Goal: Task Accomplishment & Management: Complete application form

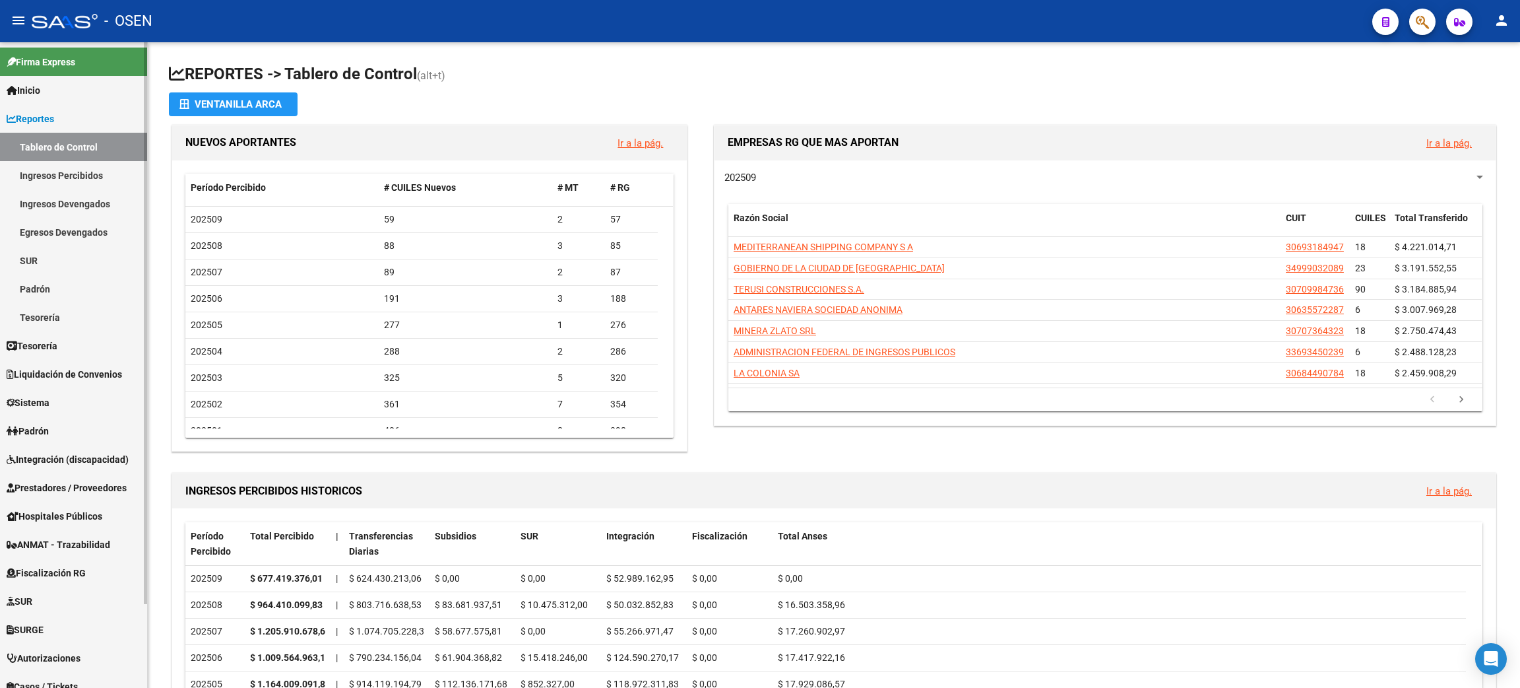
click at [82, 488] on span "Prestadores / Proveedores" at bounding box center [67, 487] width 120 height 15
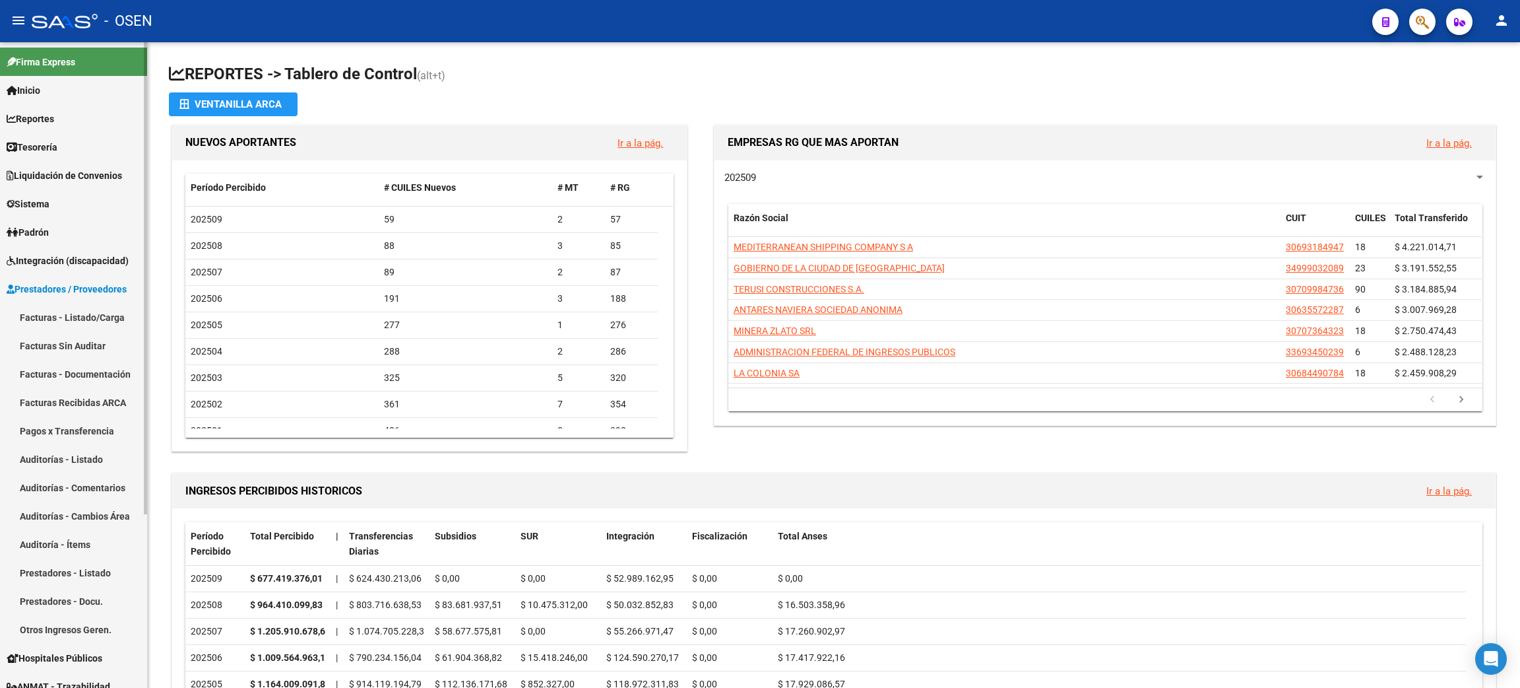
click at [81, 307] on link "Facturas - Listado/Carga" at bounding box center [73, 317] width 147 height 28
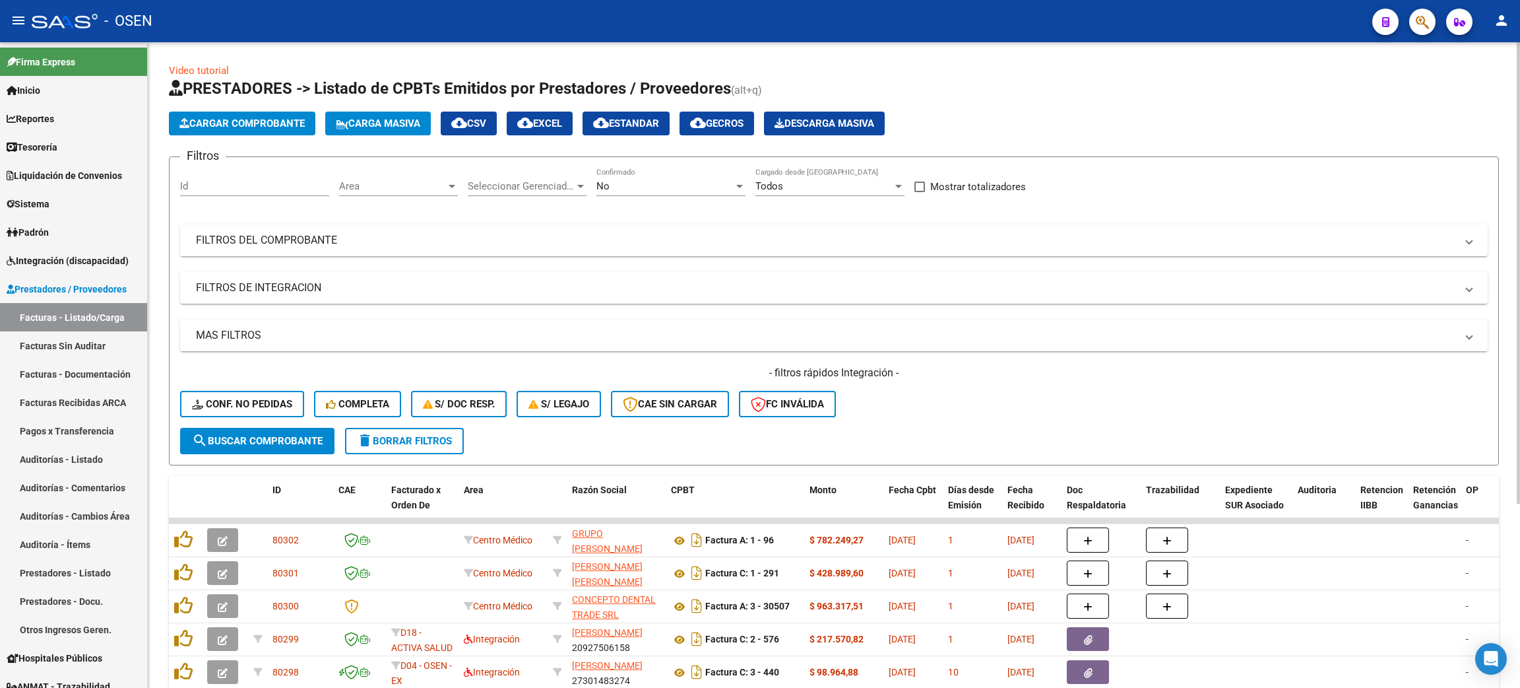
click at [648, 174] on div "No Confirmado" at bounding box center [671, 182] width 149 height 28
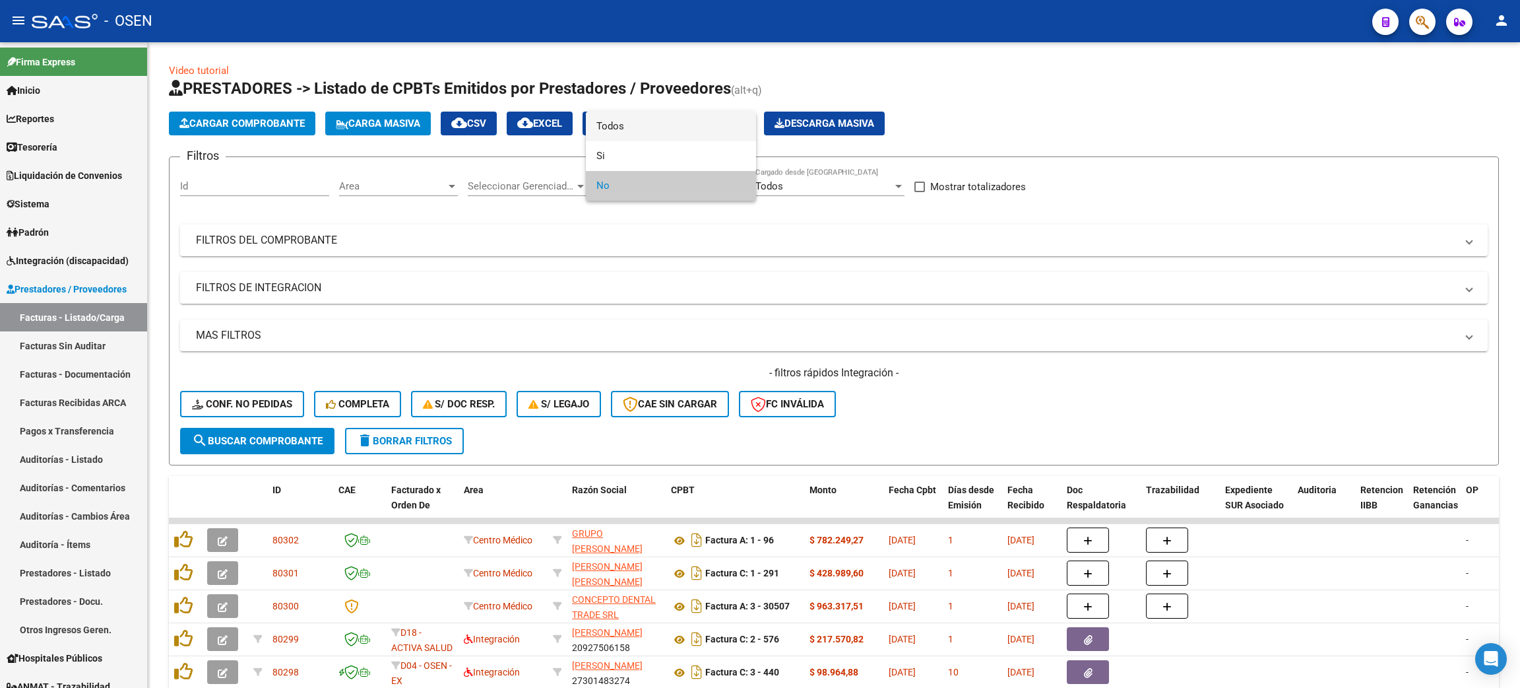
click at [631, 127] on span "Todos" at bounding box center [671, 127] width 149 height 30
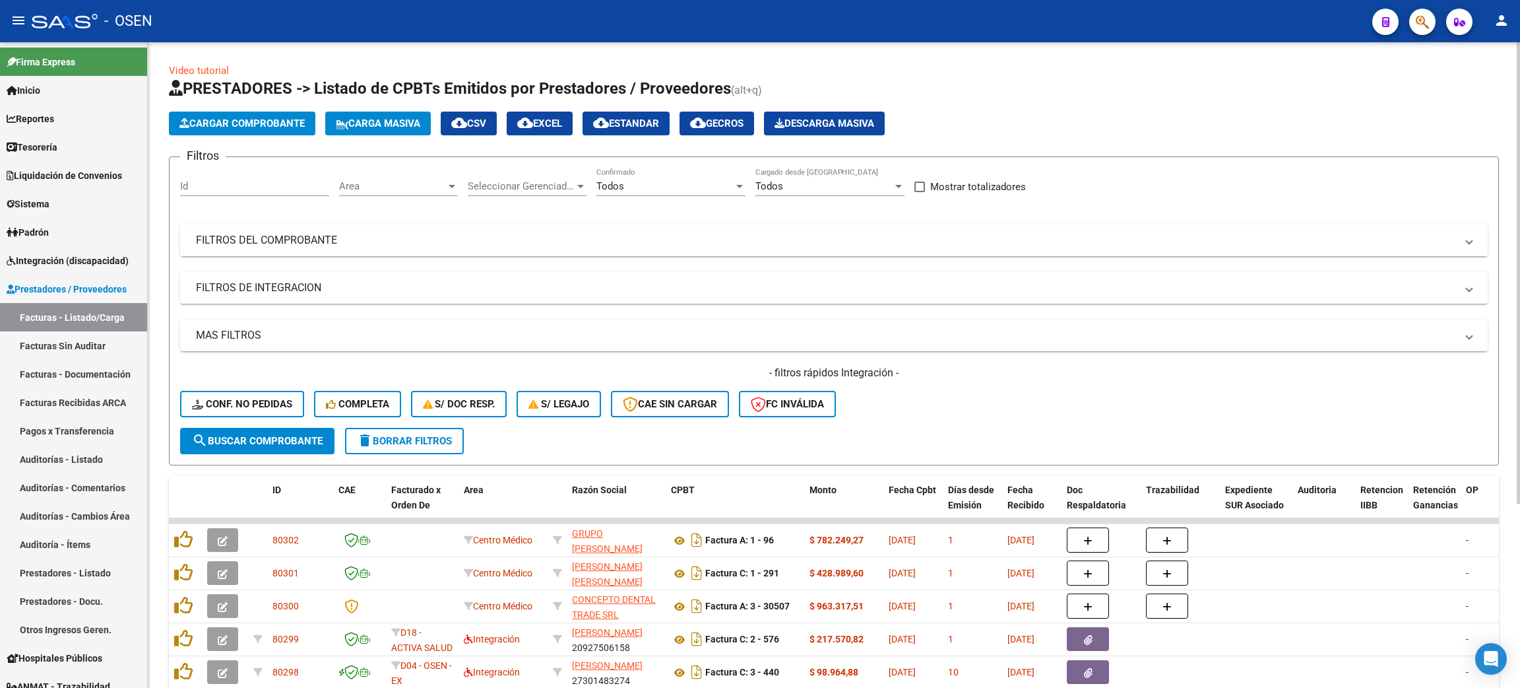
click at [315, 245] on mat-panel-title "FILTROS DEL COMPROBANTE" at bounding box center [826, 240] width 1260 height 15
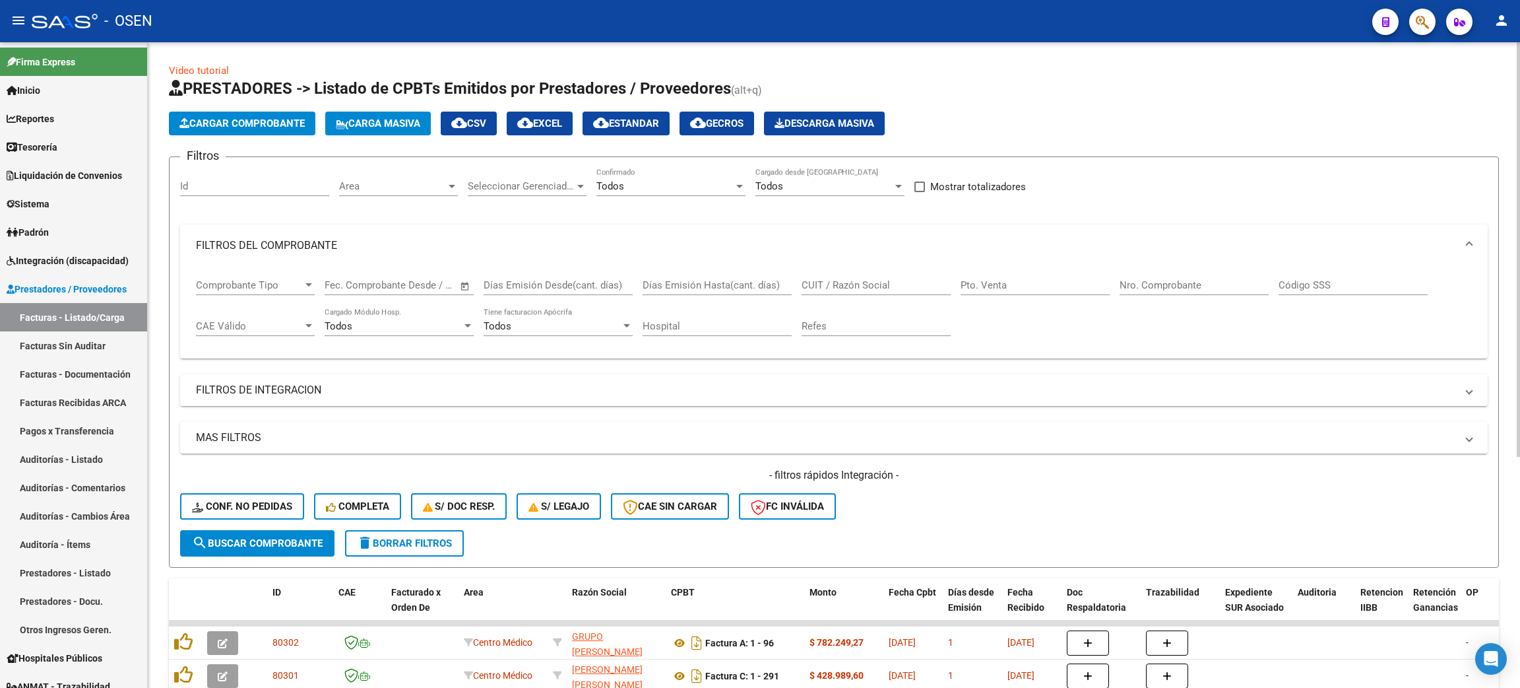
click at [298, 282] on span "Comprobante Tipo" at bounding box center [249, 285] width 107 height 12
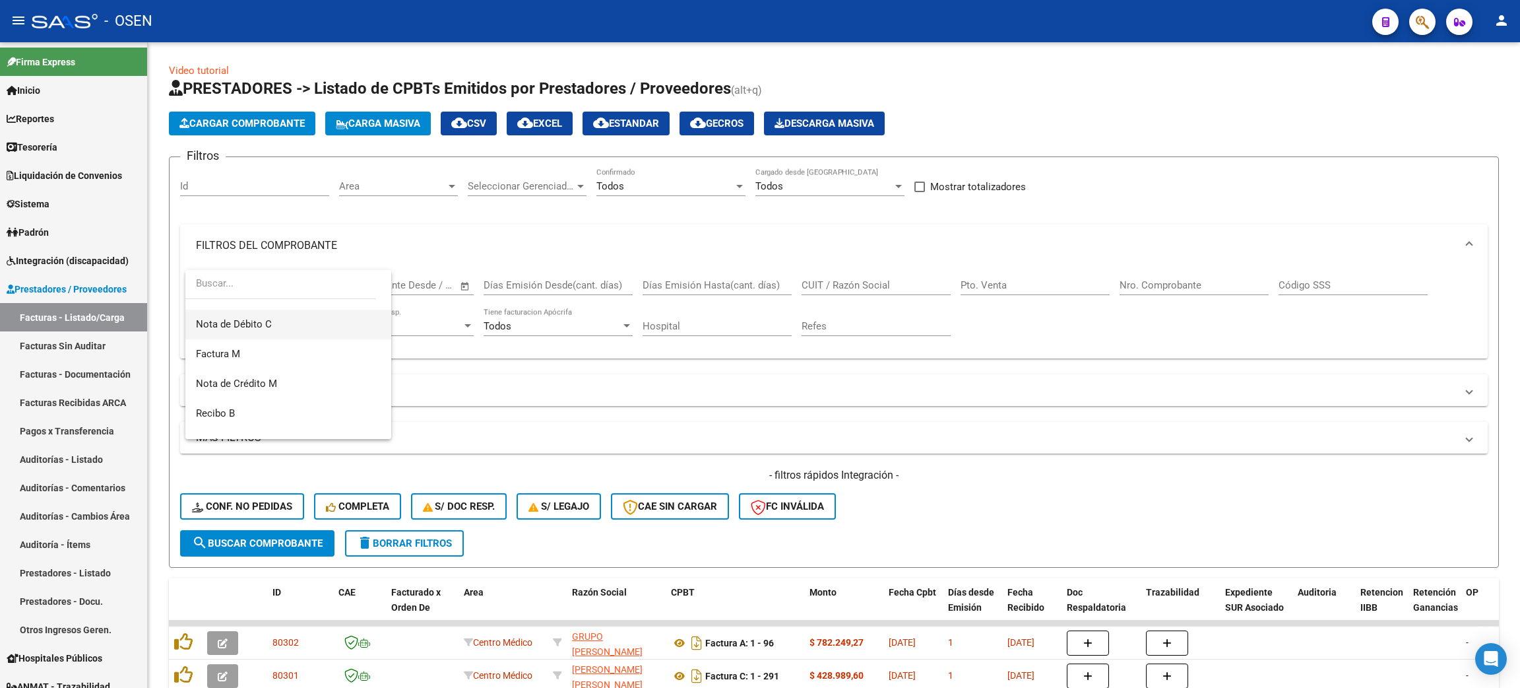
scroll to position [99, 0]
click at [288, 328] on span "Nota de Crédito B" at bounding box center [288, 334] width 185 height 30
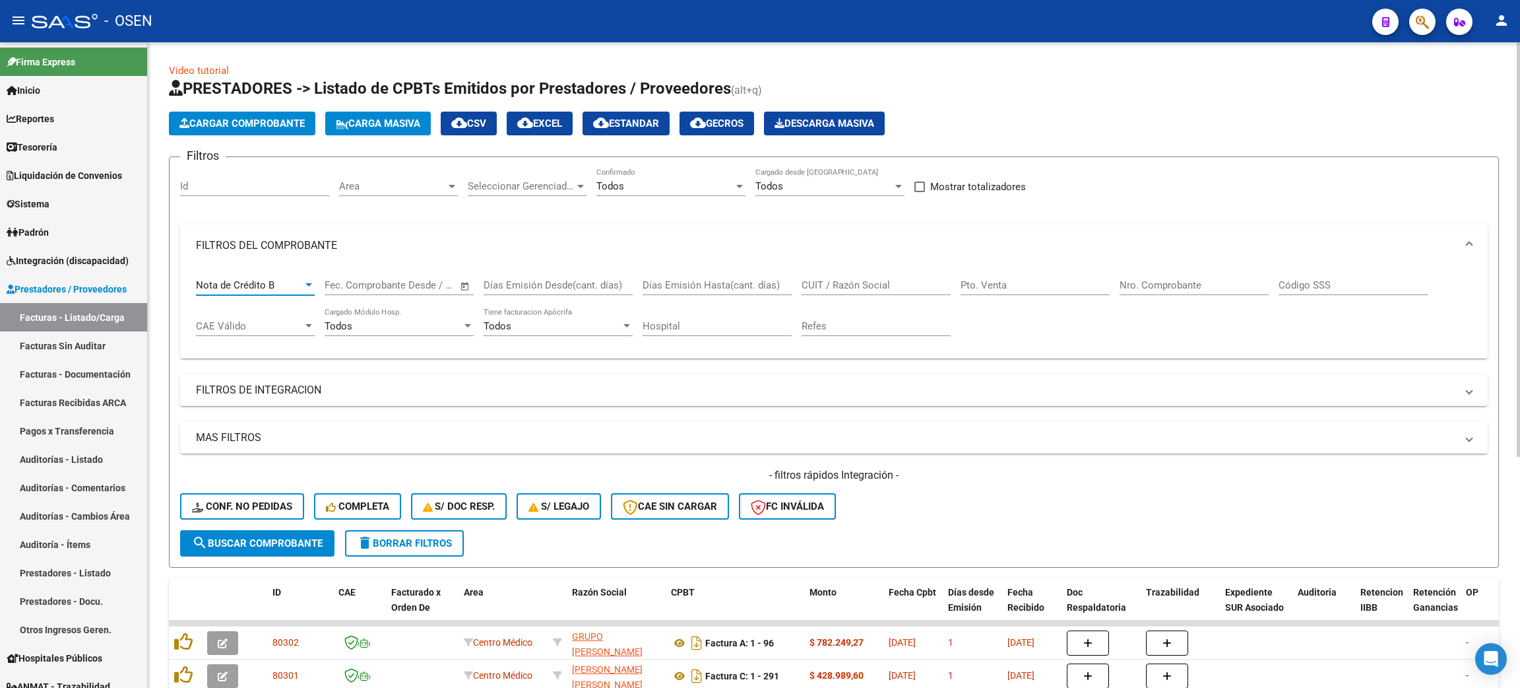
click at [845, 284] on input "CUIT / Razón Social" at bounding box center [876, 285] width 149 height 12
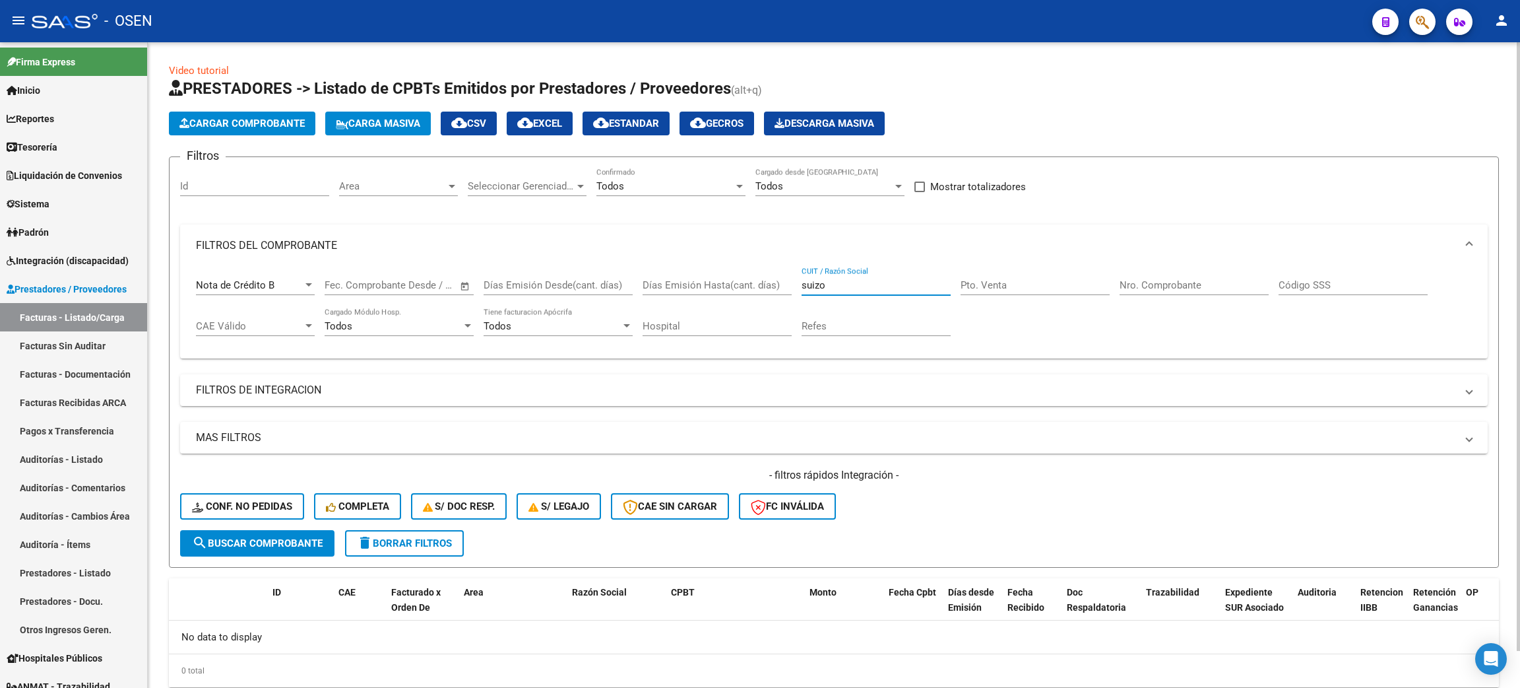
type input "suizo"
click at [222, 280] on span "Nota de Crédito B" at bounding box center [235, 285] width 79 height 12
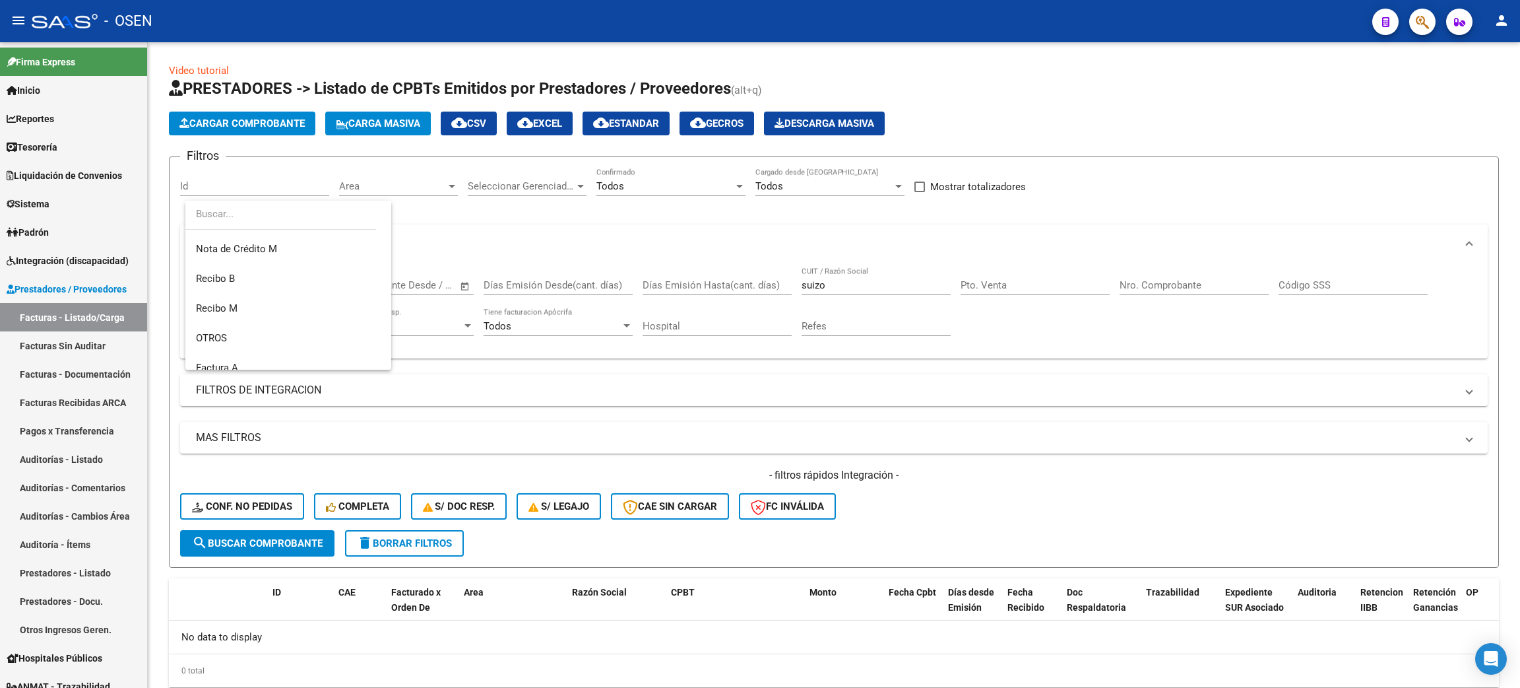
scroll to position [296, 0]
click at [275, 327] on span "Factura A" at bounding box center [288, 335] width 185 height 30
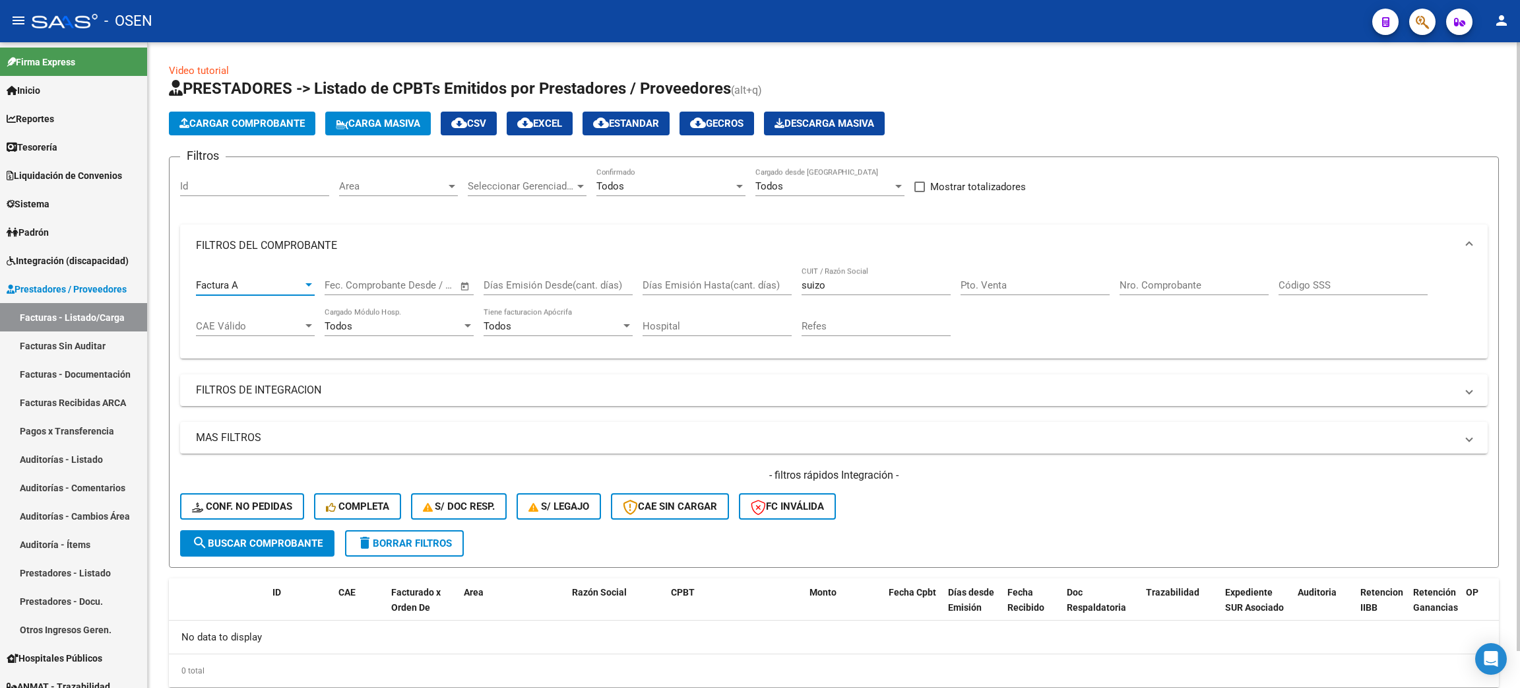
click at [263, 286] on div "Factura A" at bounding box center [249, 285] width 107 height 12
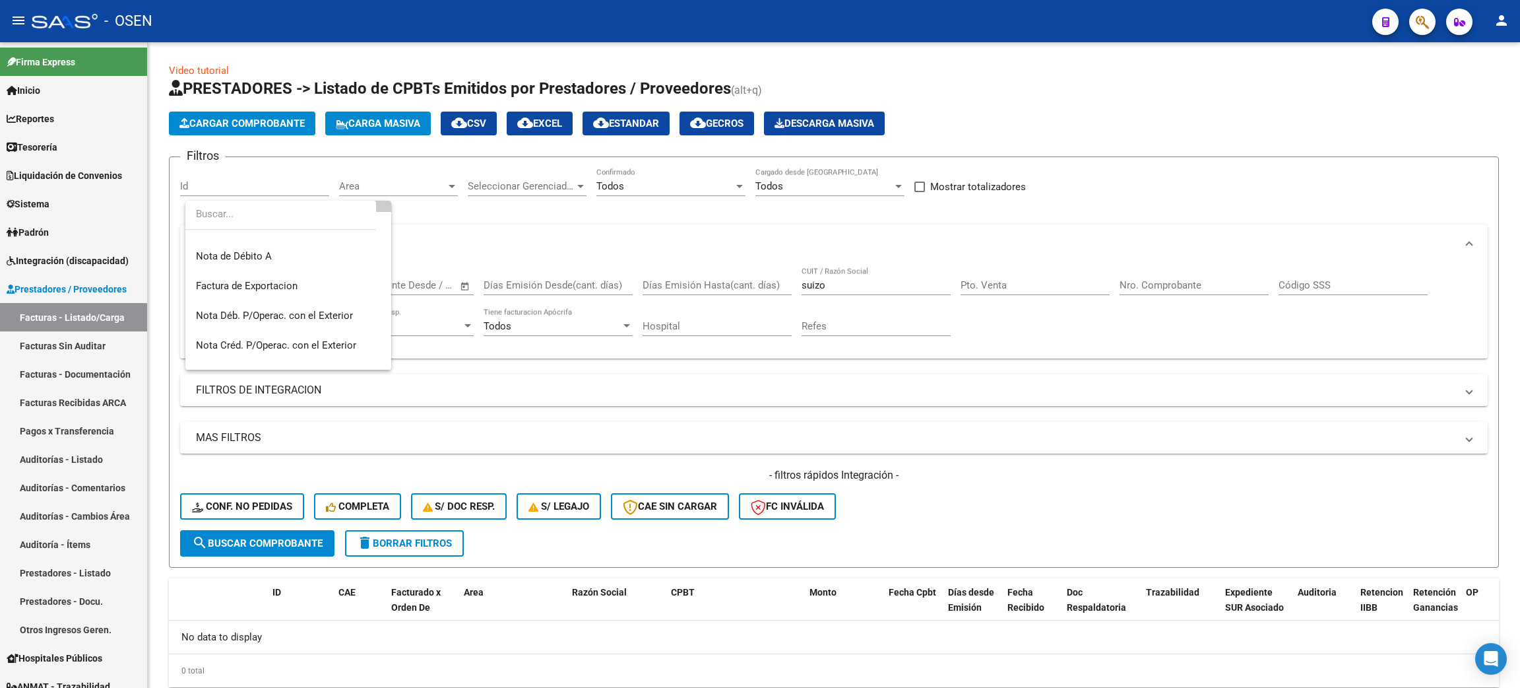
scroll to position [335, 0]
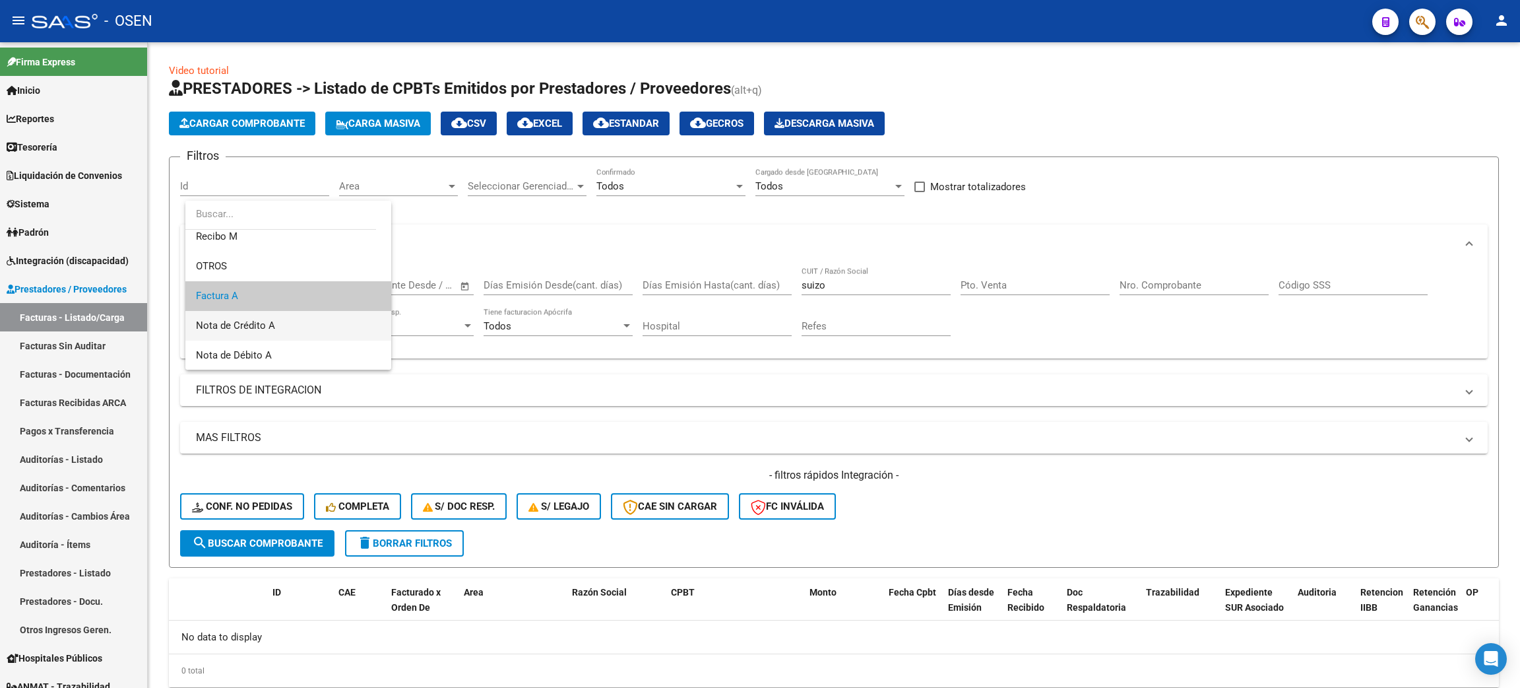
click at [318, 334] on span "Nota de Crédito A" at bounding box center [288, 326] width 185 height 30
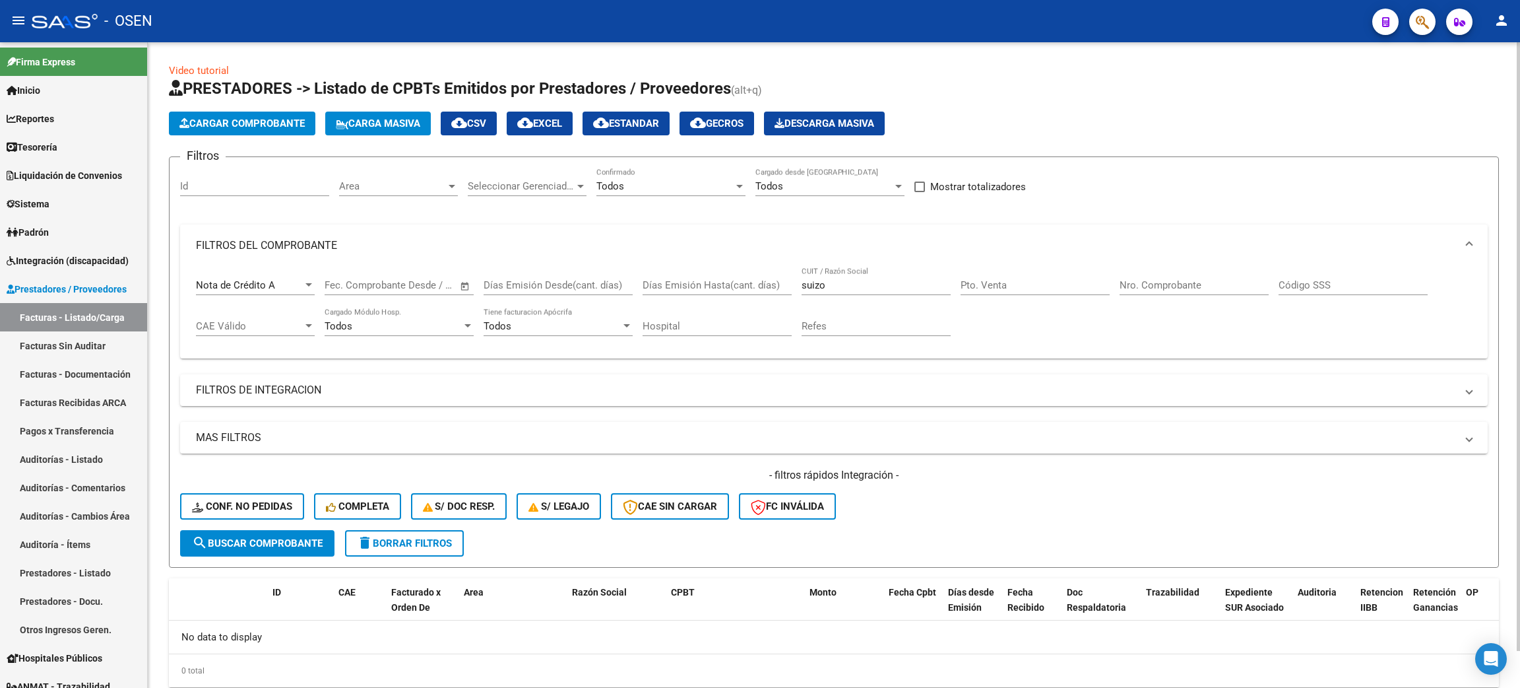
click at [269, 526] on div "- filtros rápidos Integración - Conf. no pedidas Completa S/ Doc Resp. S/ legaj…" at bounding box center [834, 499] width 1308 height 62
click at [269, 534] on button "search Buscar Comprobante" at bounding box center [257, 543] width 154 height 26
click at [416, 546] on span "delete Borrar Filtros" at bounding box center [404, 543] width 95 height 12
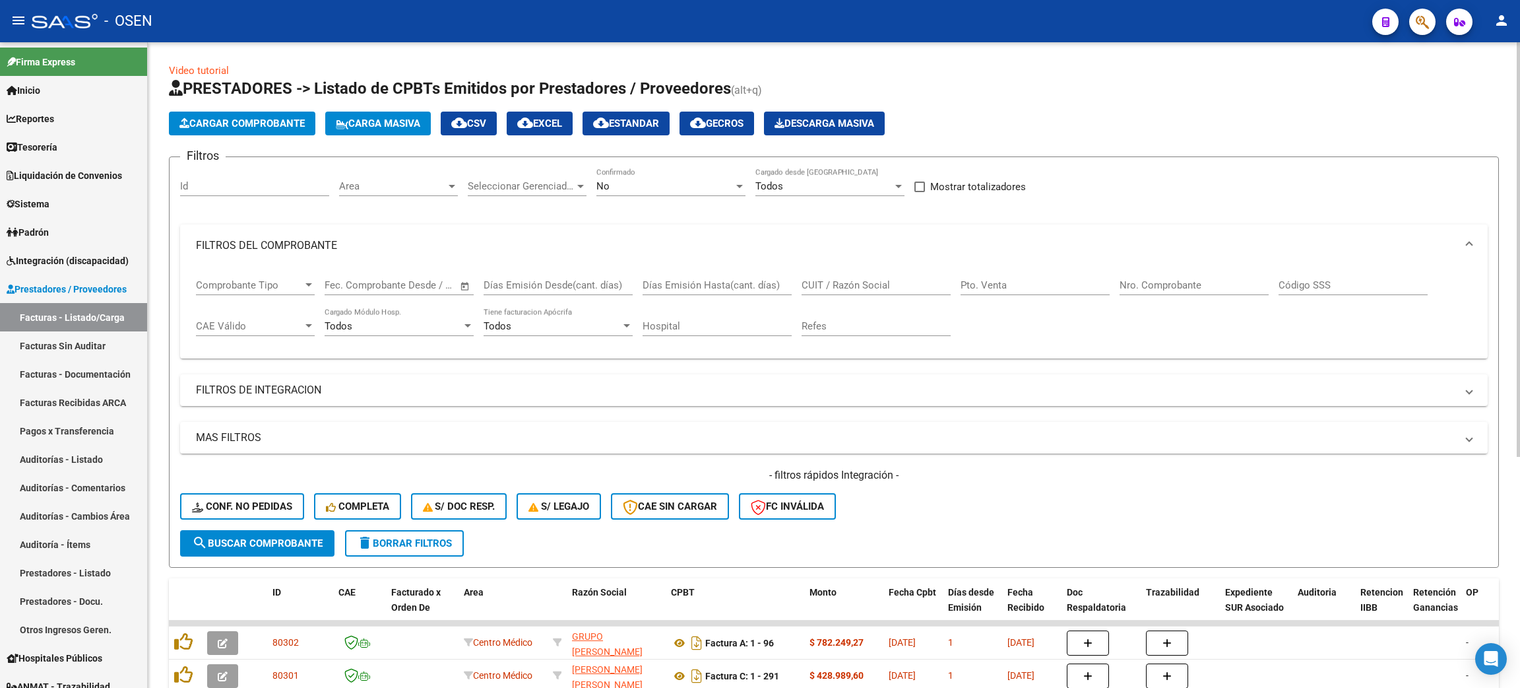
click at [631, 185] on div "No" at bounding box center [665, 186] width 137 height 12
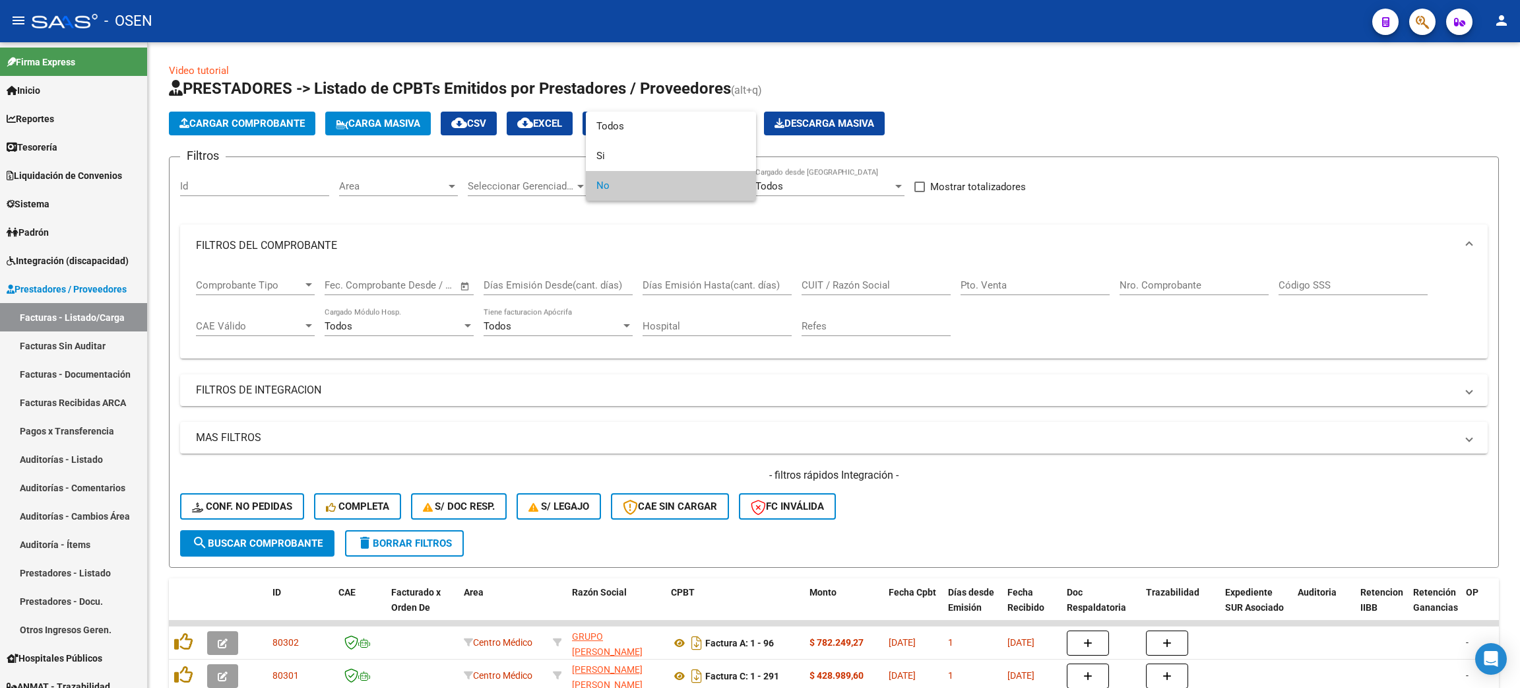
click at [1180, 146] on div at bounding box center [760, 344] width 1520 height 688
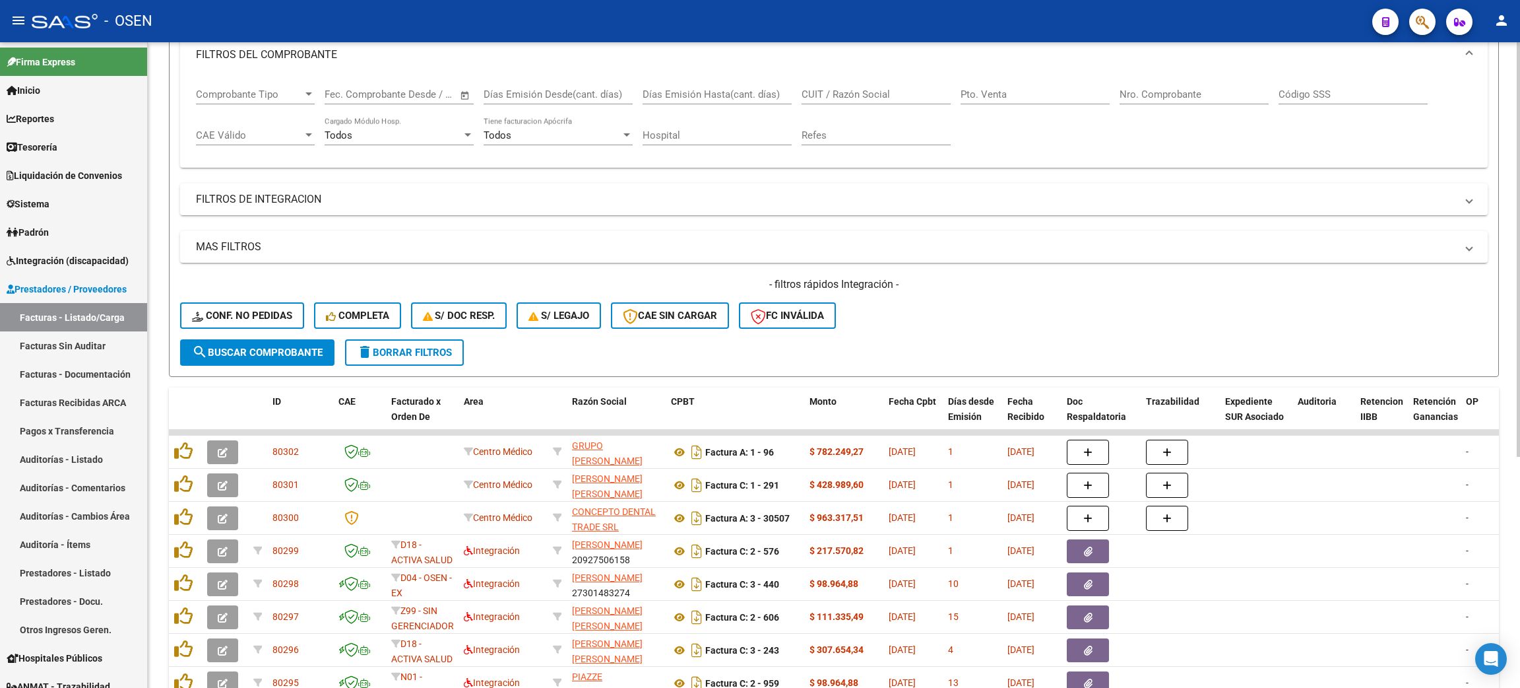
scroll to position [198, 0]
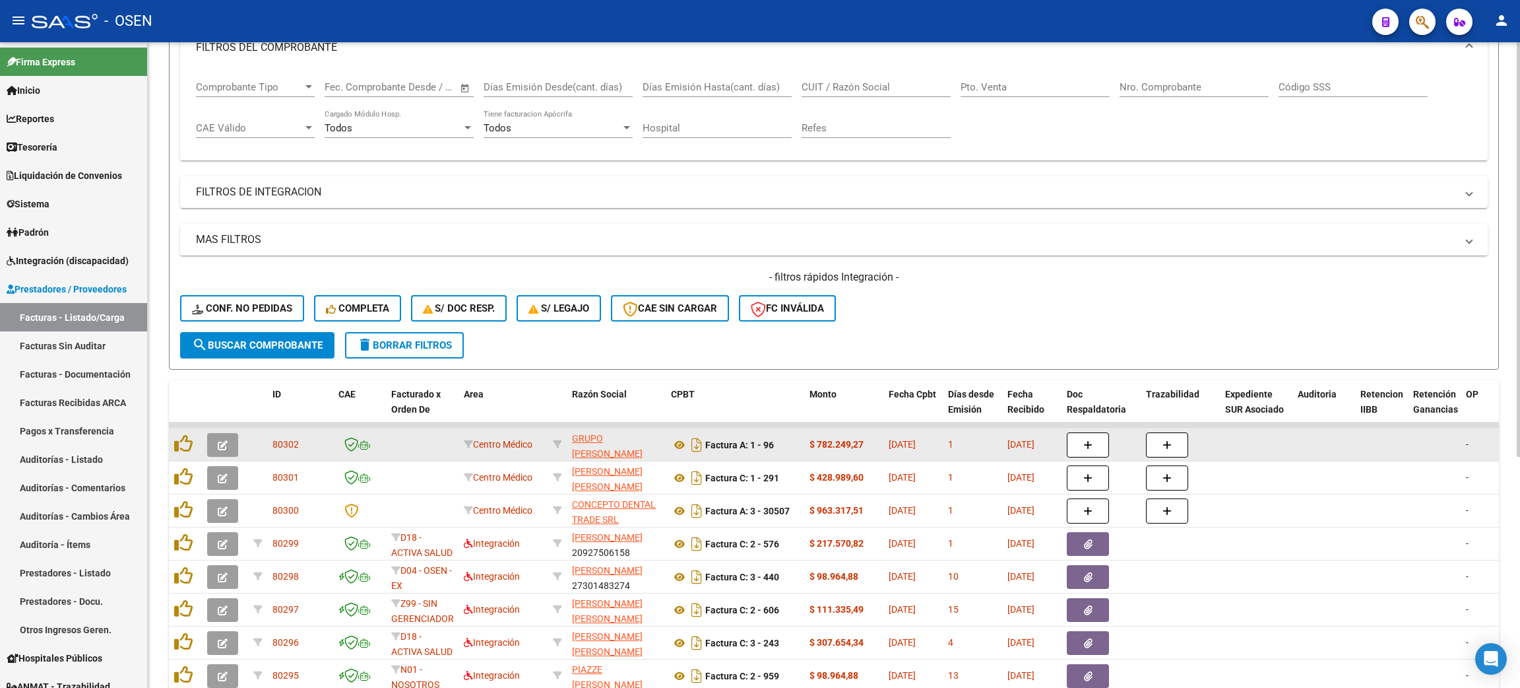
click at [236, 443] on button "button" at bounding box center [222, 445] width 31 height 24
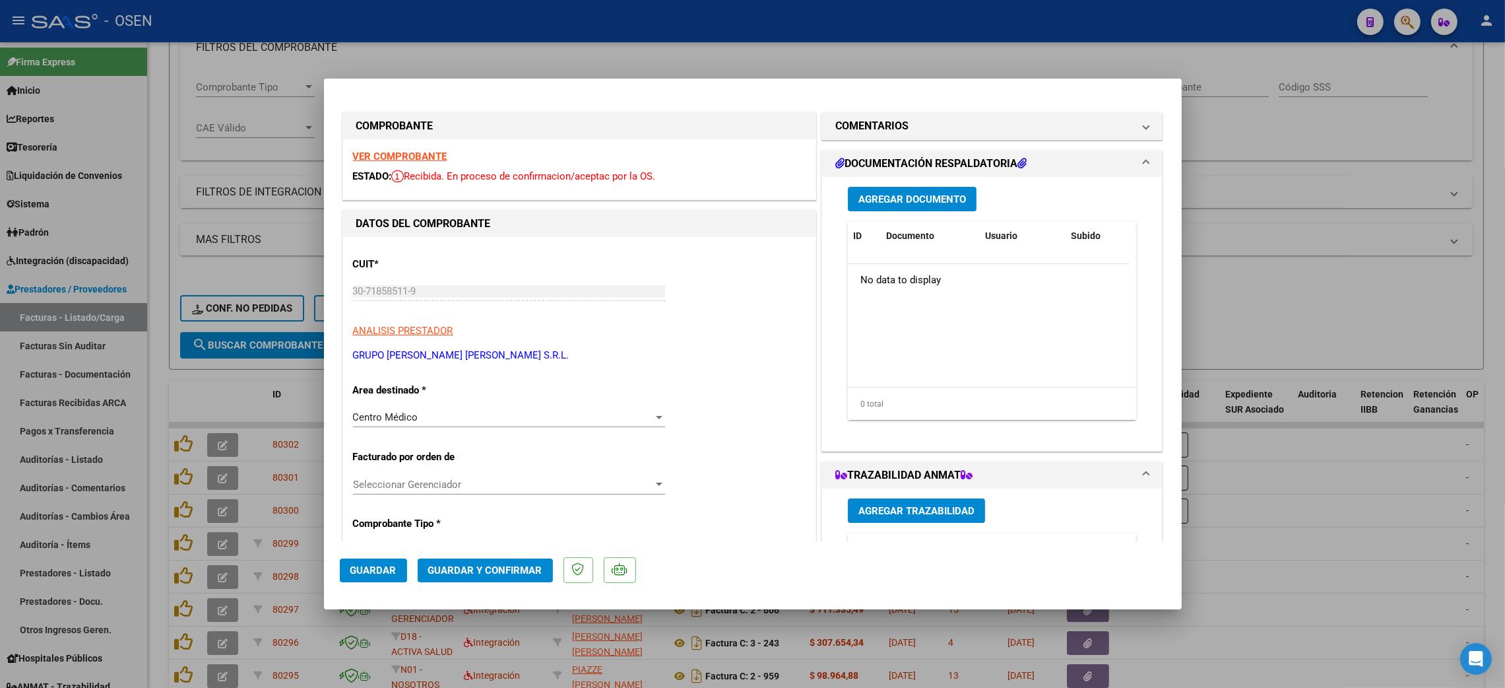
click at [458, 566] on span "Guardar y Confirmar" at bounding box center [485, 570] width 114 height 12
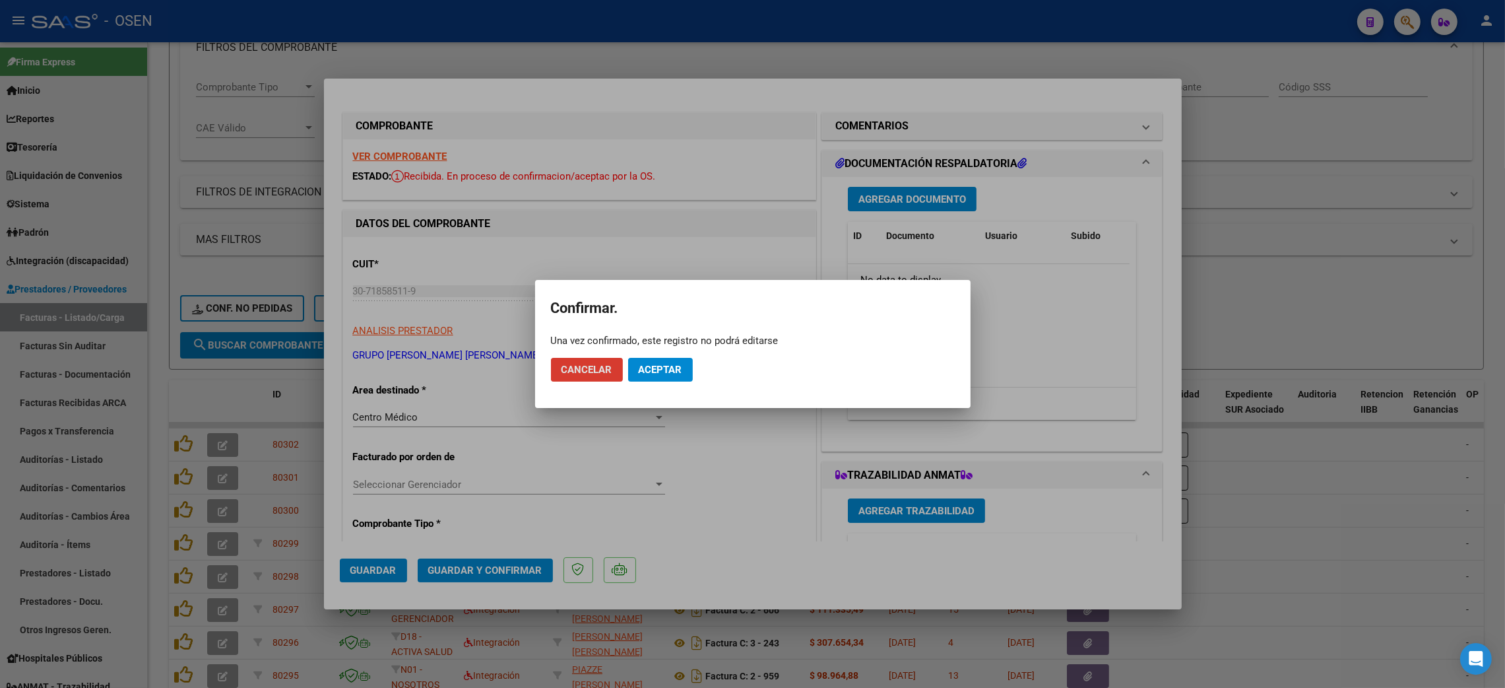
click at [676, 372] on span "Aceptar" at bounding box center [661, 370] width 44 height 12
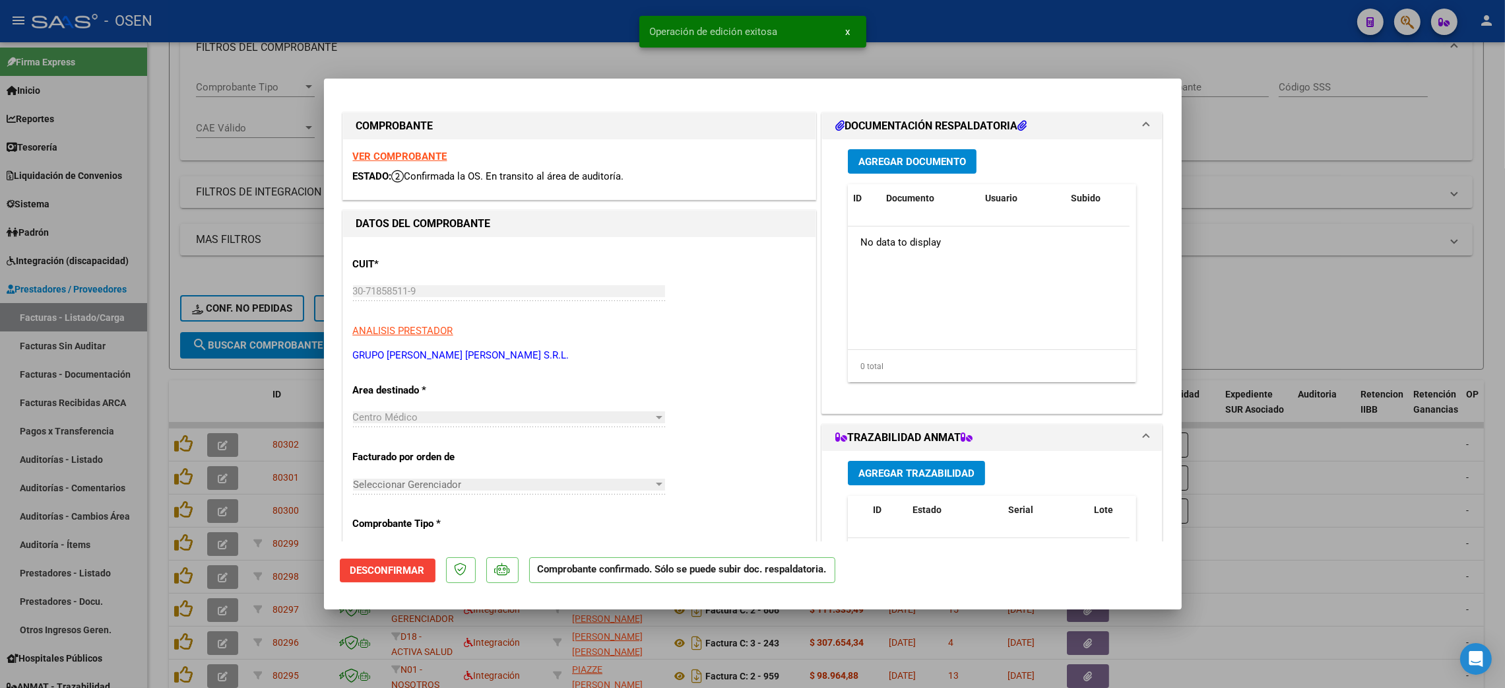
click at [1340, 211] on div at bounding box center [752, 344] width 1505 height 688
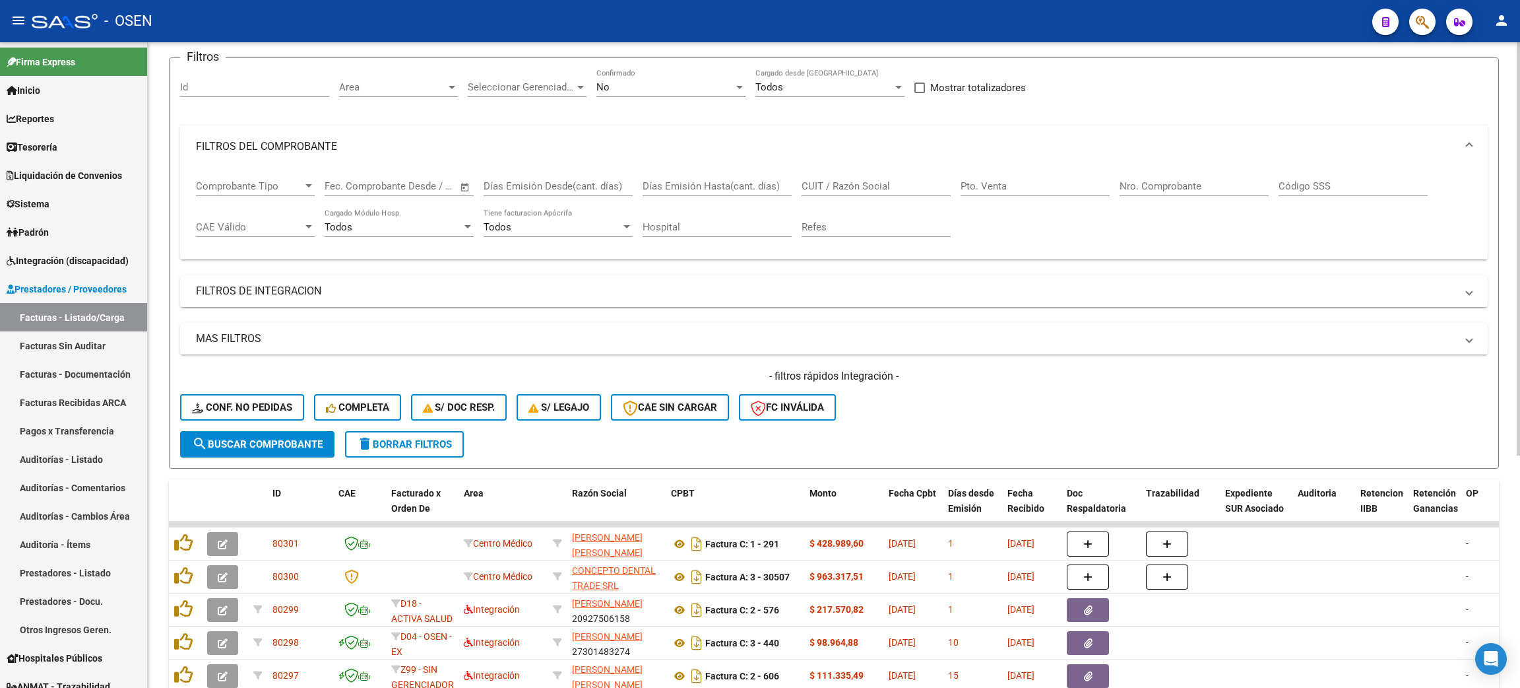
scroll to position [0, 0]
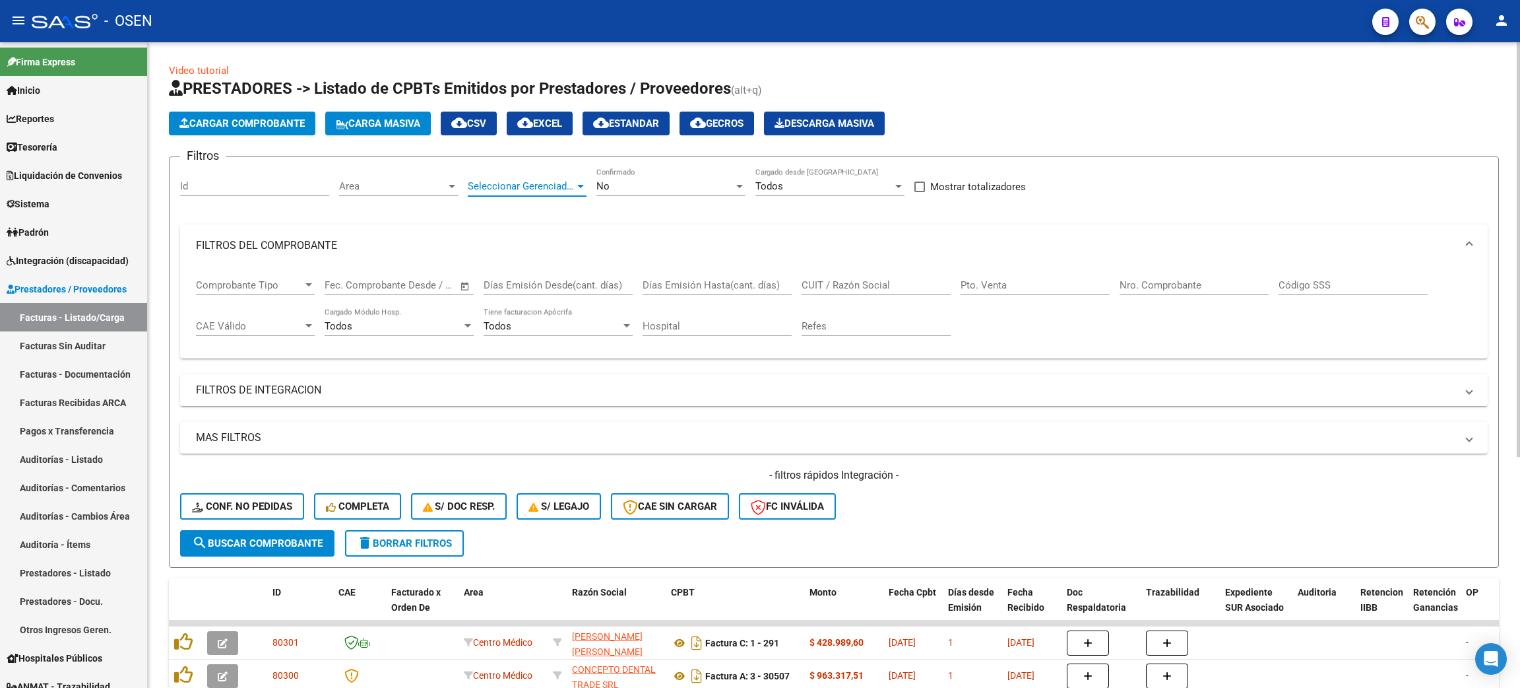
click at [512, 180] on span "Seleccionar Gerenciador" at bounding box center [521, 186] width 107 height 12
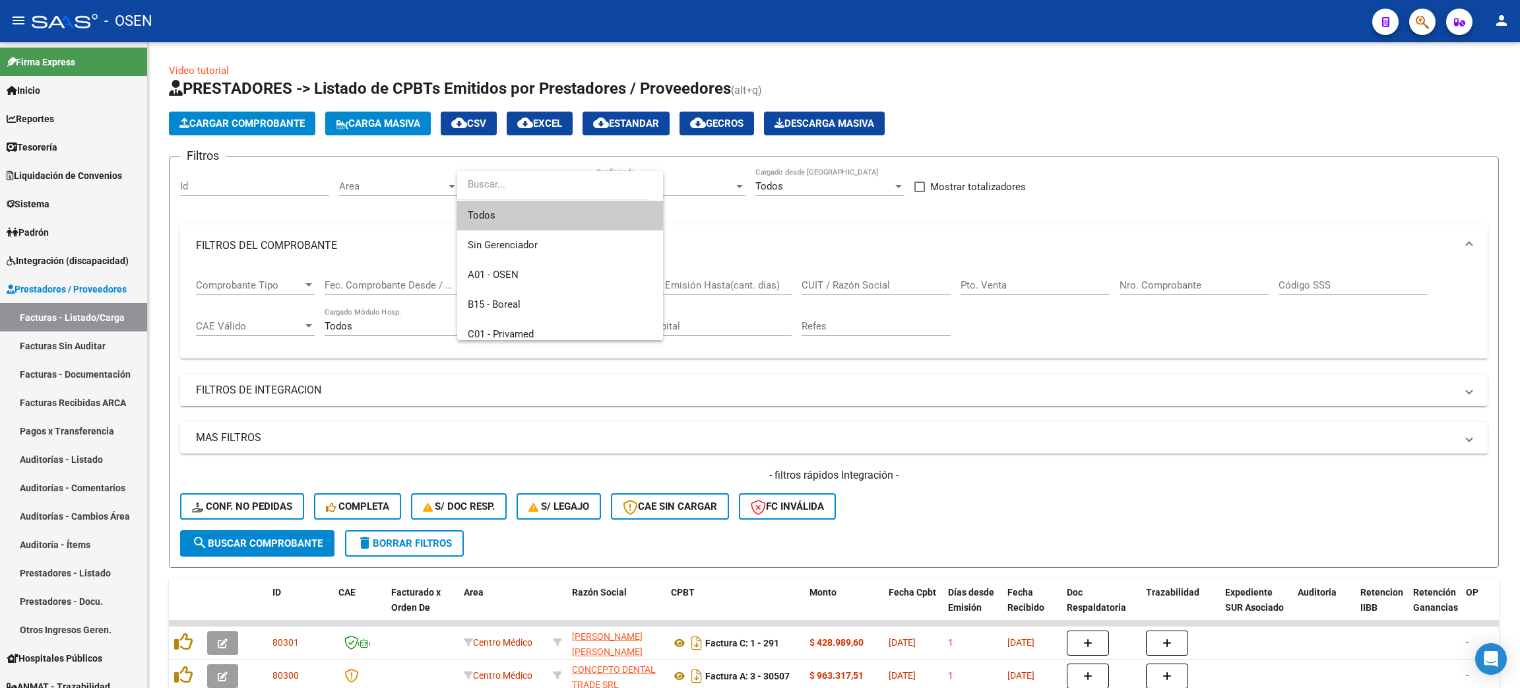
click at [399, 181] on div at bounding box center [760, 344] width 1520 height 688
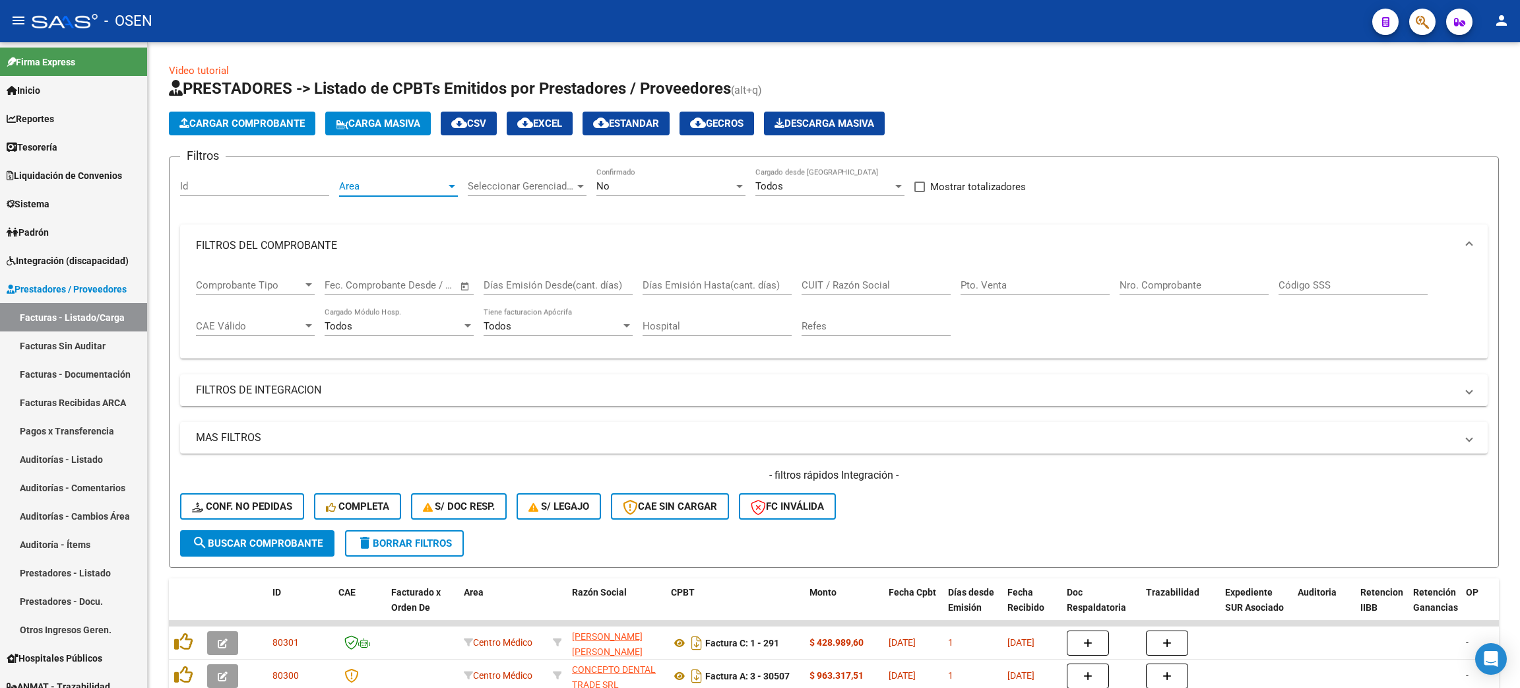
click at [399, 181] on span "Area" at bounding box center [392, 186] width 107 height 12
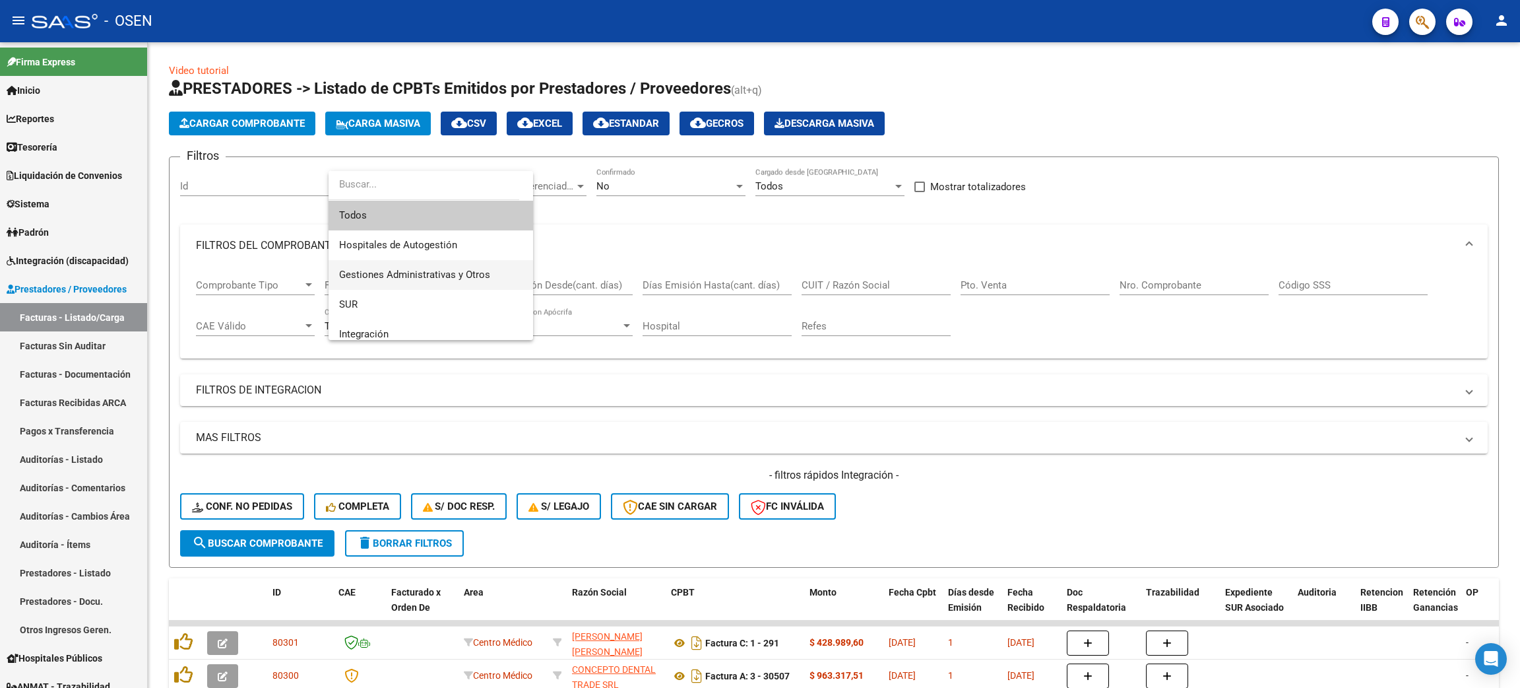
click at [401, 275] on span "Gestiones Administrativas y Otros" at bounding box center [414, 275] width 151 height 12
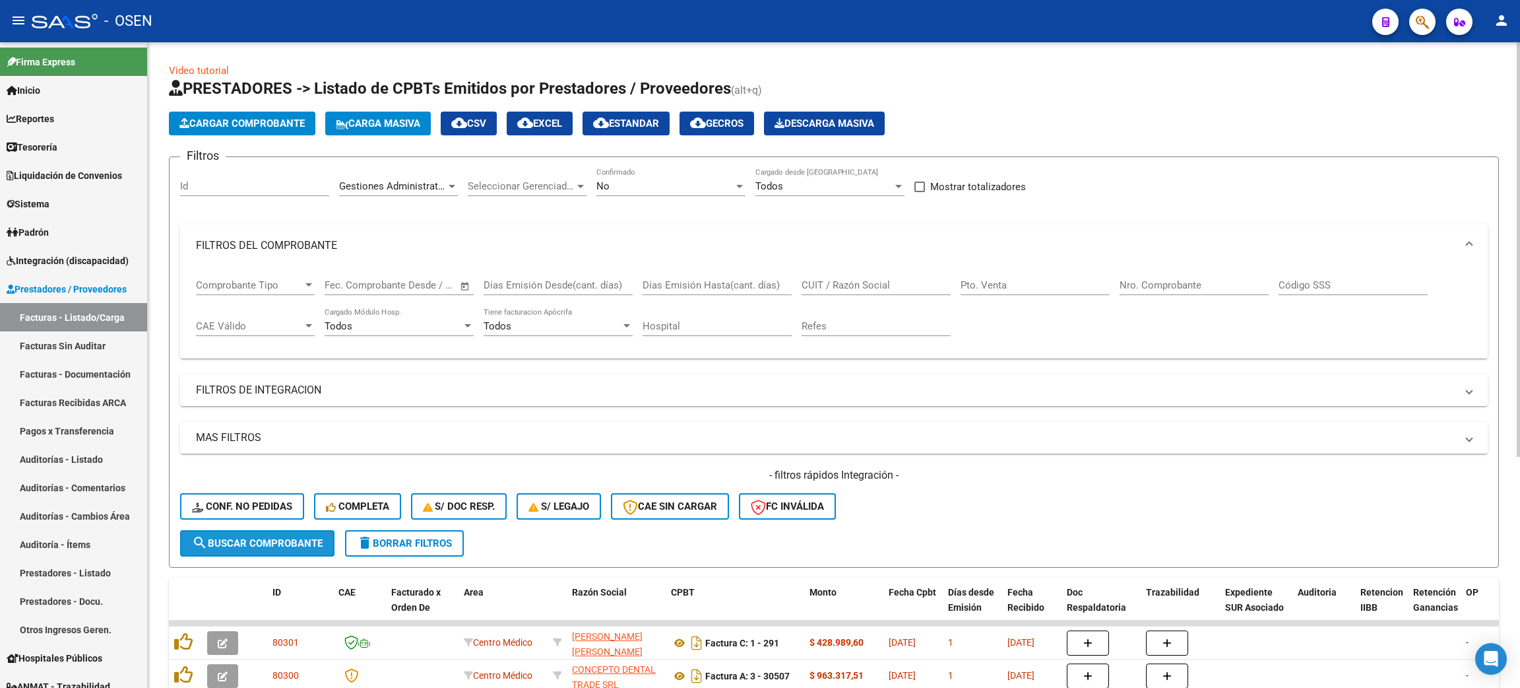
click at [223, 540] on span "search Buscar Comprobante" at bounding box center [257, 543] width 131 height 12
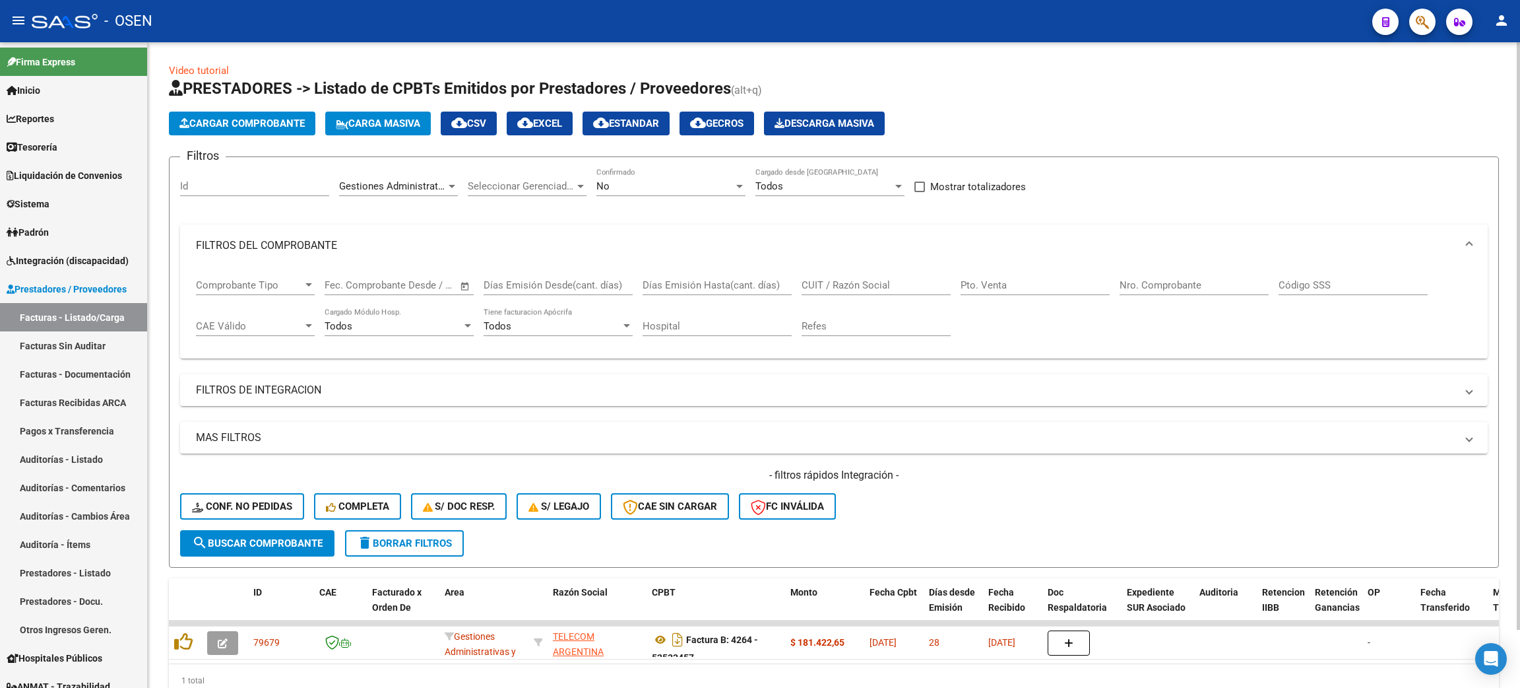
click at [385, 188] on span "Gestiones Administrativas y Otros" at bounding box center [414, 186] width 151 height 12
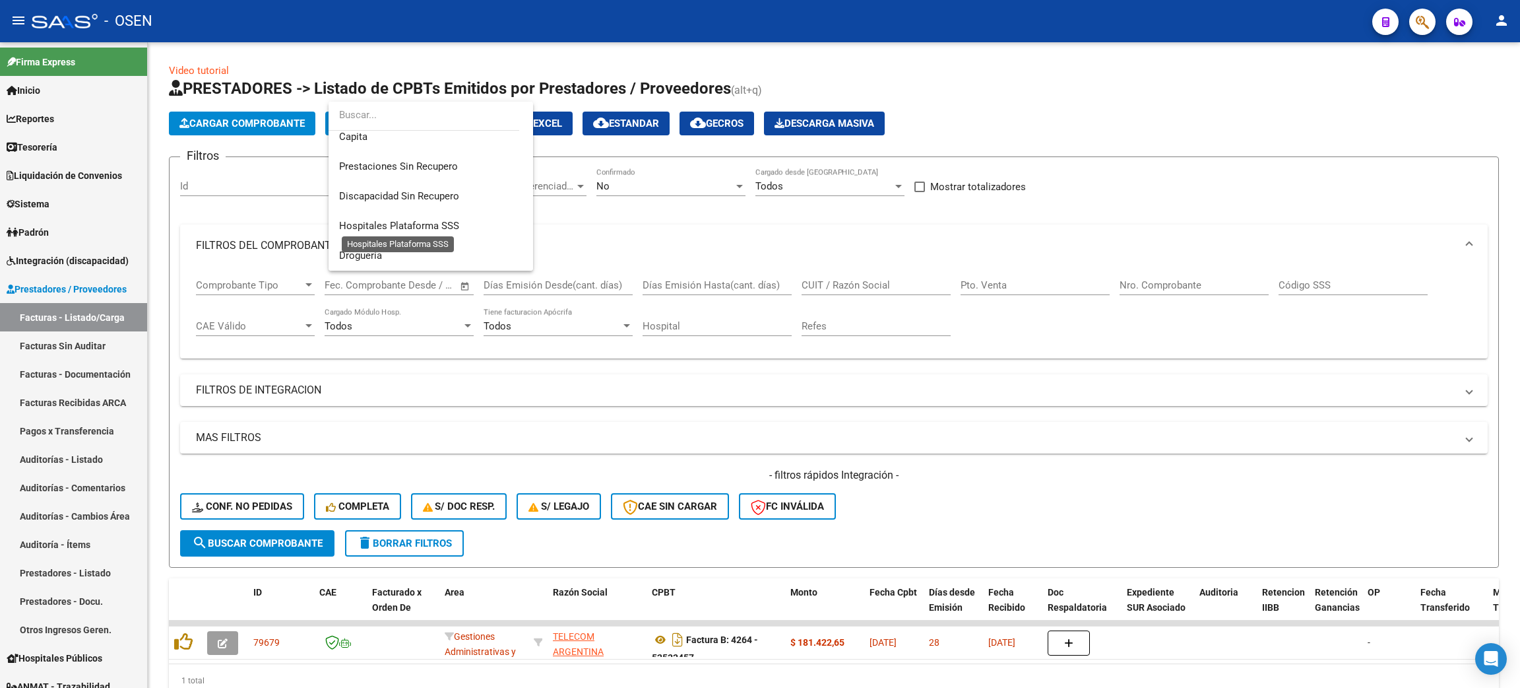
scroll to position [118, 0]
click at [435, 206] on span "Convenio Desregulación" at bounding box center [393, 206] width 108 height 12
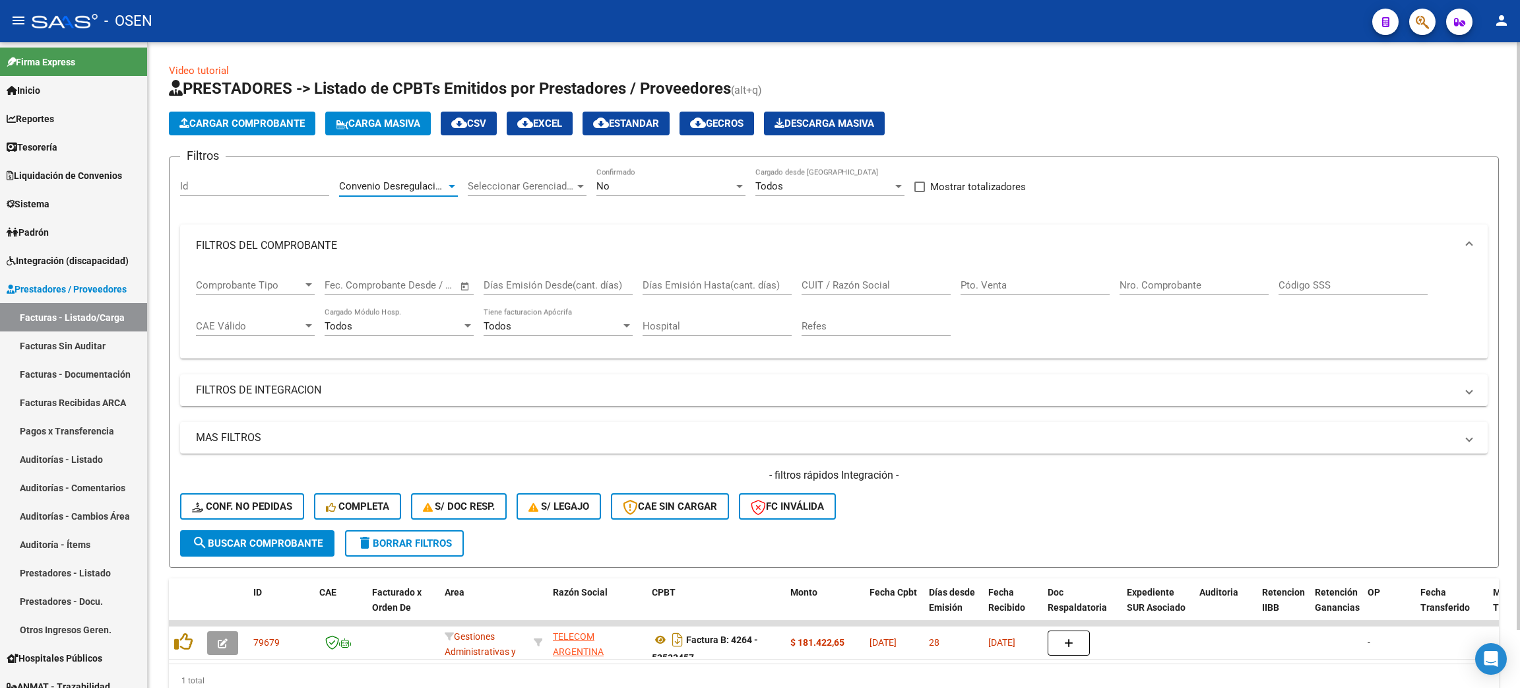
click at [299, 537] on span "search Buscar Comprobante" at bounding box center [257, 543] width 131 height 12
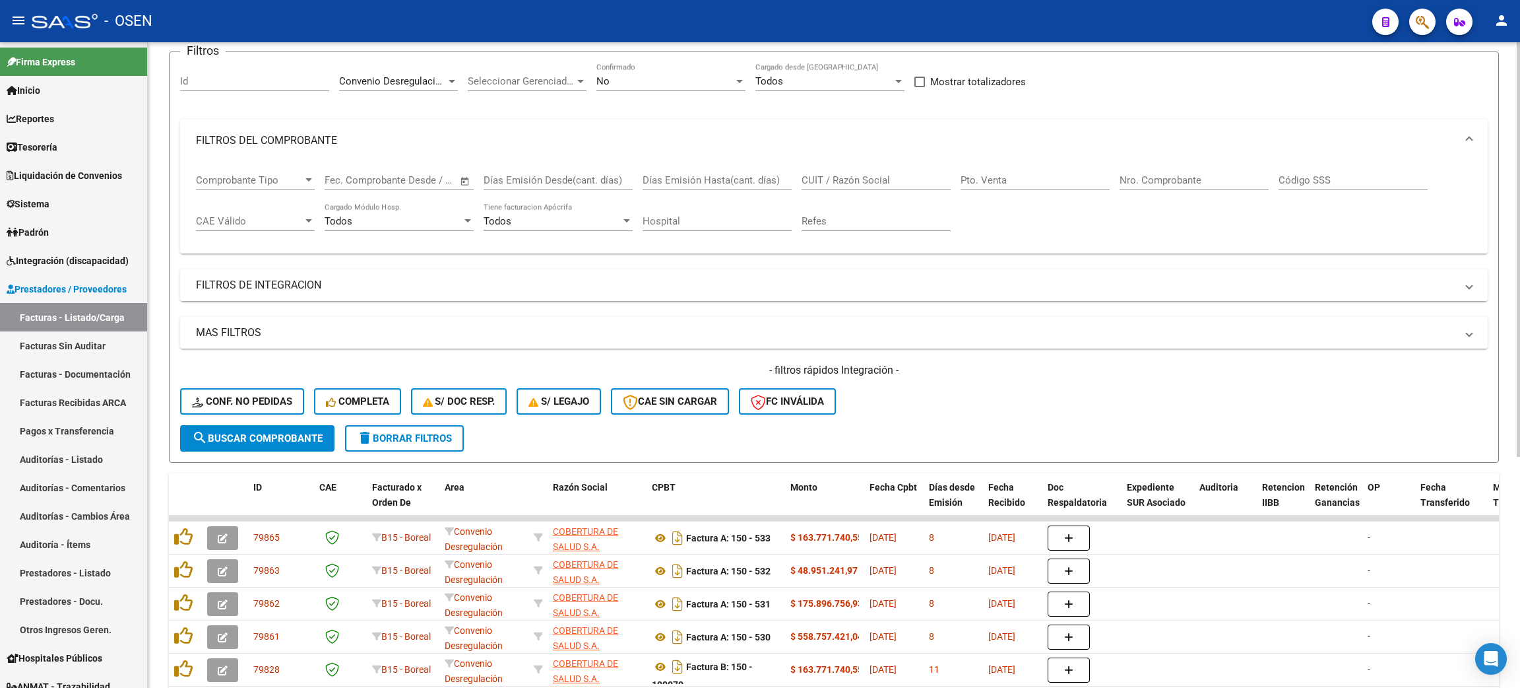
scroll to position [0, 0]
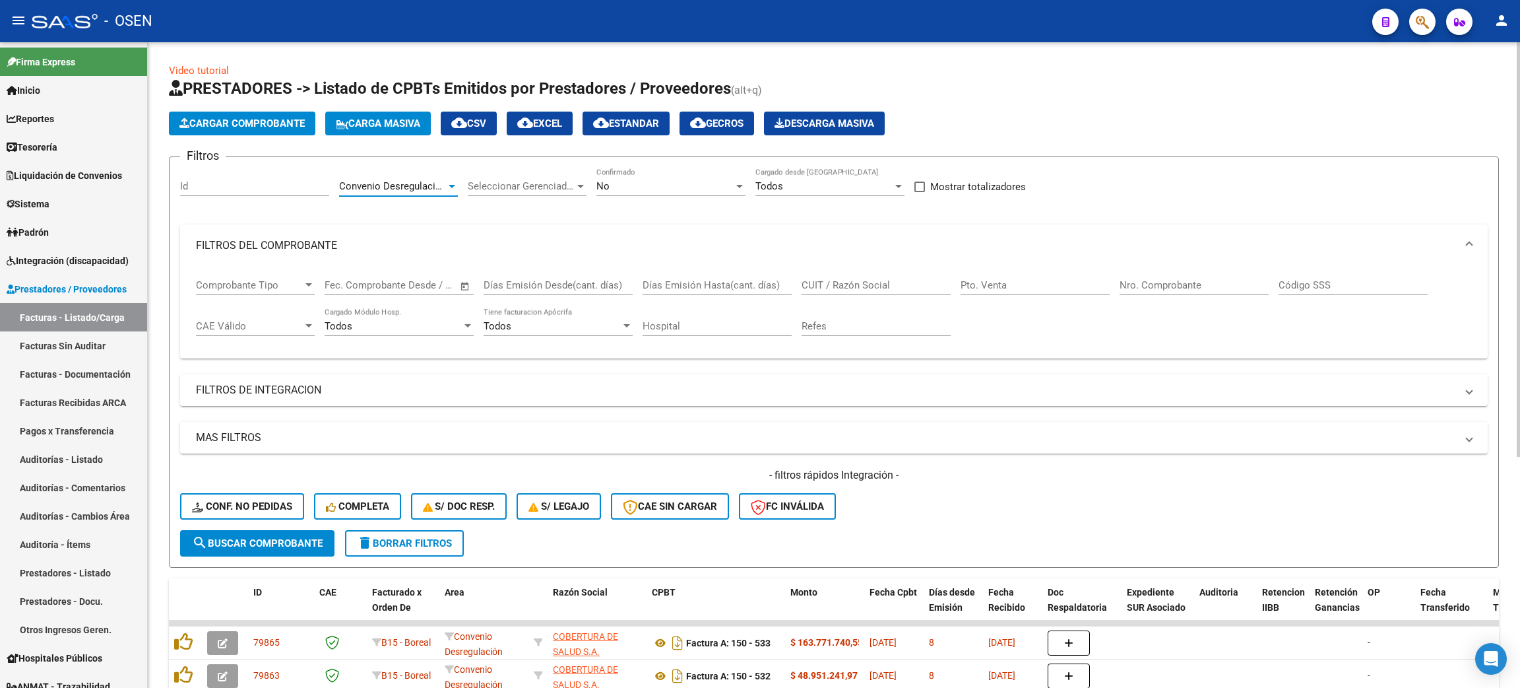
click at [445, 187] on span "Convenio Desregulación" at bounding box center [393, 186] width 108 height 12
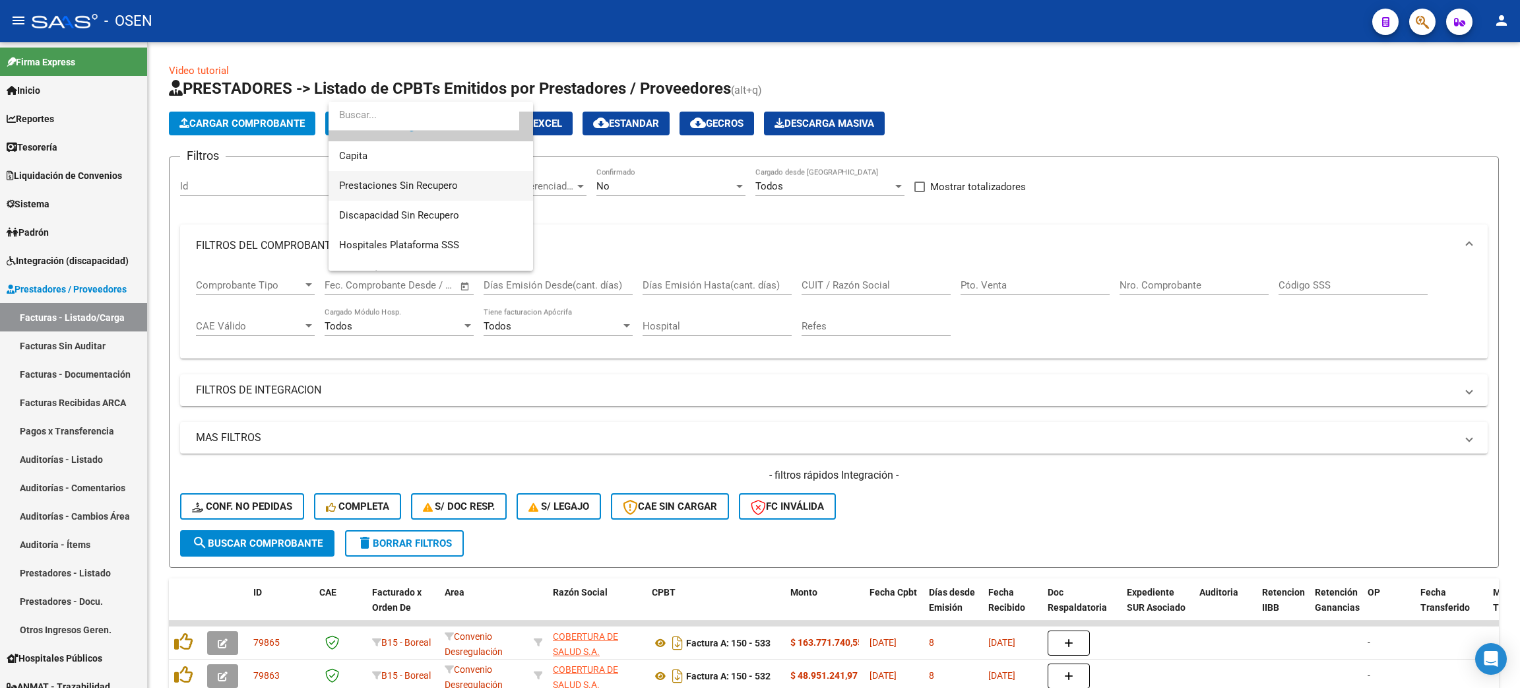
scroll to position [296, 0]
click at [439, 197] on span "Otras Prestaciones" at bounding box center [430, 206] width 183 height 30
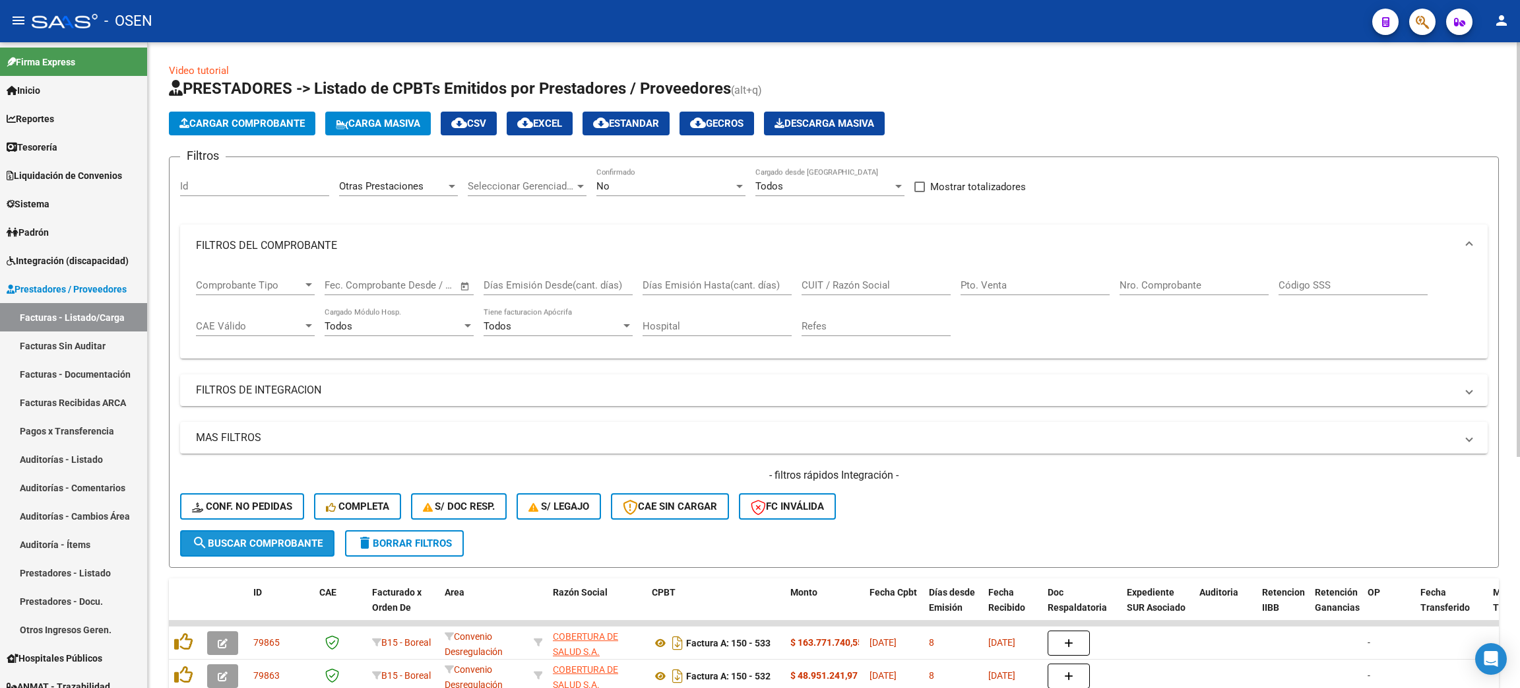
drag, startPoint x: 291, startPoint y: 549, endPoint x: 296, endPoint y: 538, distance: 11.8
click at [292, 548] on button "search Buscar Comprobante" at bounding box center [257, 543] width 154 height 26
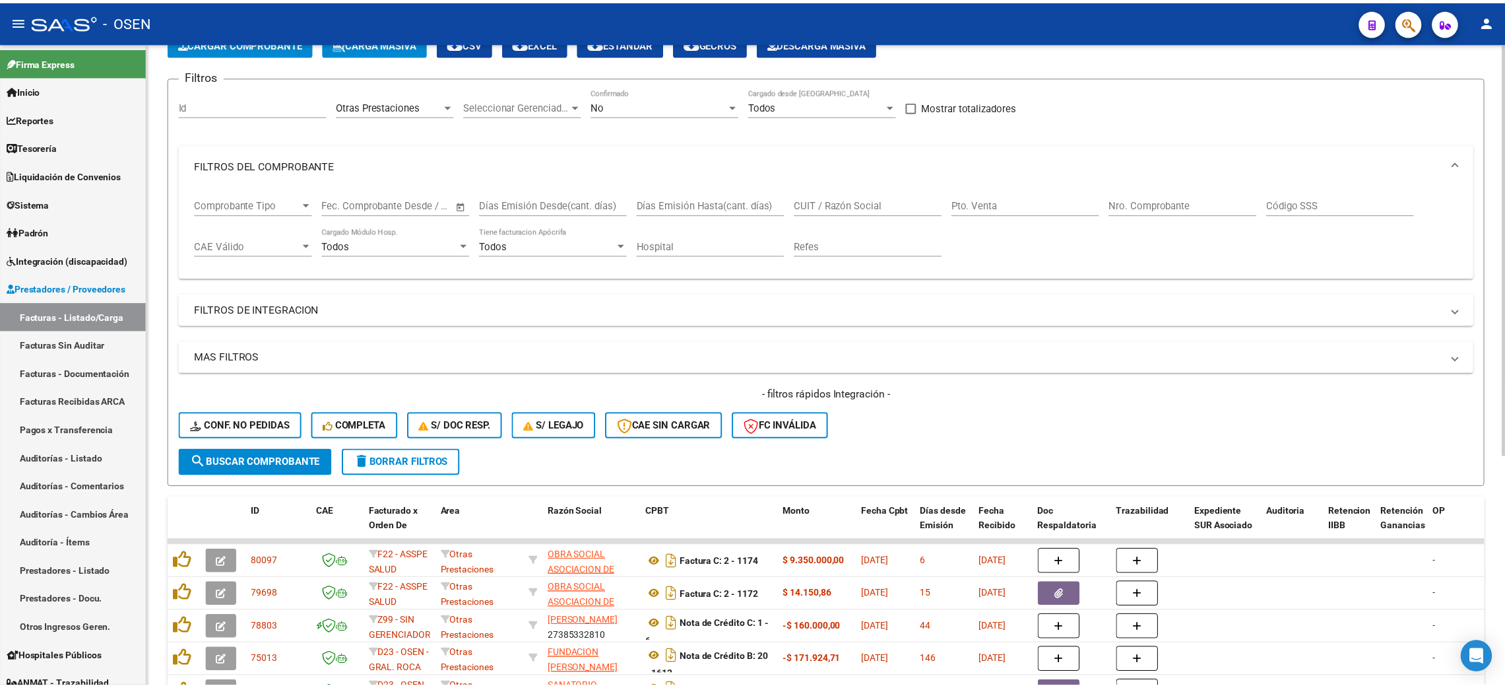
scroll to position [198, 0]
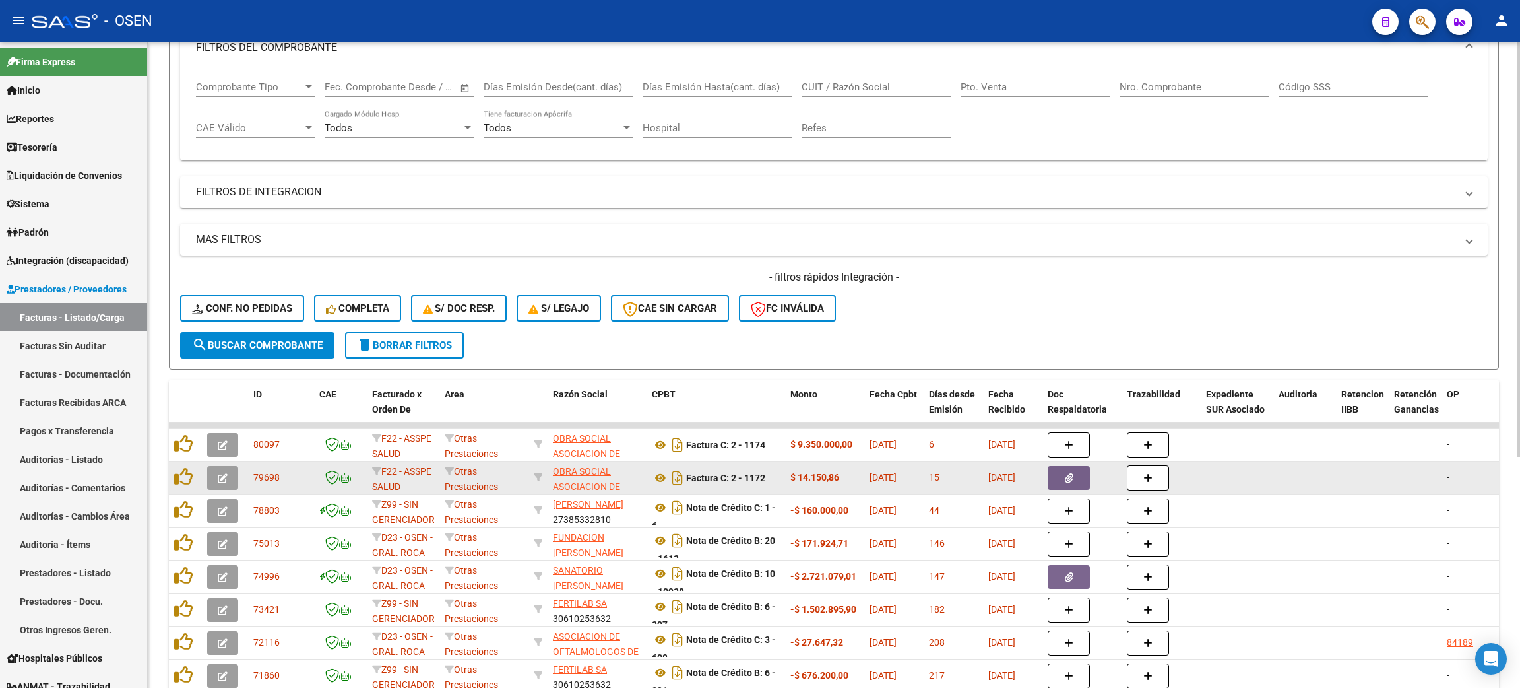
click at [221, 474] on icon "button" at bounding box center [223, 478] width 10 height 10
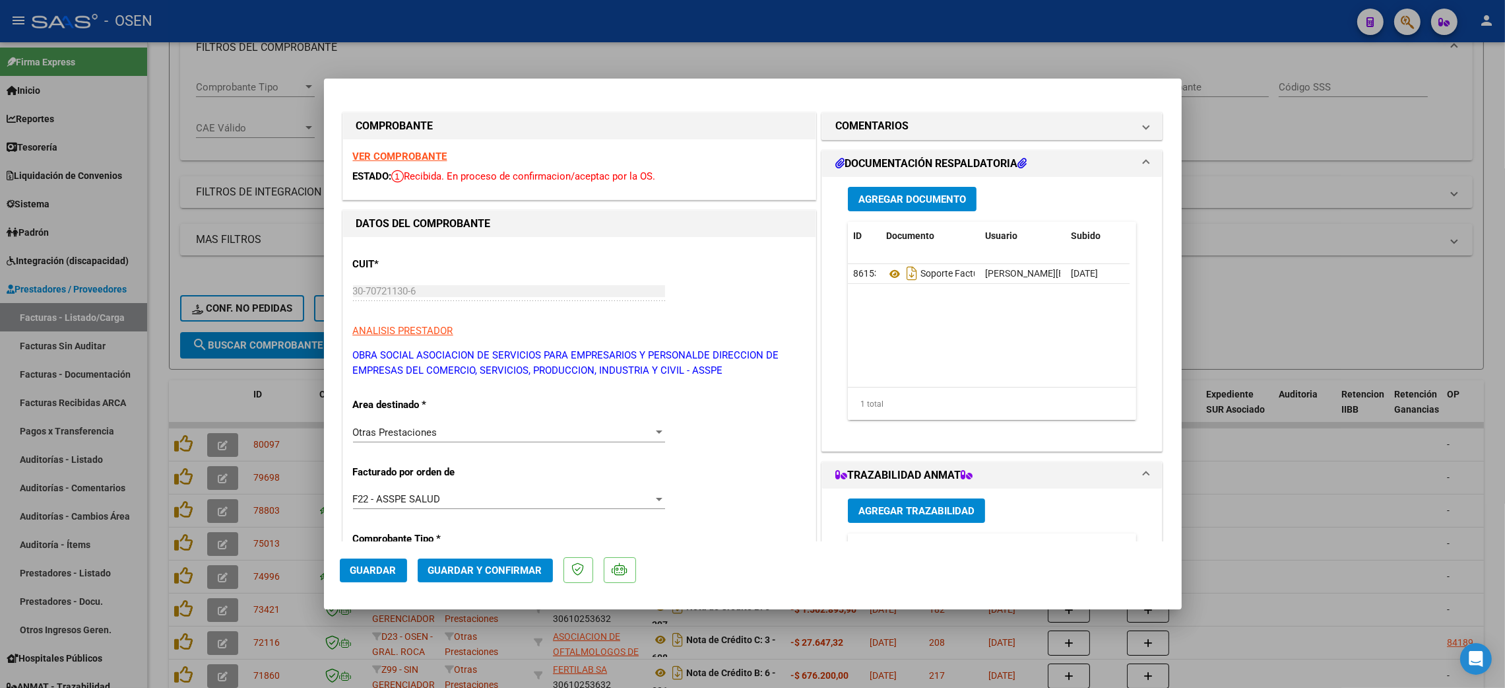
click at [461, 435] on div "Otras Prestaciones" at bounding box center [503, 432] width 300 height 12
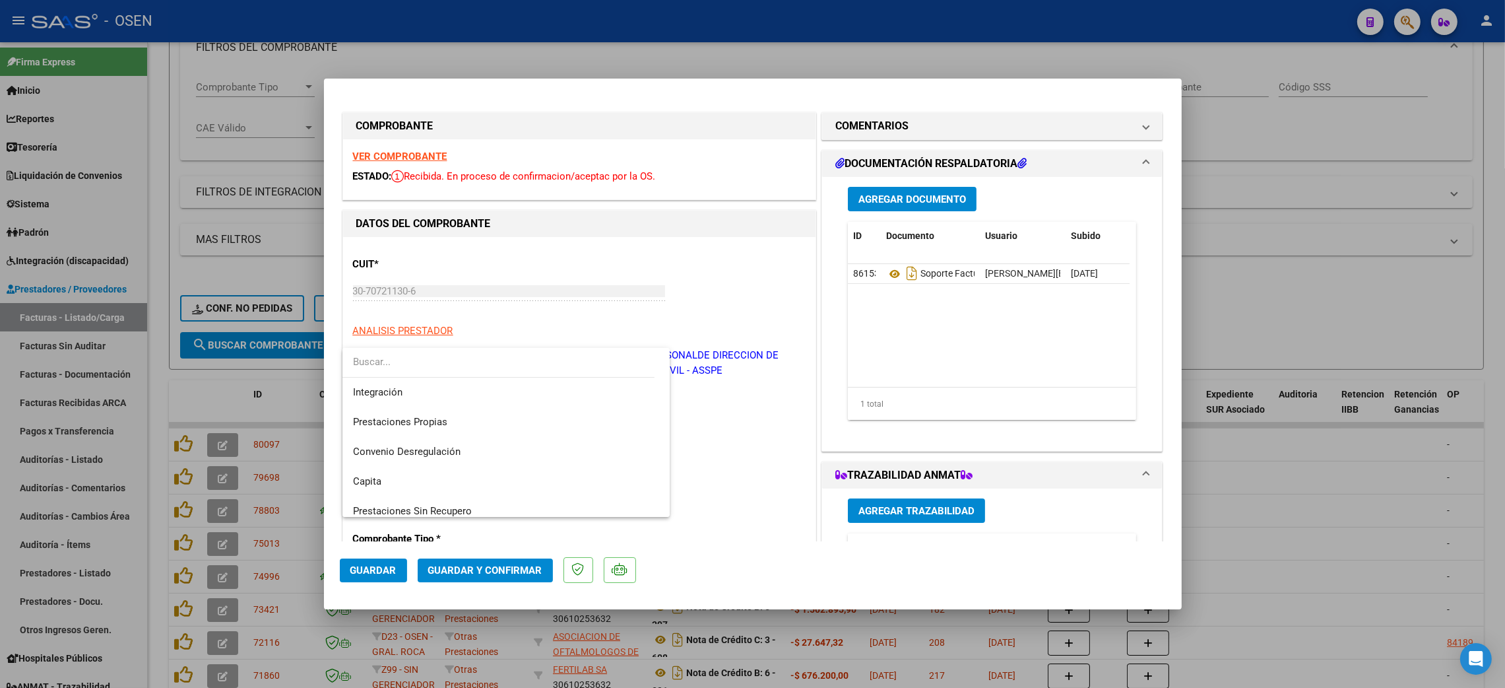
scroll to position [88, 0]
click at [453, 453] on span "Convenio Desregulación" at bounding box center [407, 452] width 108 height 12
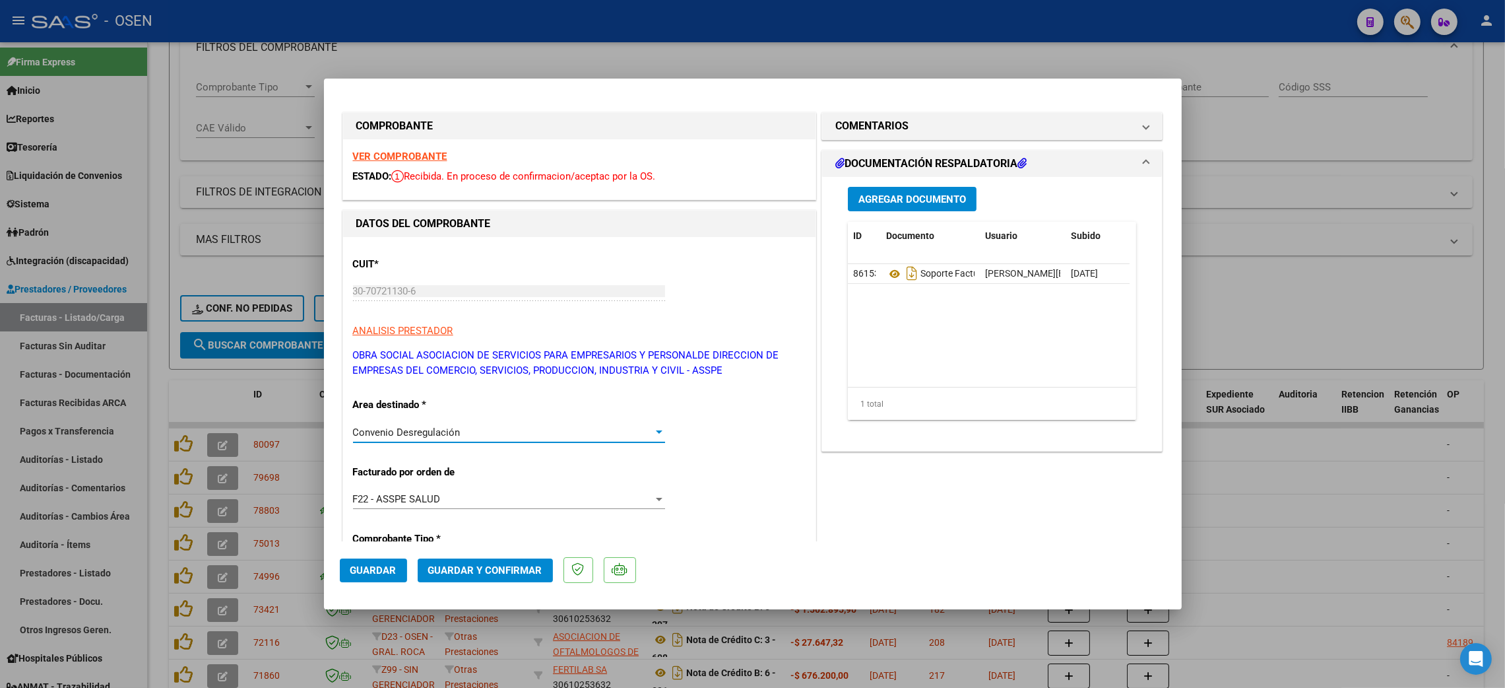
click at [480, 566] on span "Guardar y Confirmar" at bounding box center [485, 570] width 114 height 12
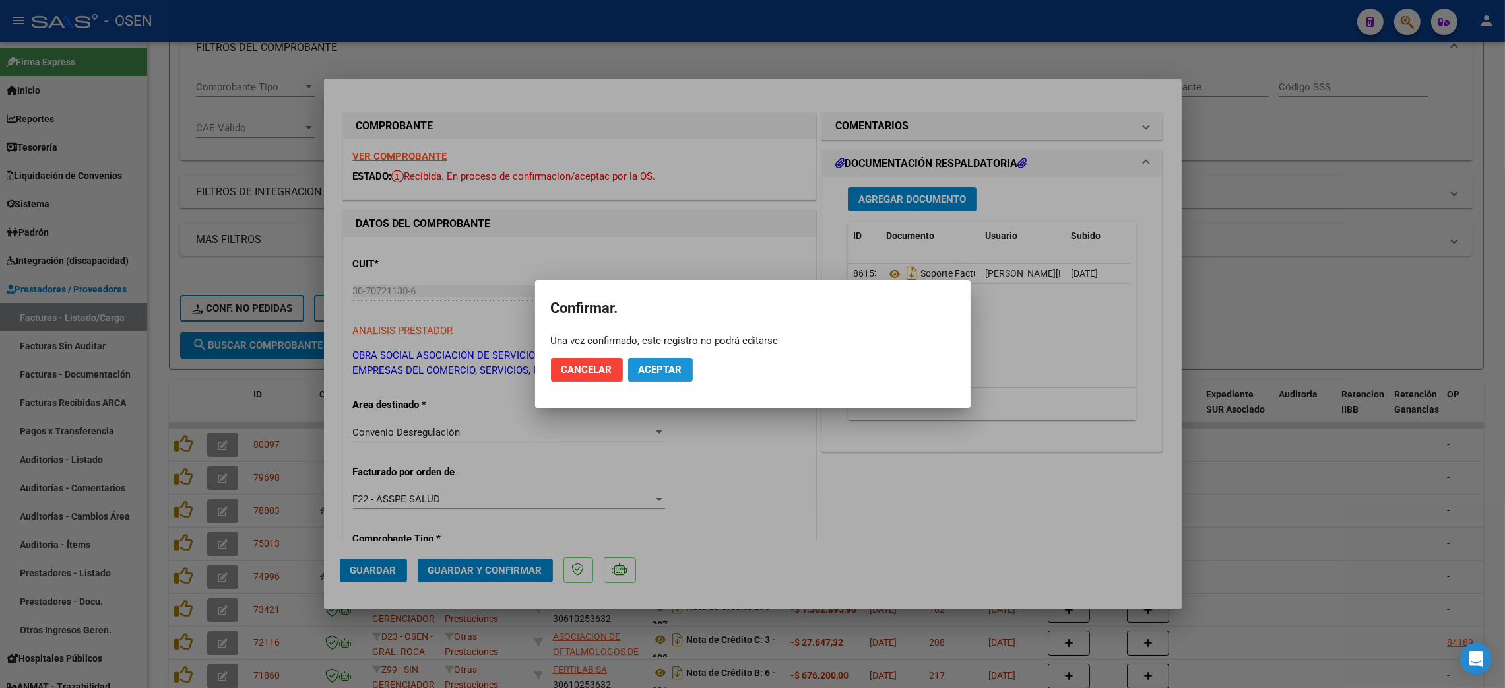
click at [658, 366] on span "Aceptar" at bounding box center [661, 370] width 44 height 12
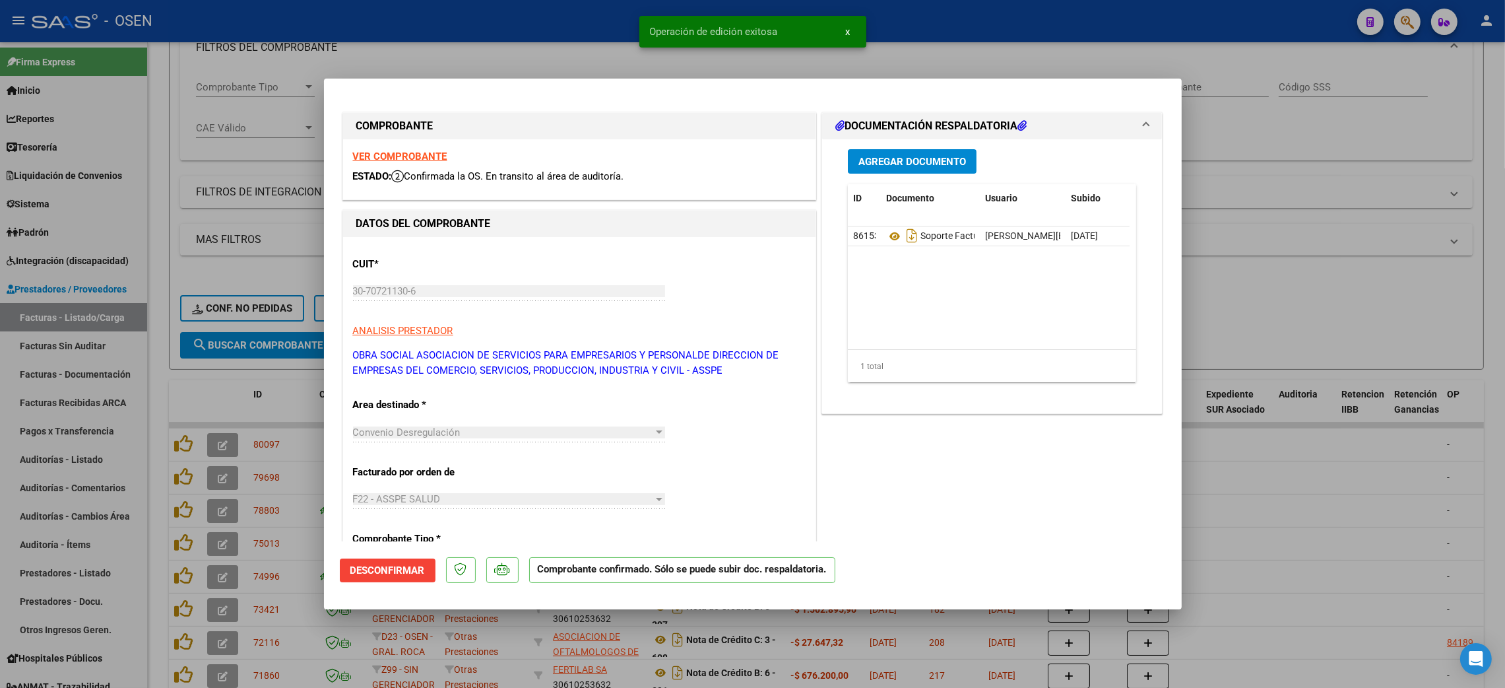
click at [1281, 99] on div at bounding box center [752, 344] width 1505 height 688
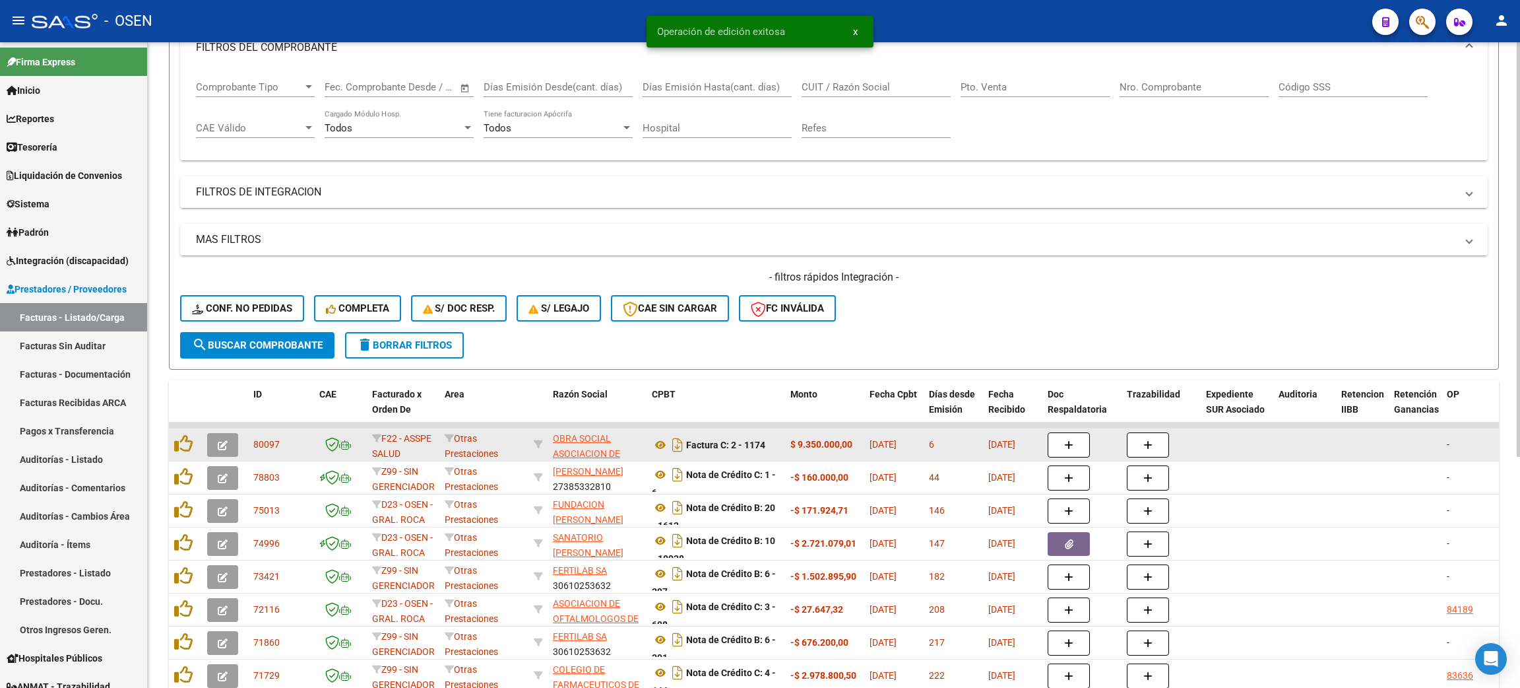
click at [228, 438] on button "button" at bounding box center [222, 445] width 31 height 24
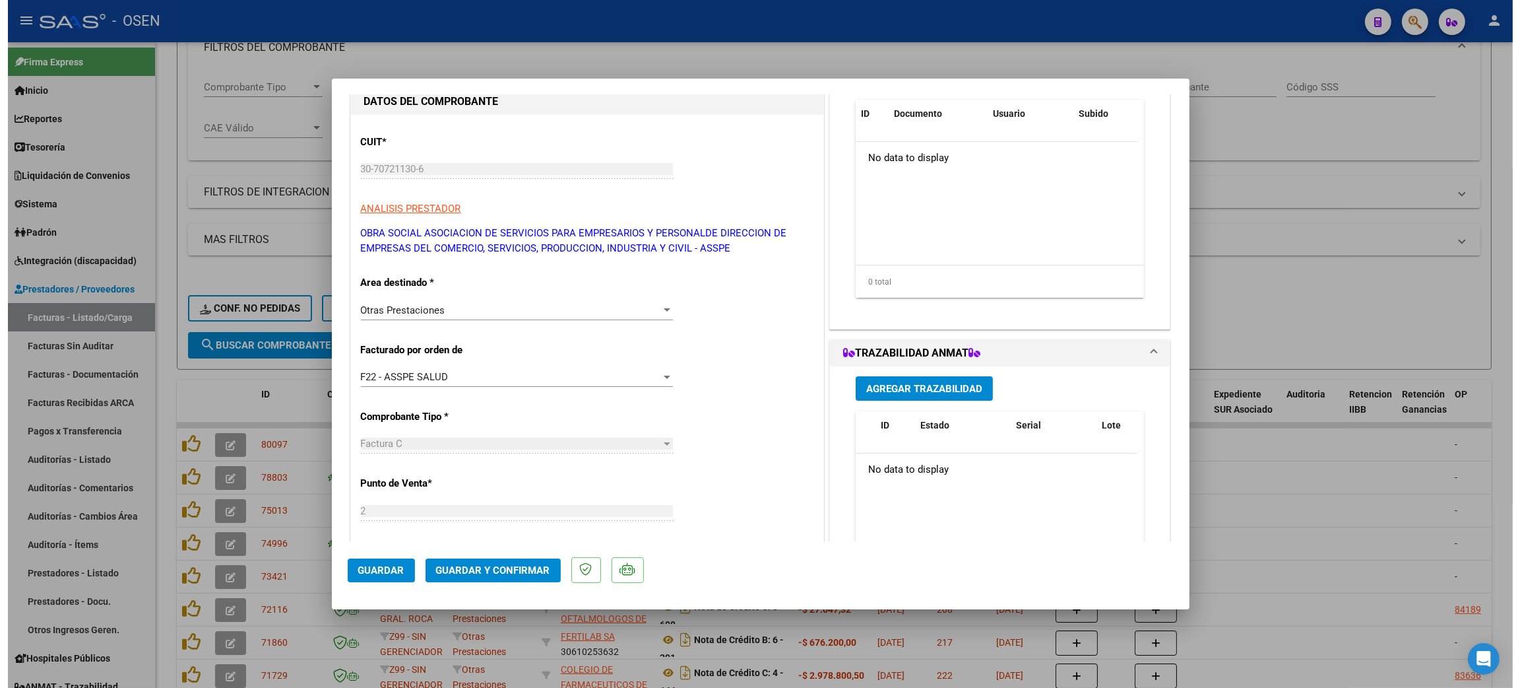
scroll to position [198, 0]
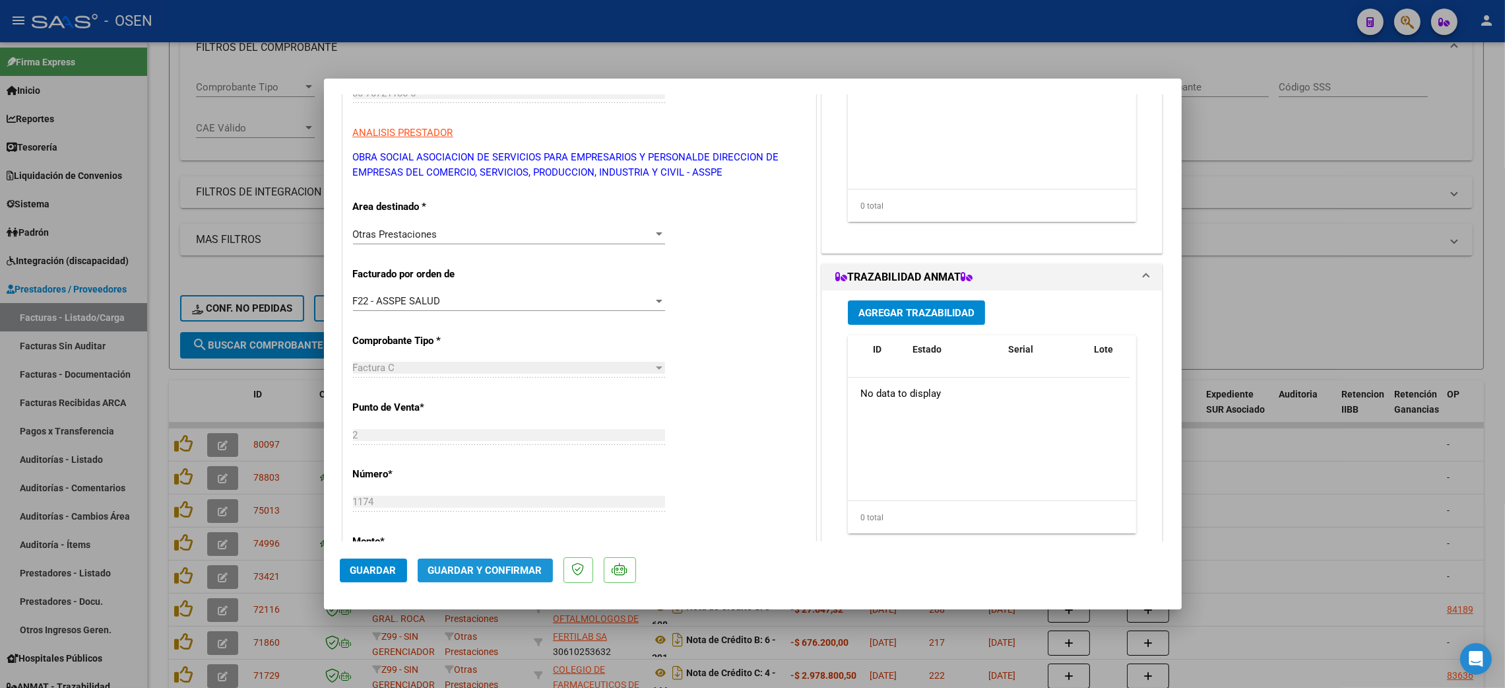
click at [500, 568] on span "Guardar y Confirmar" at bounding box center [485, 570] width 114 height 12
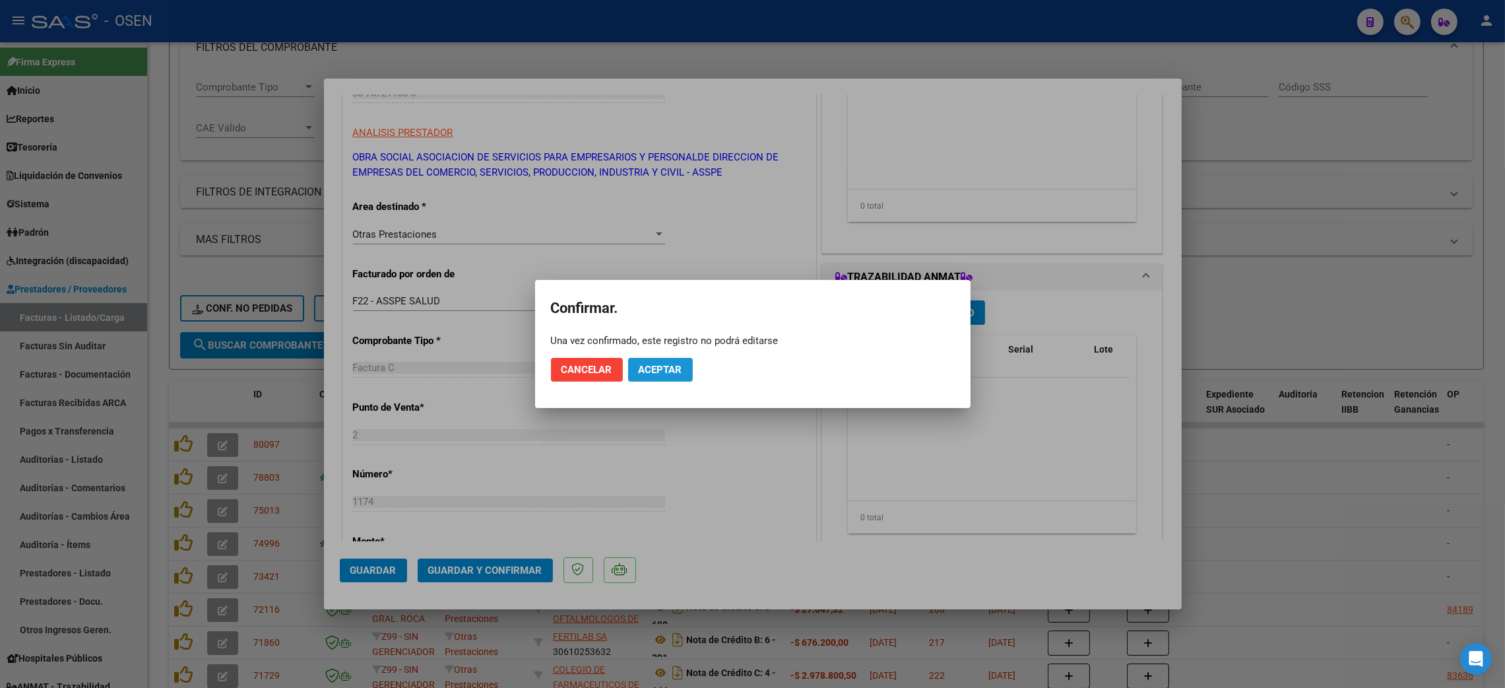
click at [687, 370] on button "Aceptar" at bounding box center [660, 370] width 65 height 24
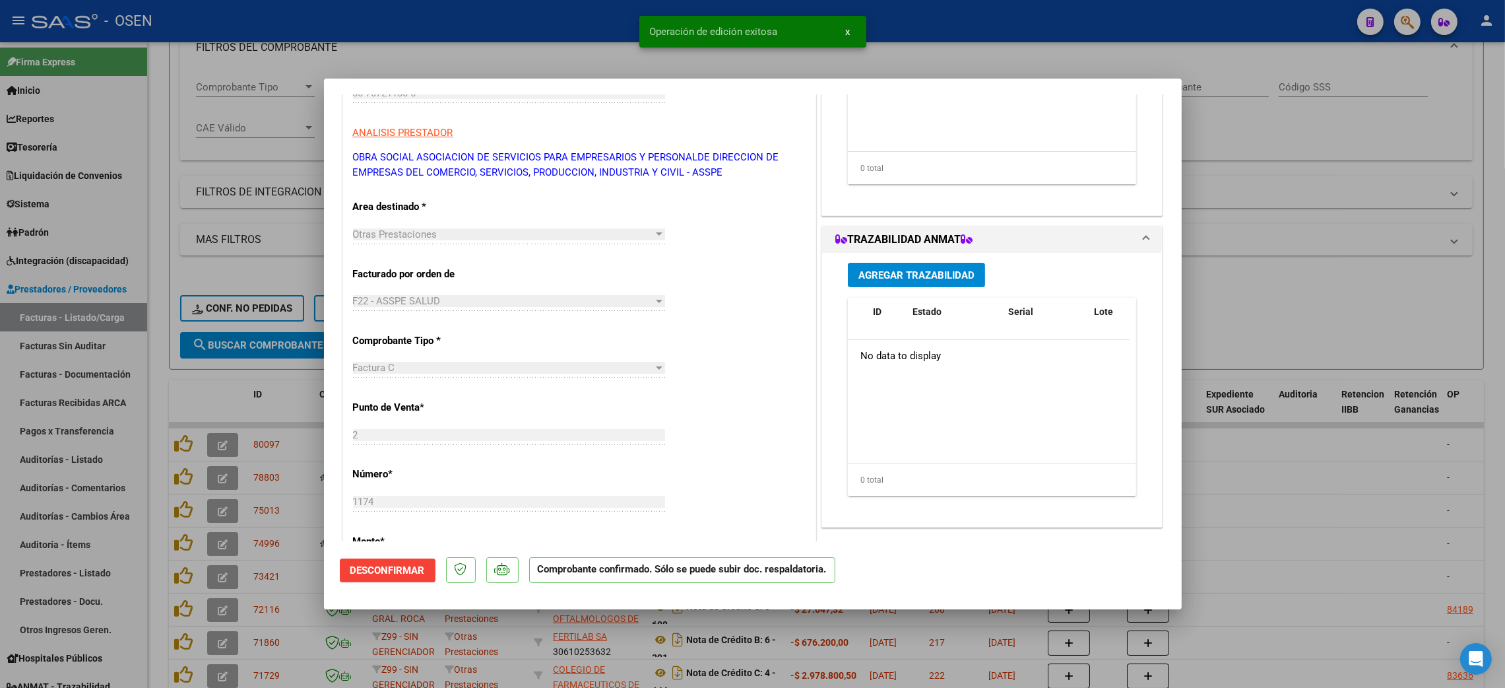
click at [1468, 129] on div at bounding box center [752, 344] width 1505 height 688
type input "$ 0,00"
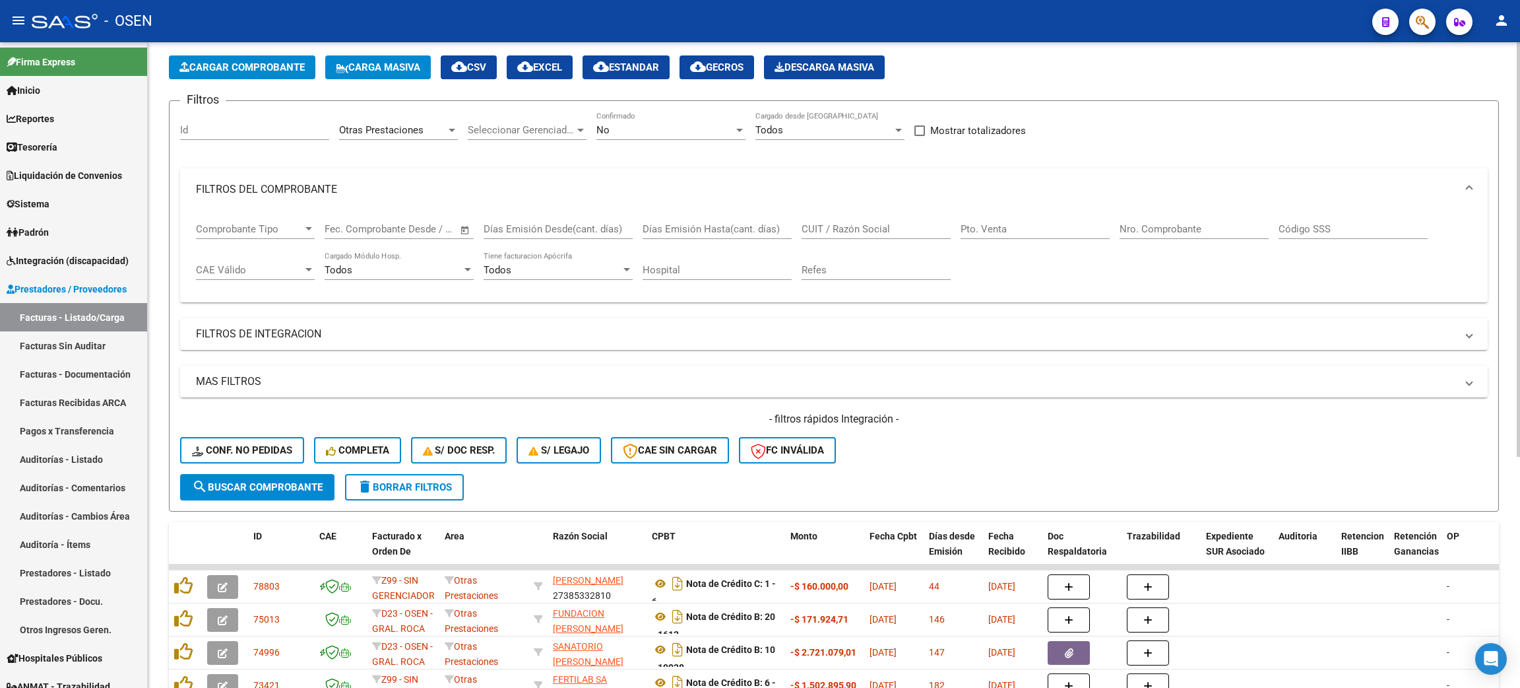
scroll to position [0, 0]
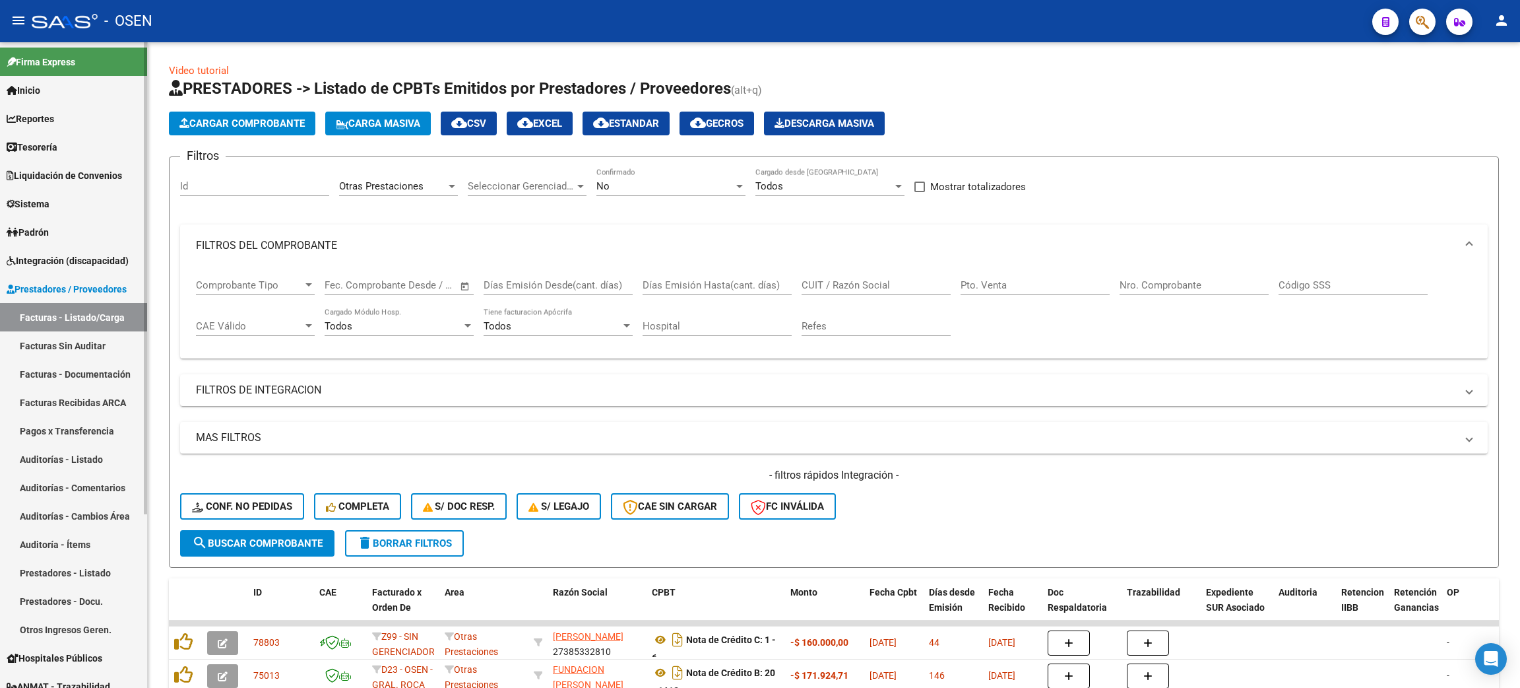
click at [86, 446] on link "Auditorías - Listado" at bounding box center [73, 459] width 147 height 28
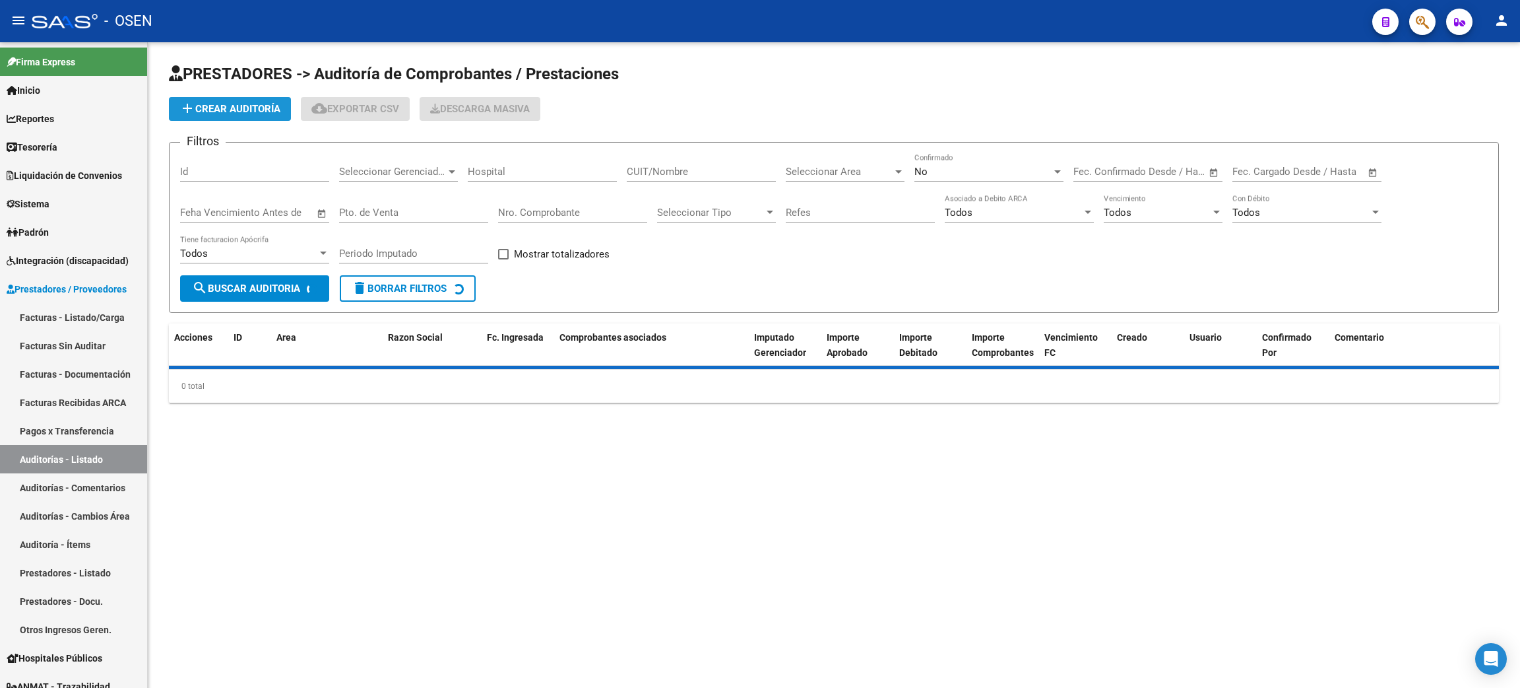
click at [263, 119] on button "add Crear Auditoría" at bounding box center [230, 109] width 122 height 24
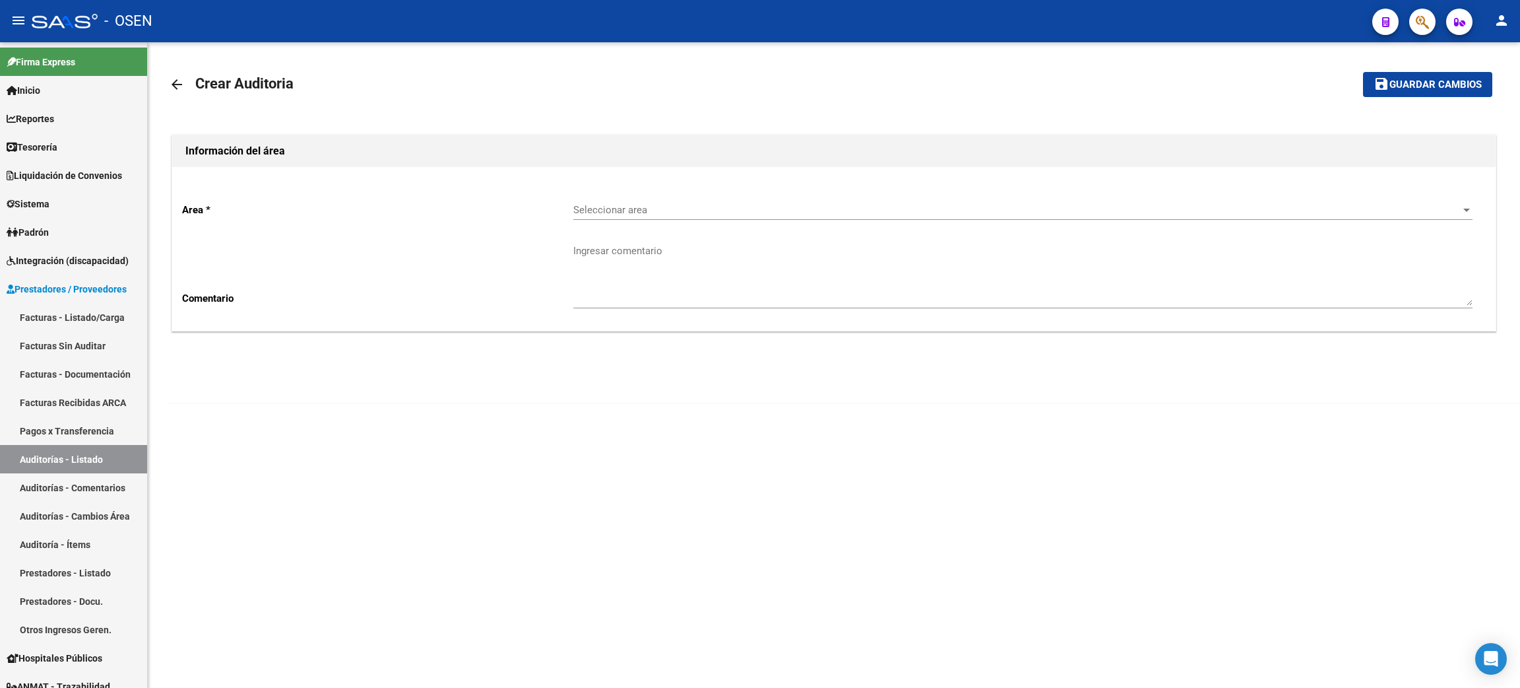
click at [753, 216] on div "Seleccionar area Seleccionar area" at bounding box center [1022, 205] width 899 height 28
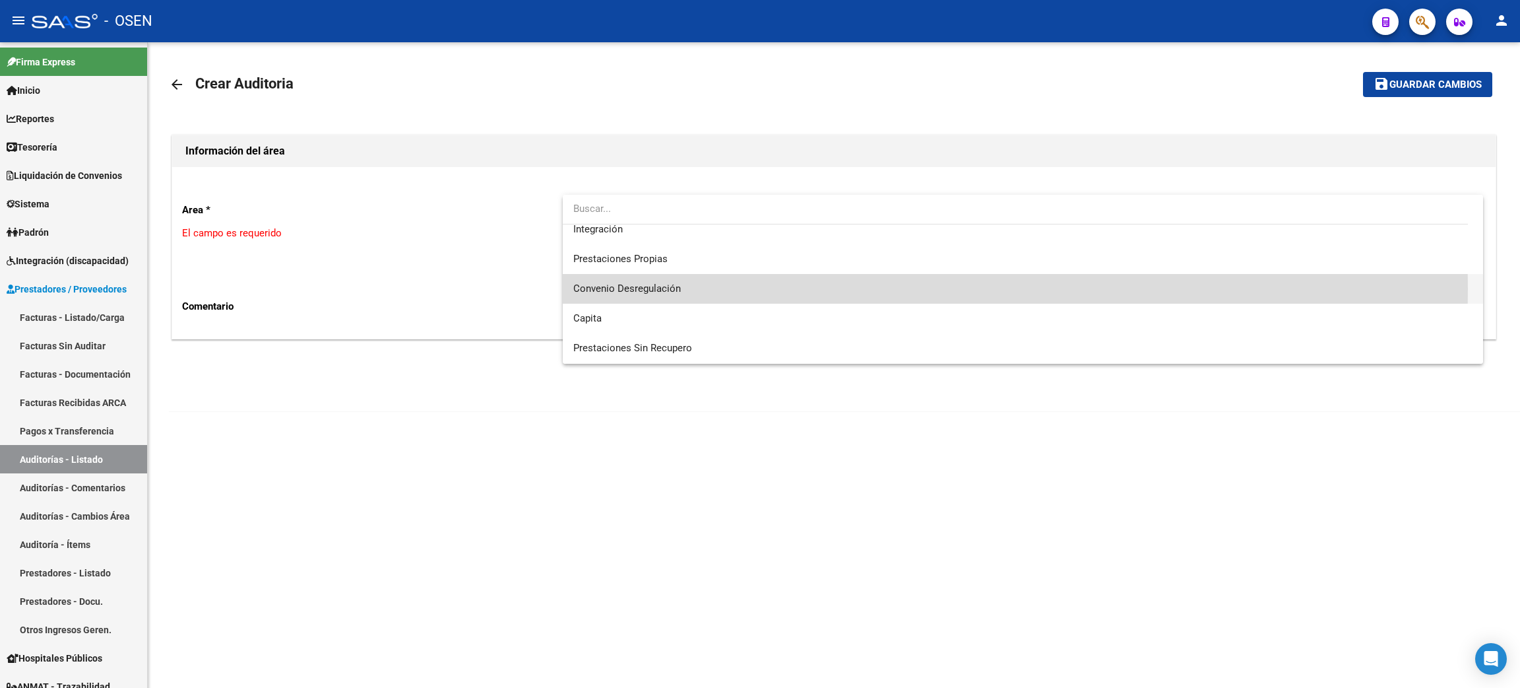
click at [711, 288] on span "Convenio Desregulación" at bounding box center [1022, 289] width 899 height 30
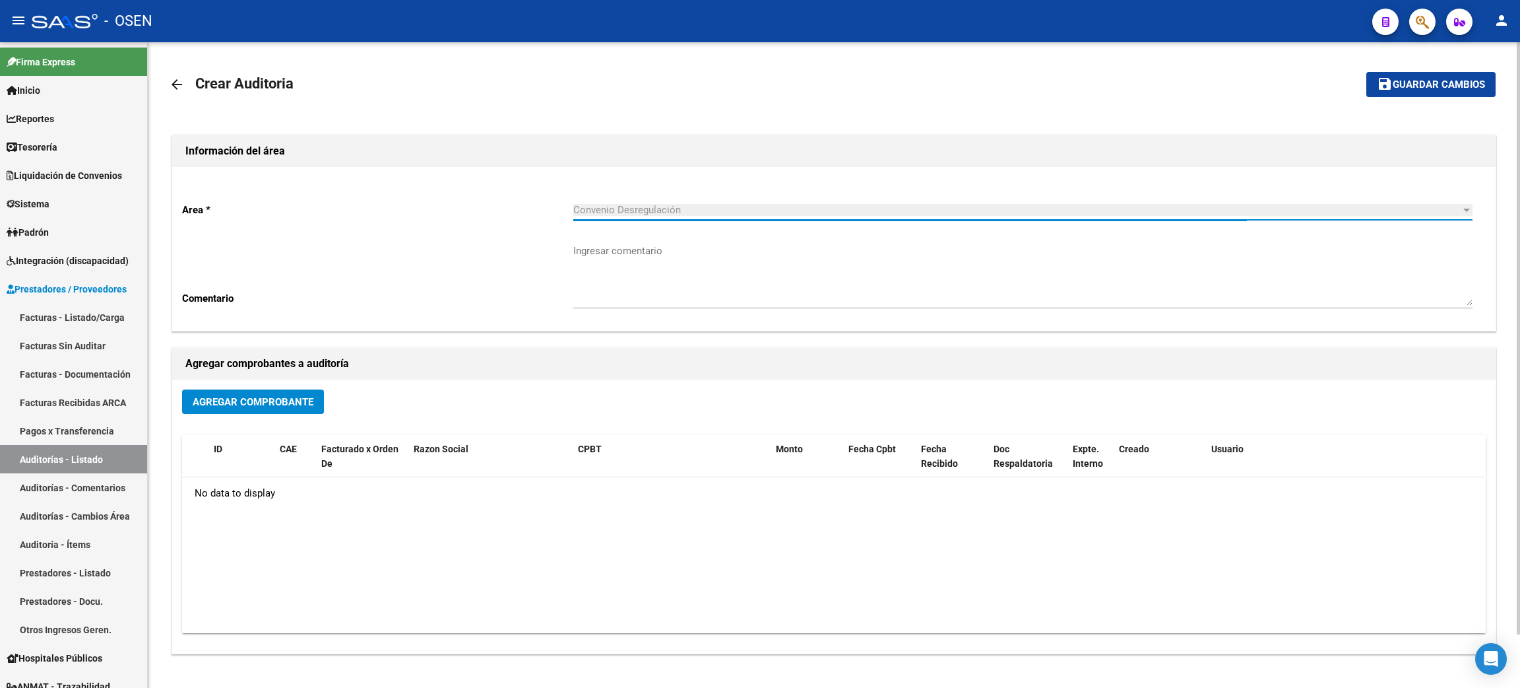
click at [229, 399] on span "Agregar Comprobante" at bounding box center [253, 402] width 121 height 12
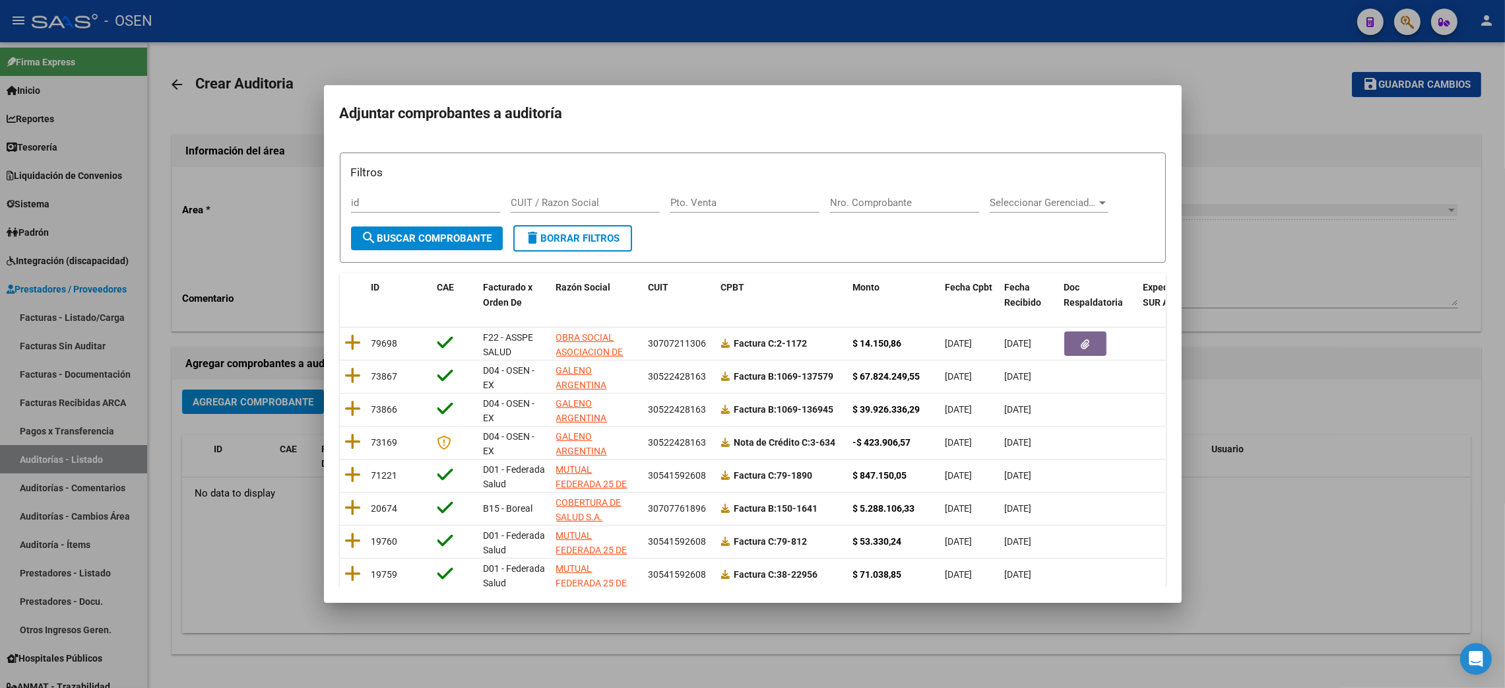
click at [199, 523] on div at bounding box center [752, 344] width 1505 height 688
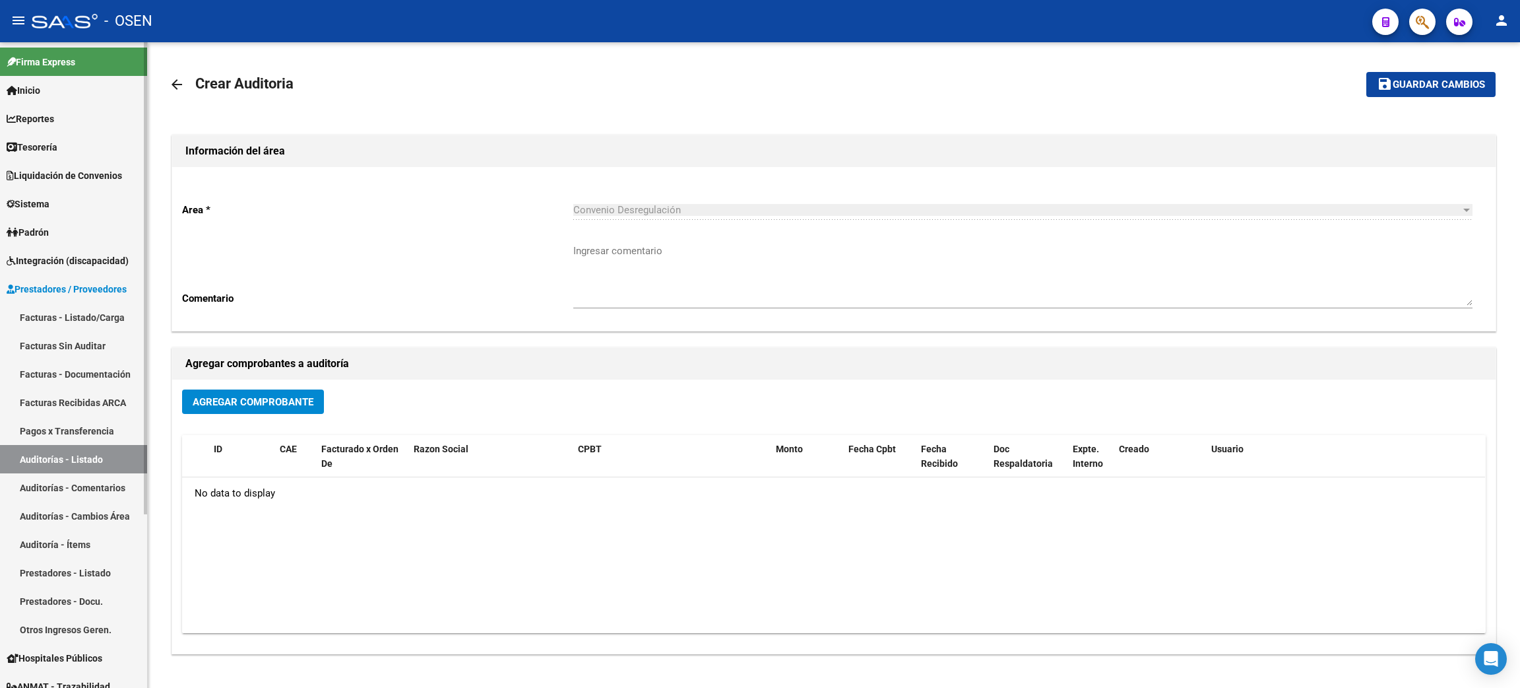
click at [108, 307] on link "Facturas - Listado/Carga" at bounding box center [73, 317] width 147 height 28
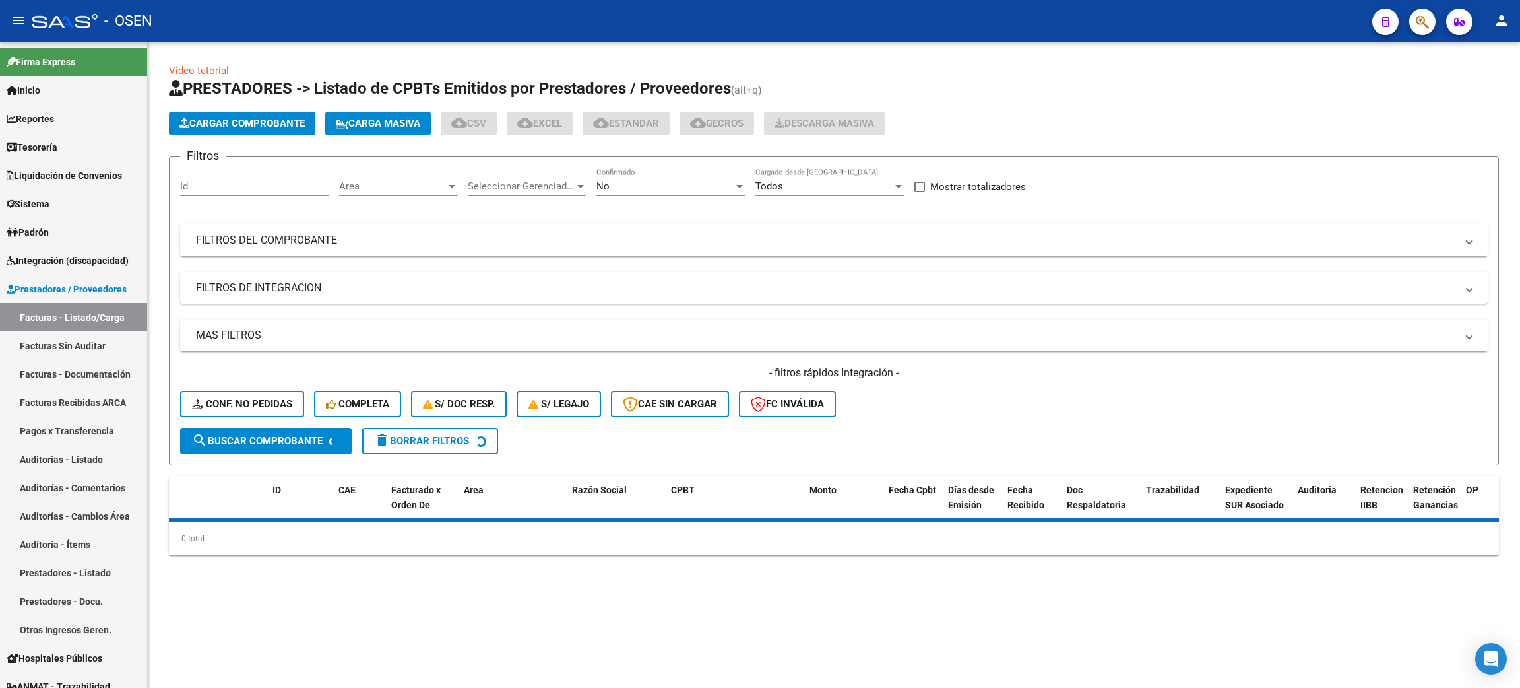
click at [414, 186] on span "Area" at bounding box center [392, 186] width 107 height 12
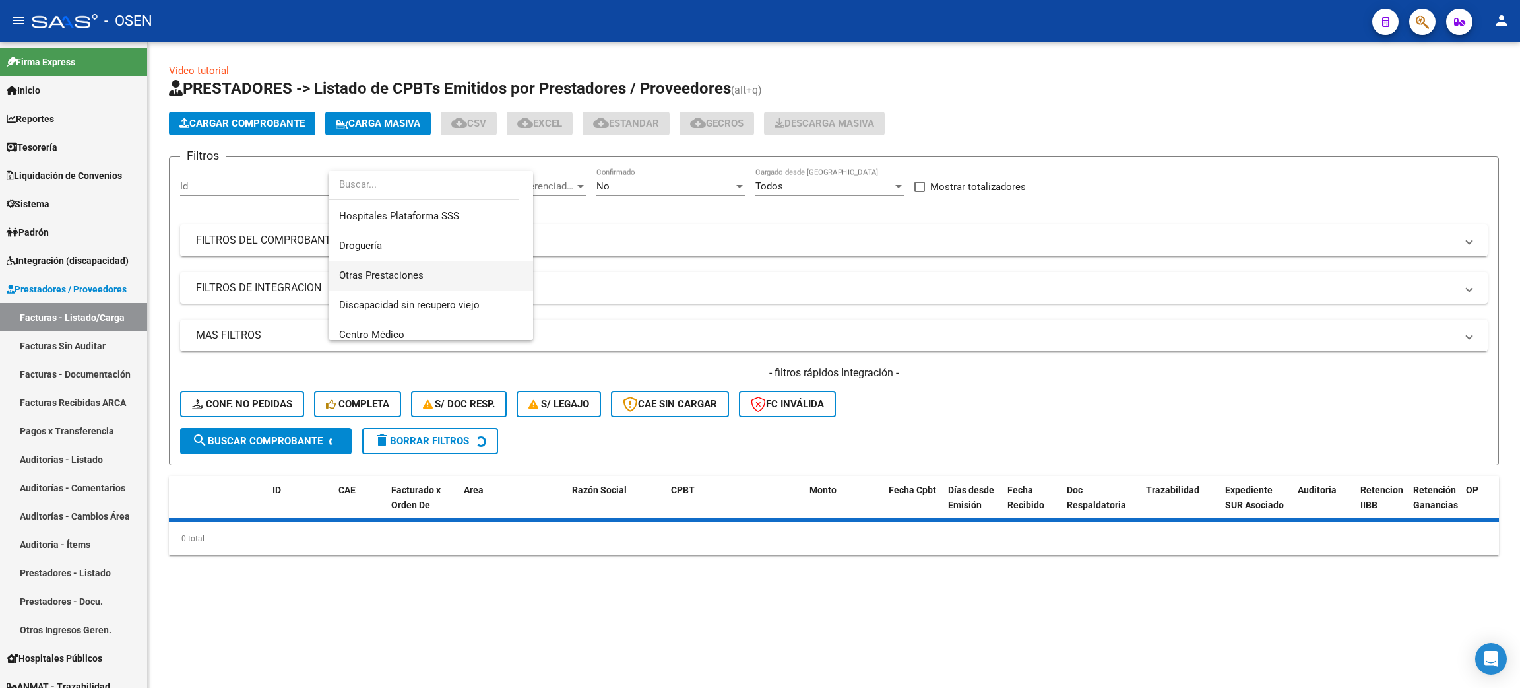
click at [428, 263] on span "Otras Prestaciones" at bounding box center [430, 276] width 183 height 30
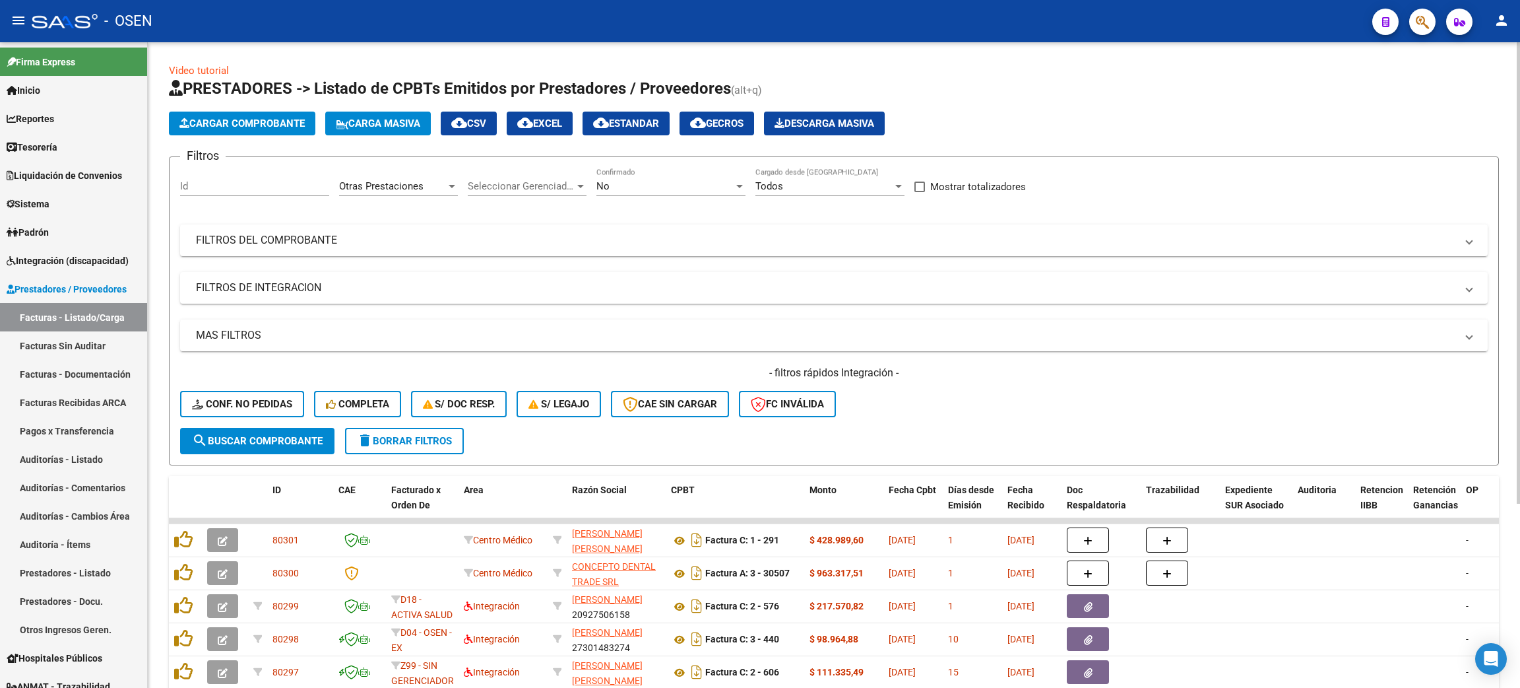
click at [593, 190] on app-drop-down-list "Seleccionar Gerenciador Seleccionar Gerenciador" at bounding box center [532, 188] width 129 height 41
click at [604, 189] on span "No" at bounding box center [603, 186] width 13 height 12
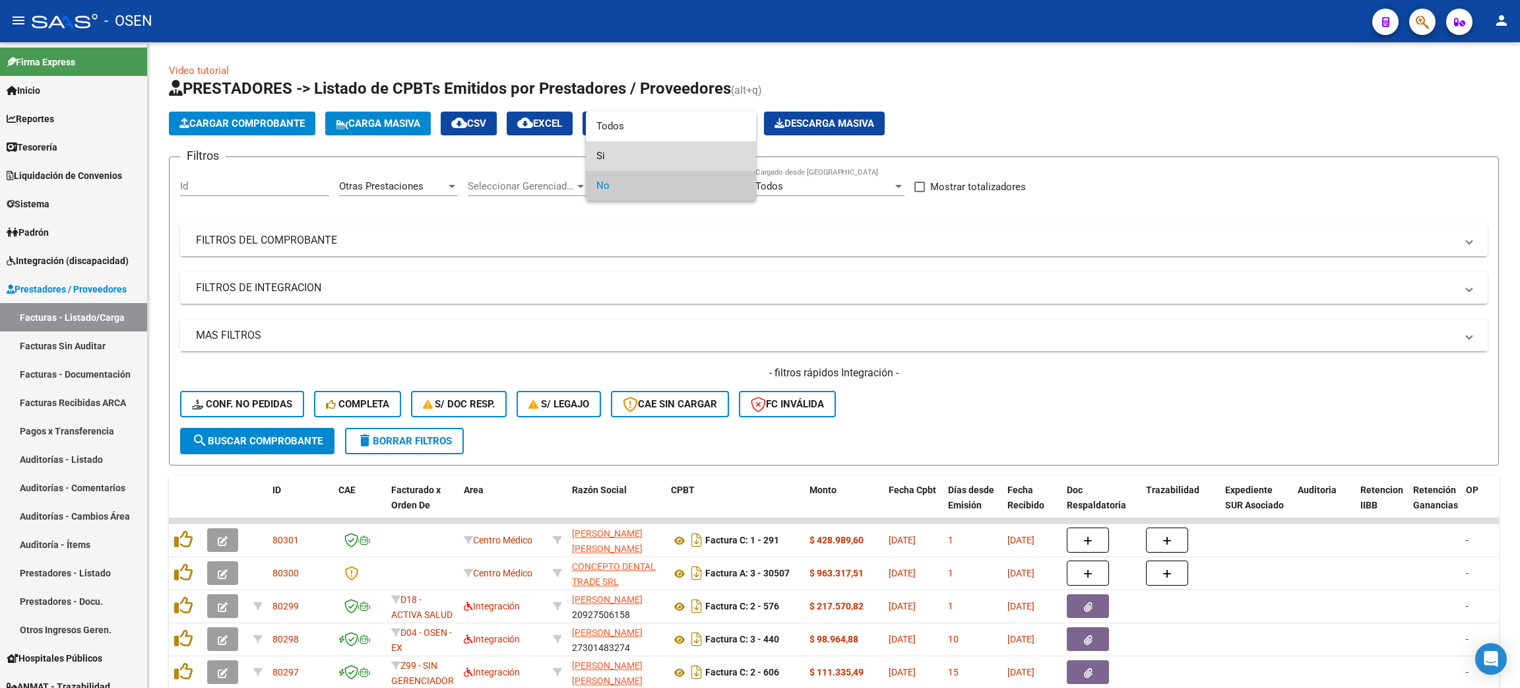
click at [613, 158] on span "Si" at bounding box center [671, 156] width 149 height 30
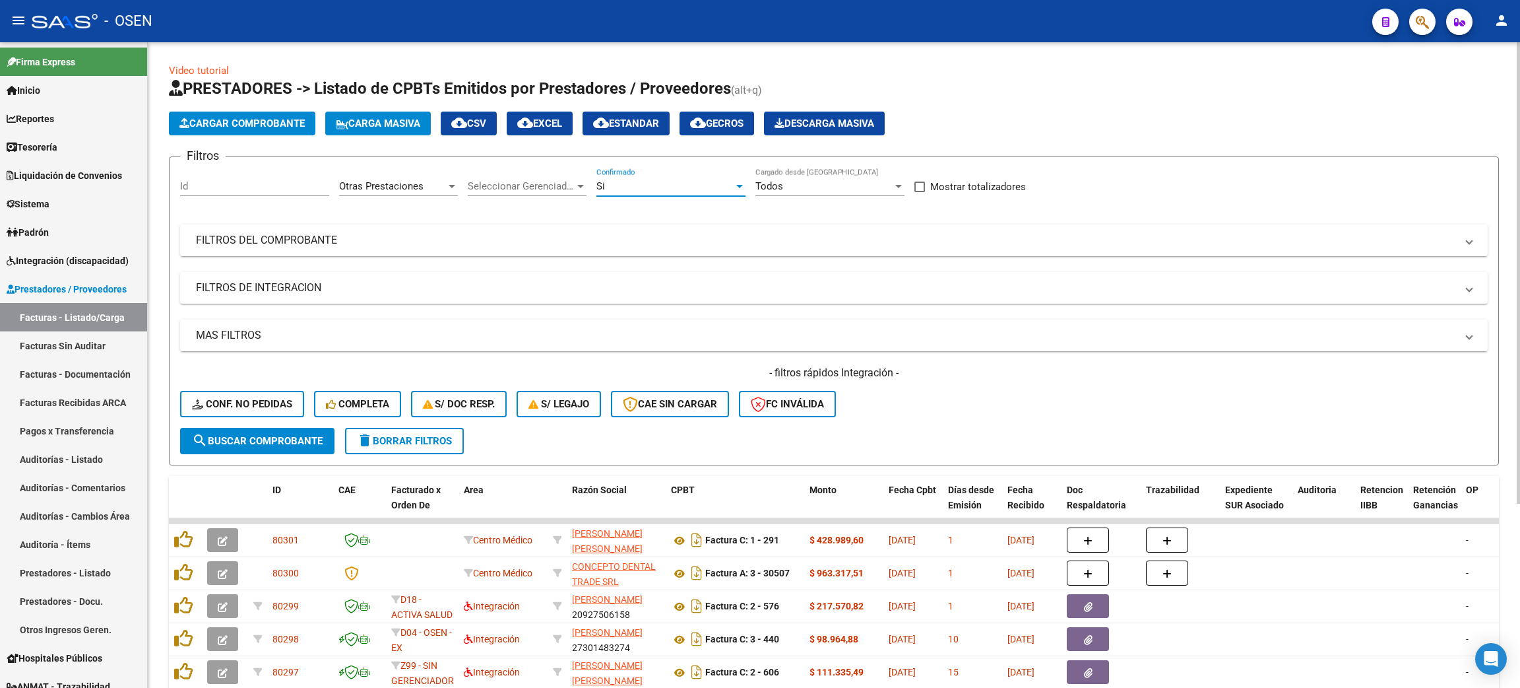
click at [241, 437] on span "search Buscar Comprobante" at bounding box center [257, 441] width 131 height 12
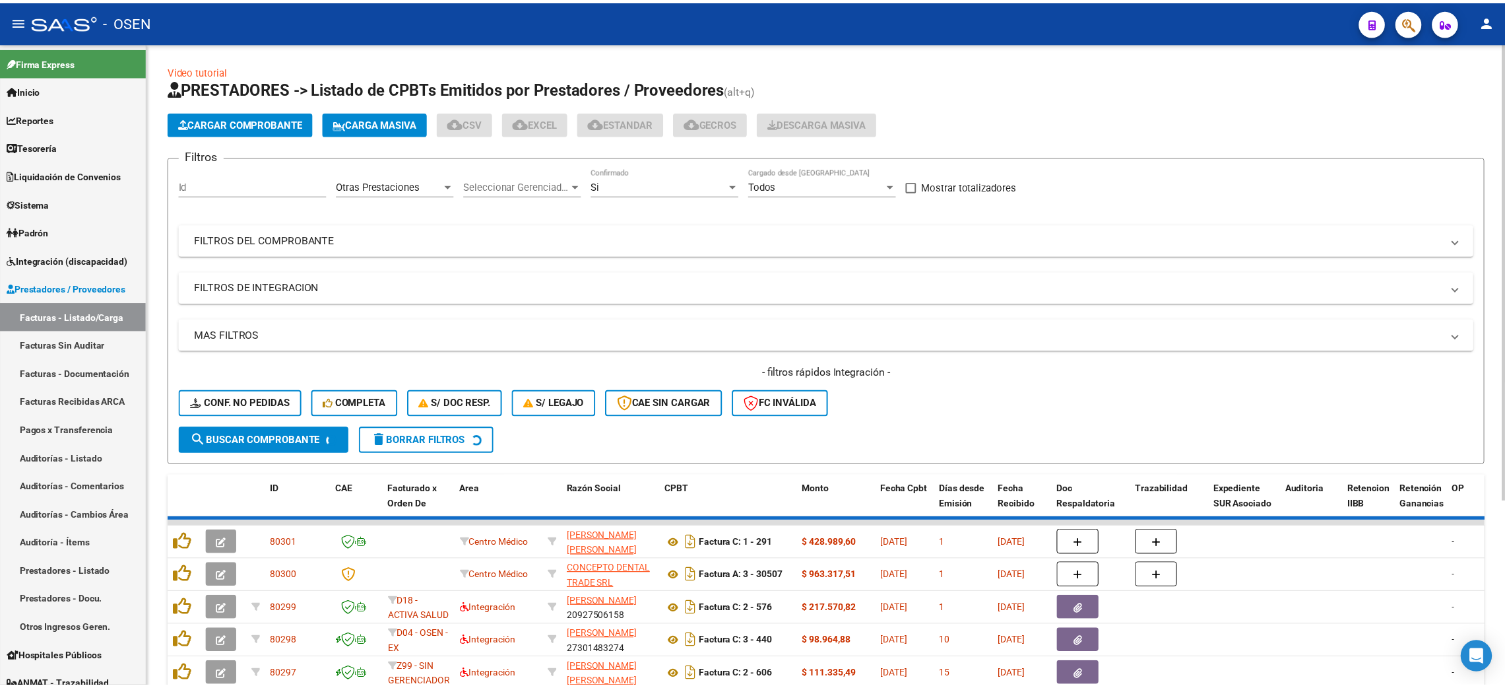
scroll to position [198, 0]
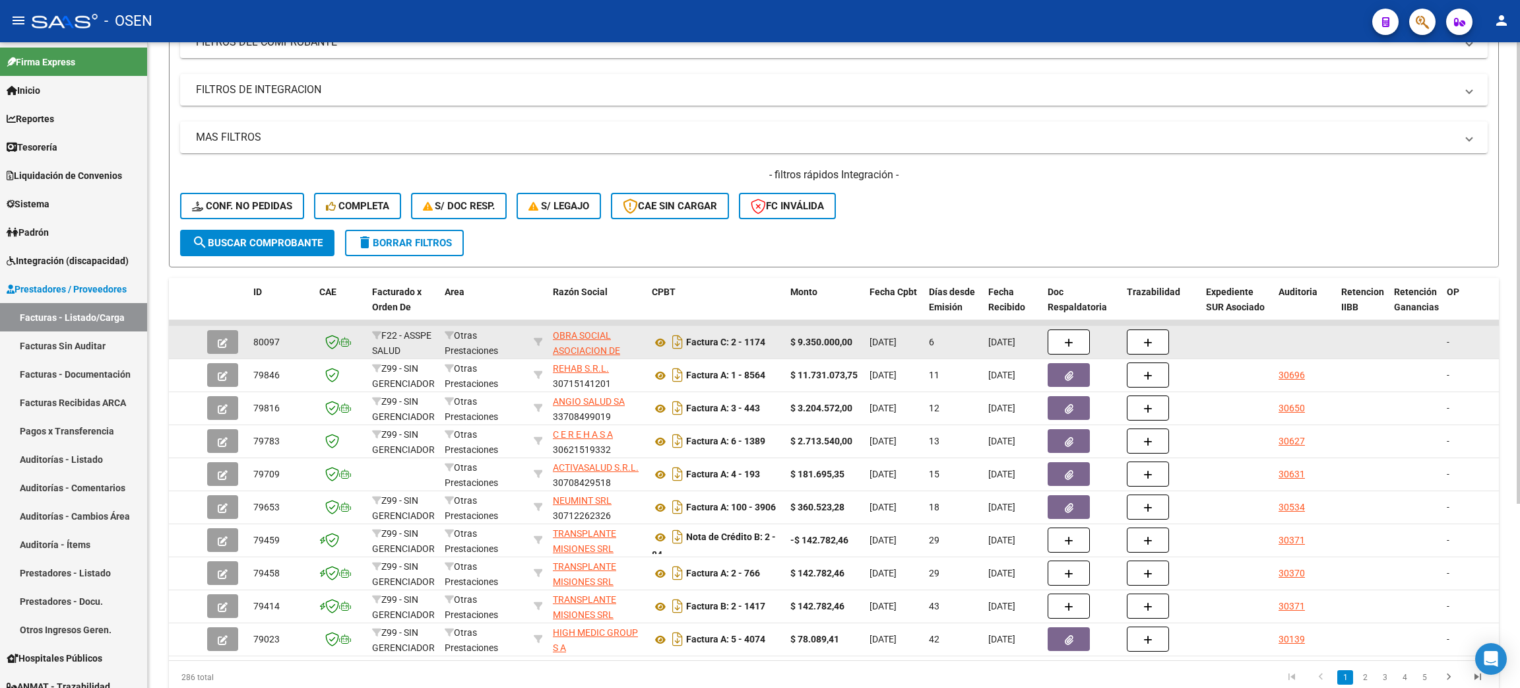
click at [233, 344] on button "button" at bounding box center [222, 342] width 31 height 24
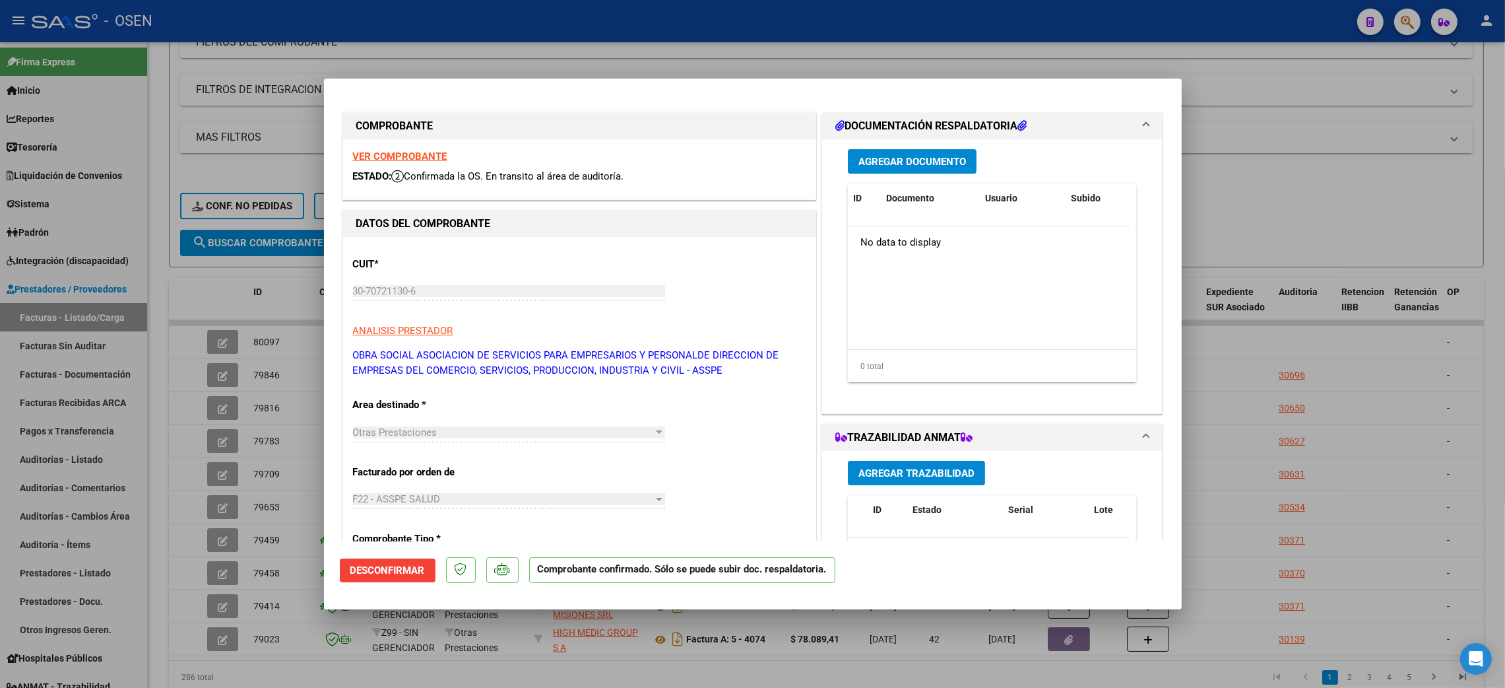
click at [399, 573] on span "Desconfirmar" at bounding box center [387, 570] width 75 height 12
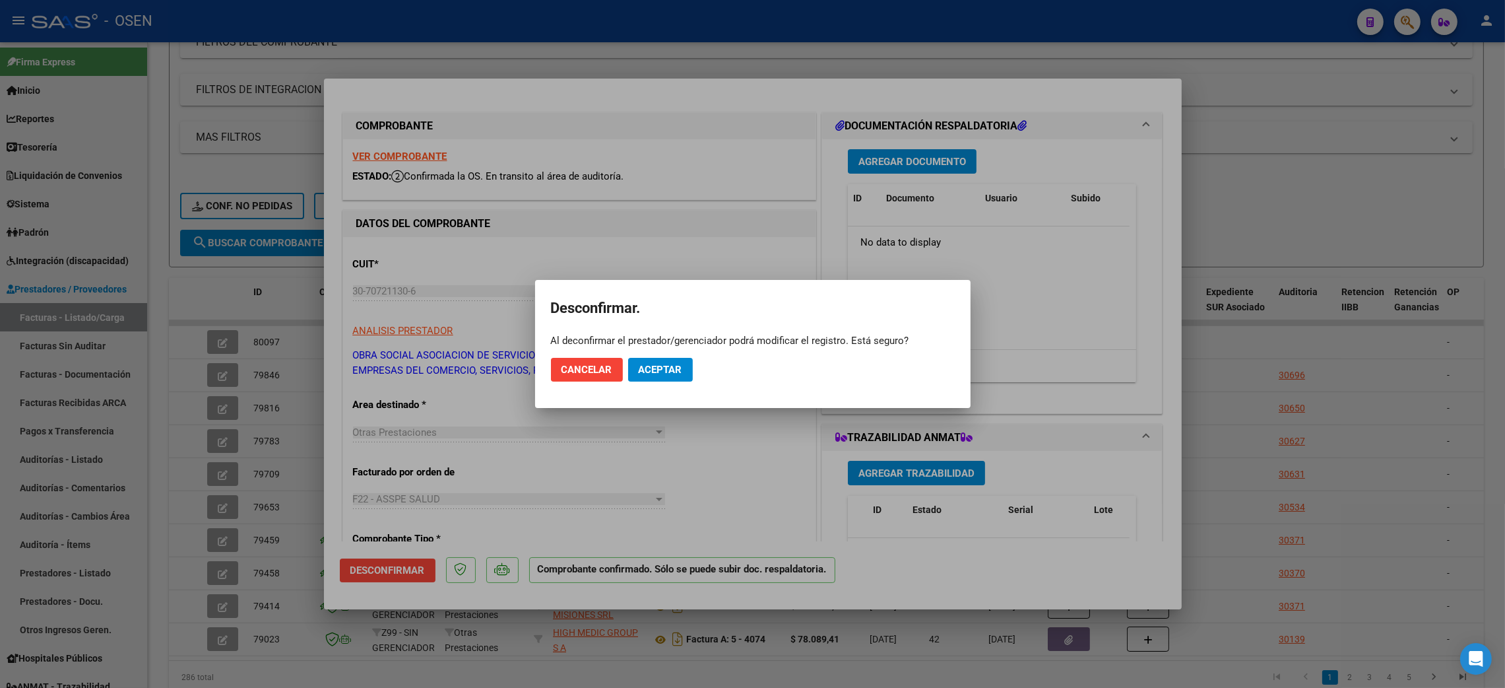
click at [708, 354] on mat-dialog-actions "Cancelar Aceptar" at bounding box center [753, 369] width 404 height 45
click at [674, 364] on span "Aceptar" at bounding box center [661, 370] width 44 height 12
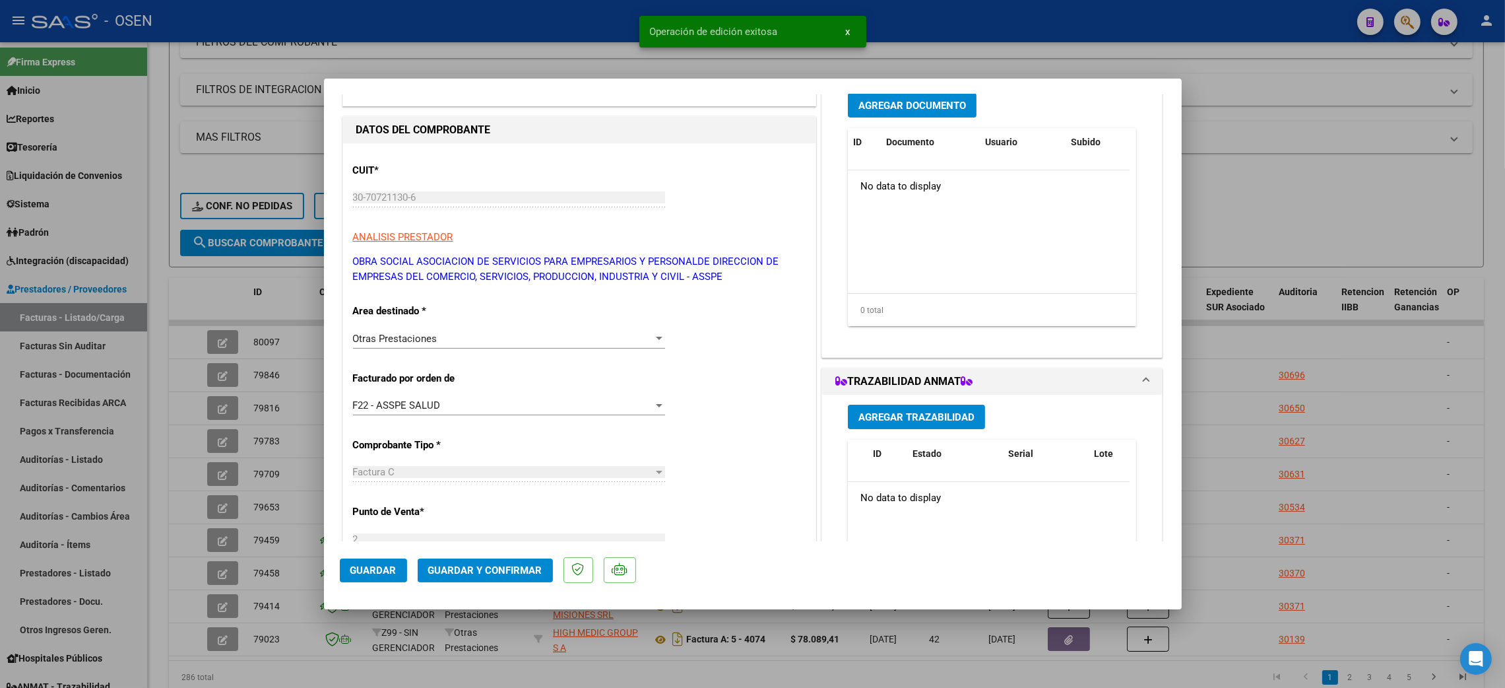
scroll to position [99, 0]
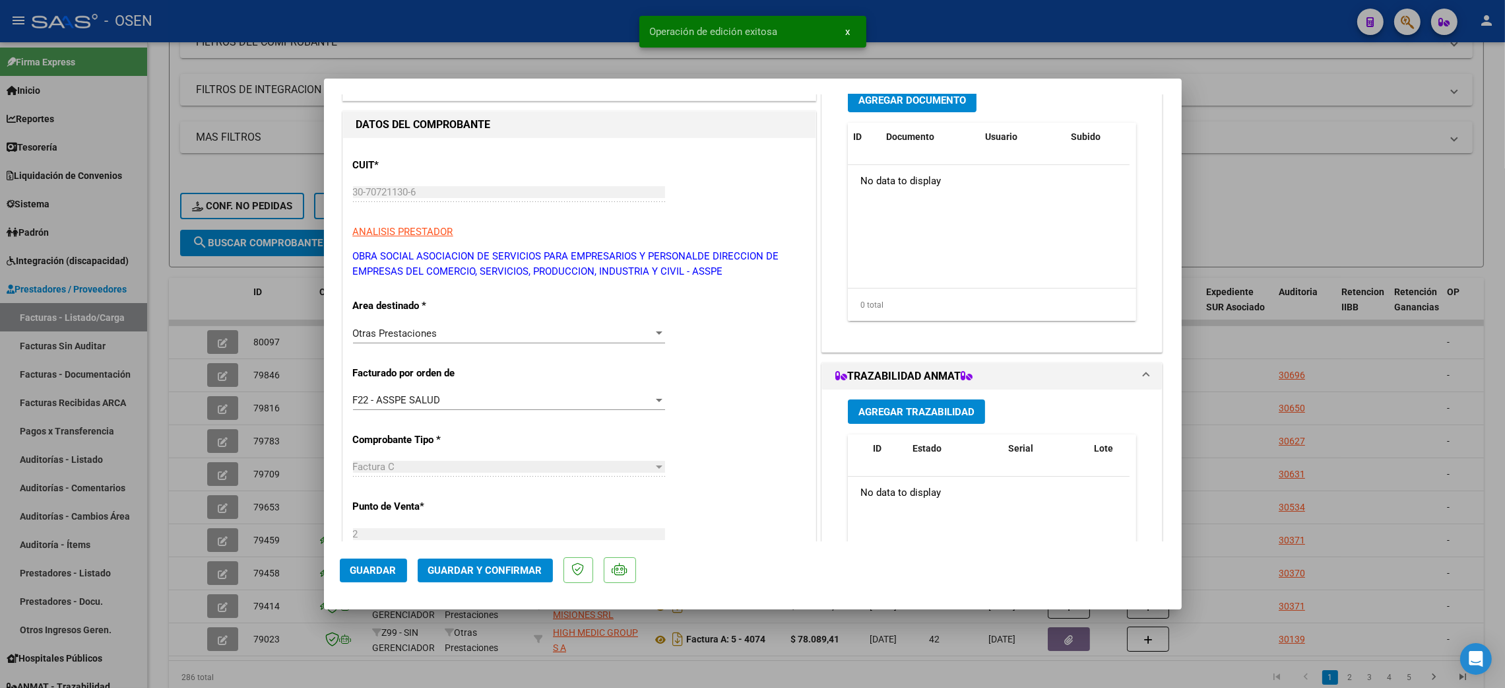
click at [461, 333] on div "Otras Prestaciones" at bounding box center [503, 333] width 300 height 12
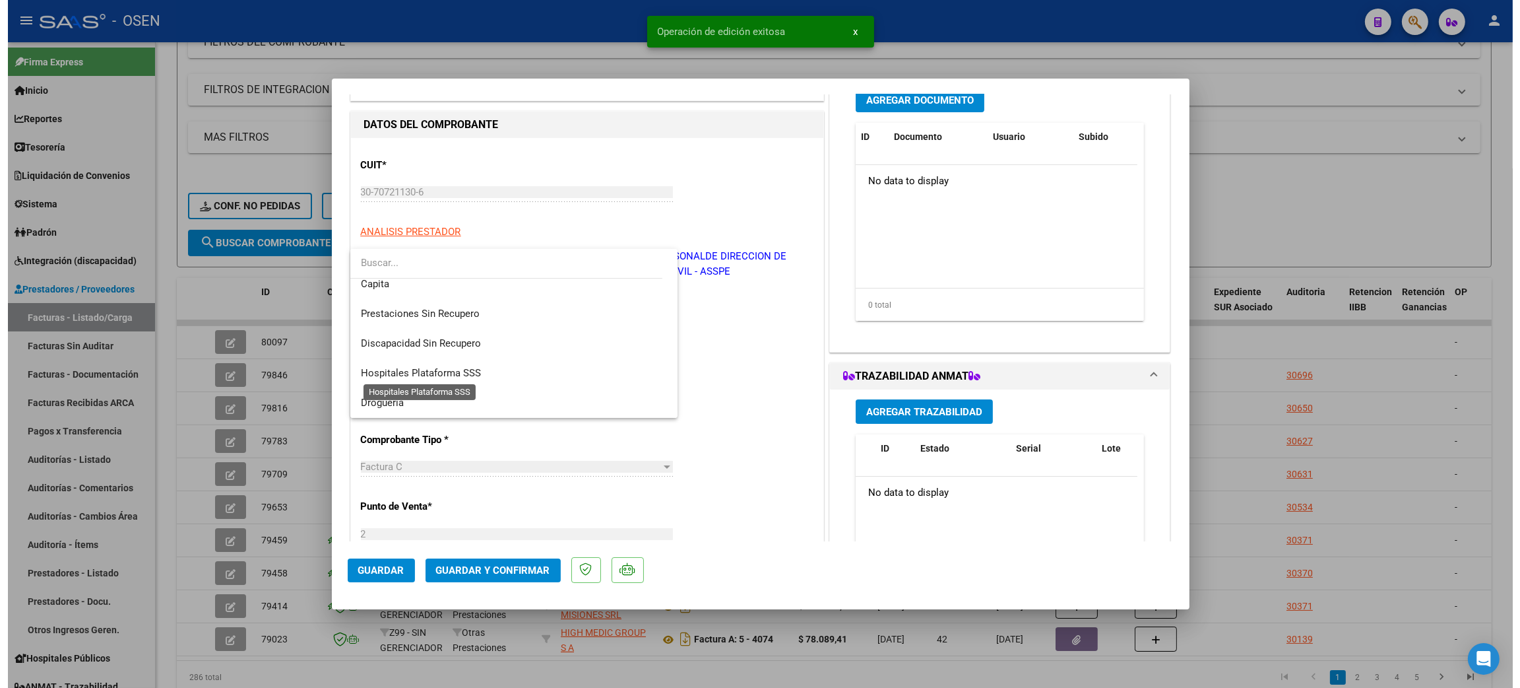
scroll to position [88, 0]
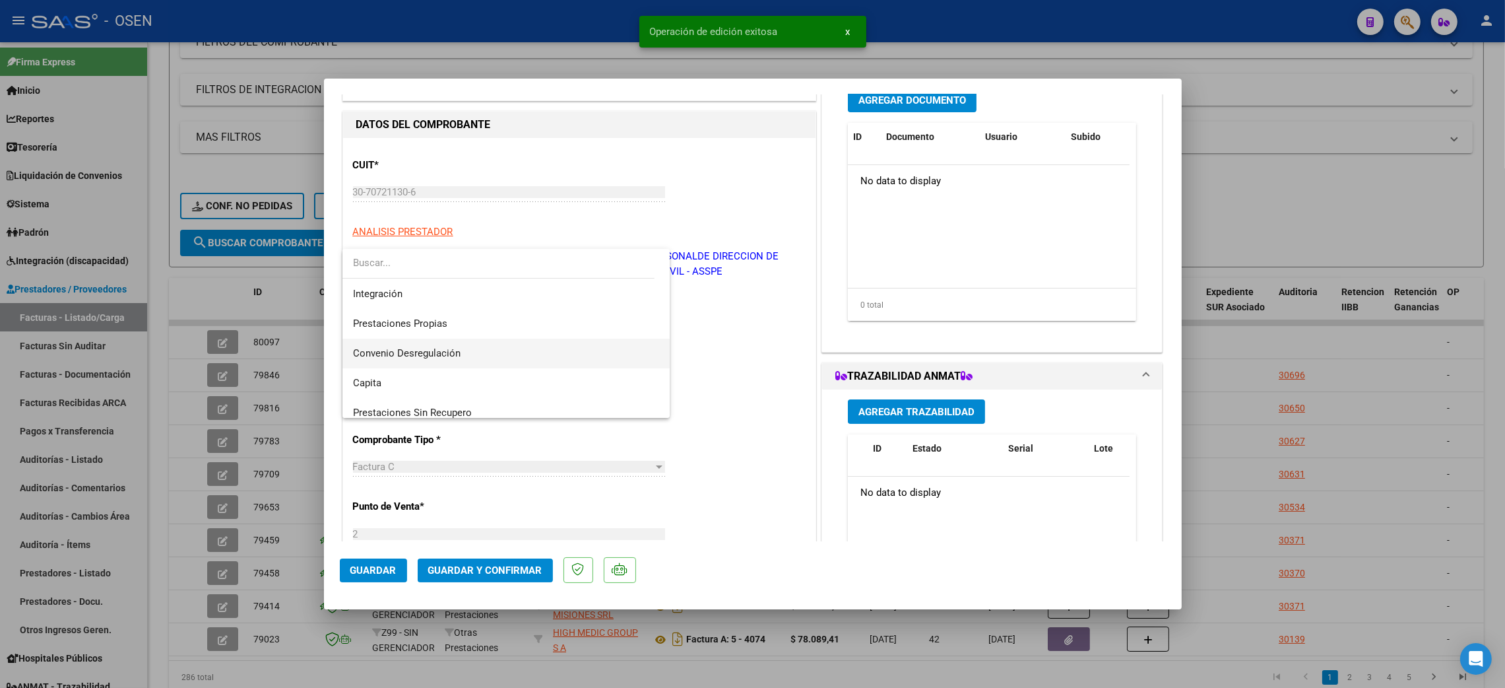
click at [468, 363] on span "Convenio Desregulación" at bounding box center [506, 354] width 306 height 30
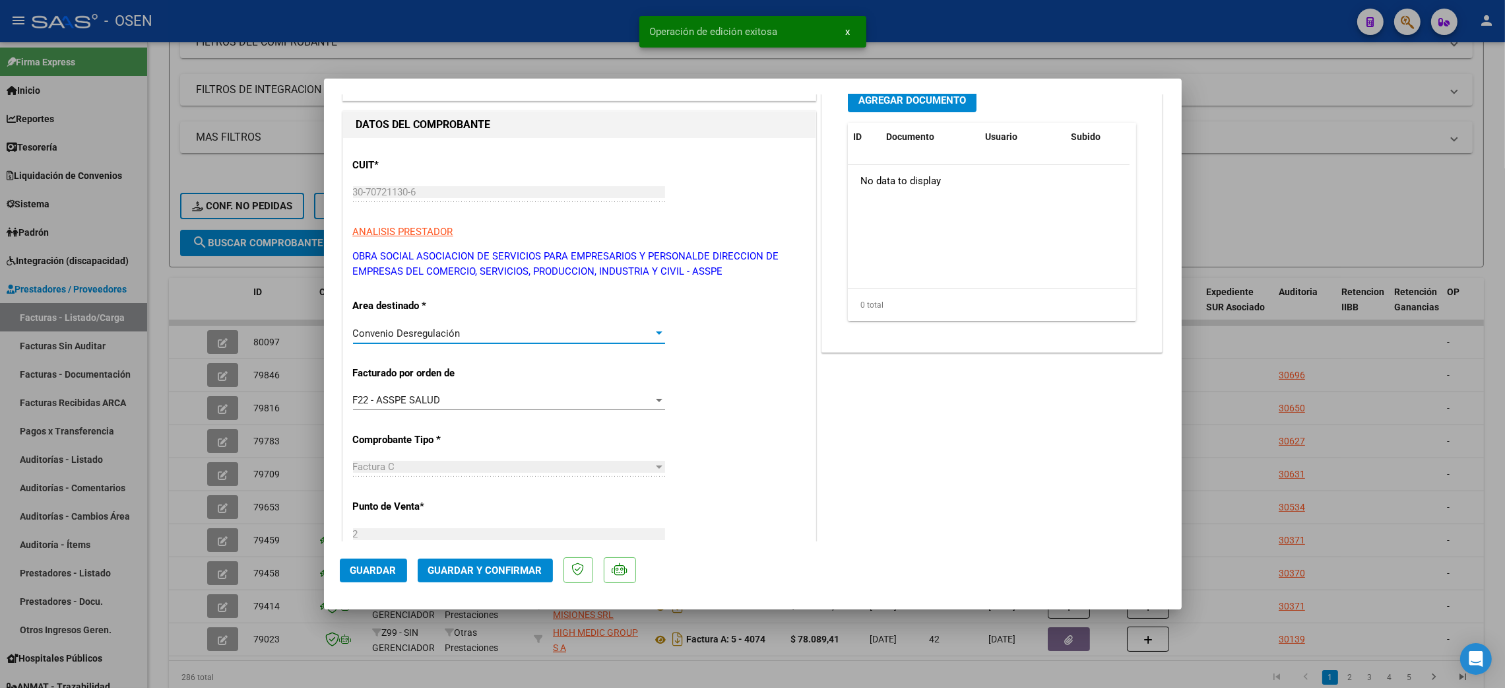
click at [503, 567] on span "Guardar y Confirmar" at bounding box center [485, 570] width 114 height 12
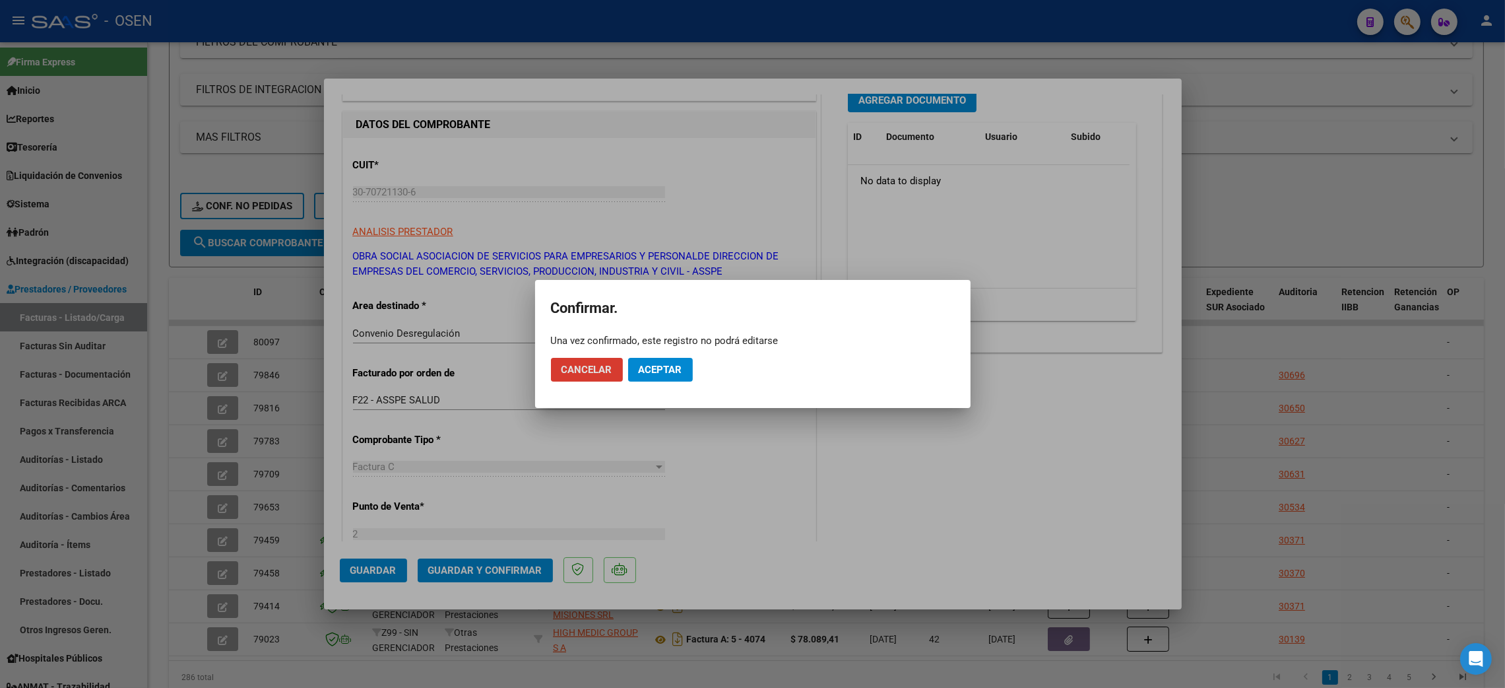
click at [668, 370] on span "Aceptar" at bounding box center [661, 370] width 44 height 12
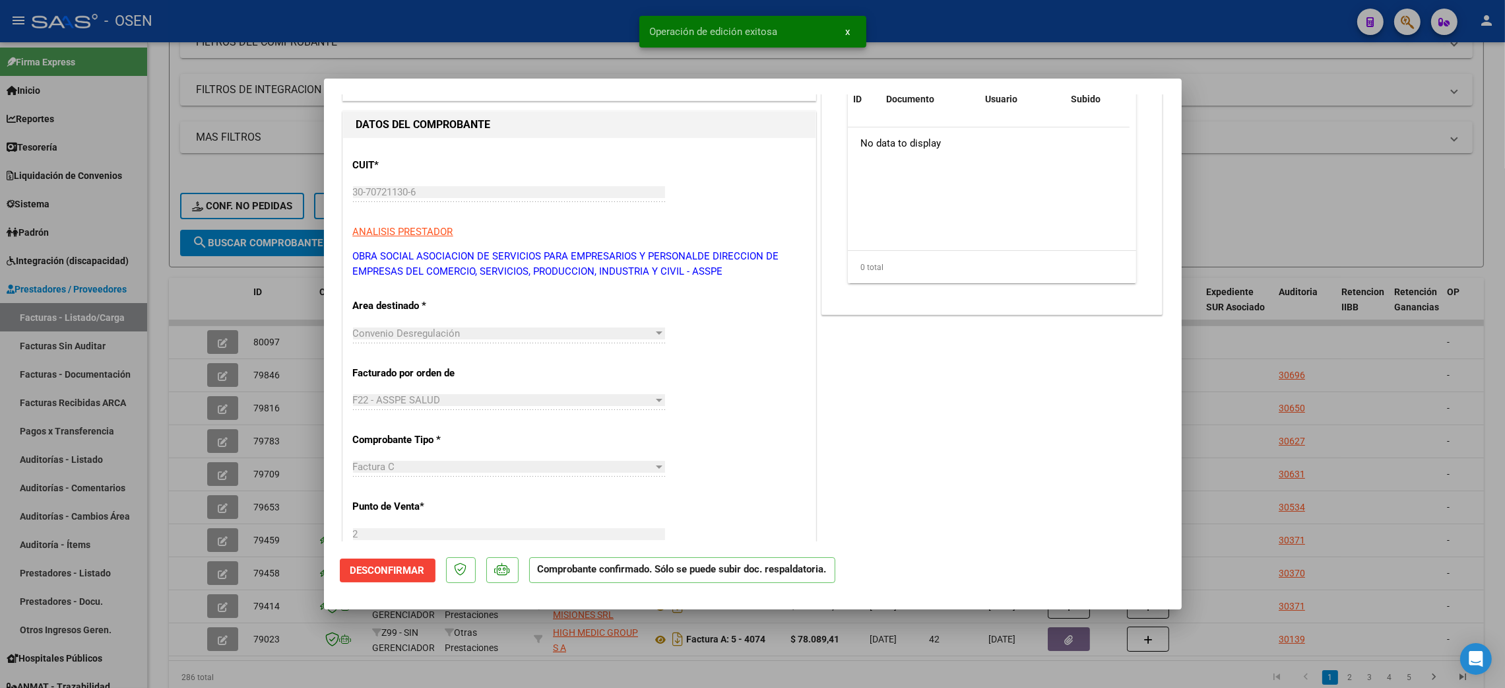
click at [579, 684] on div at bounding box center [752, 344] width 1505 height 688
type input "$ 0,00"
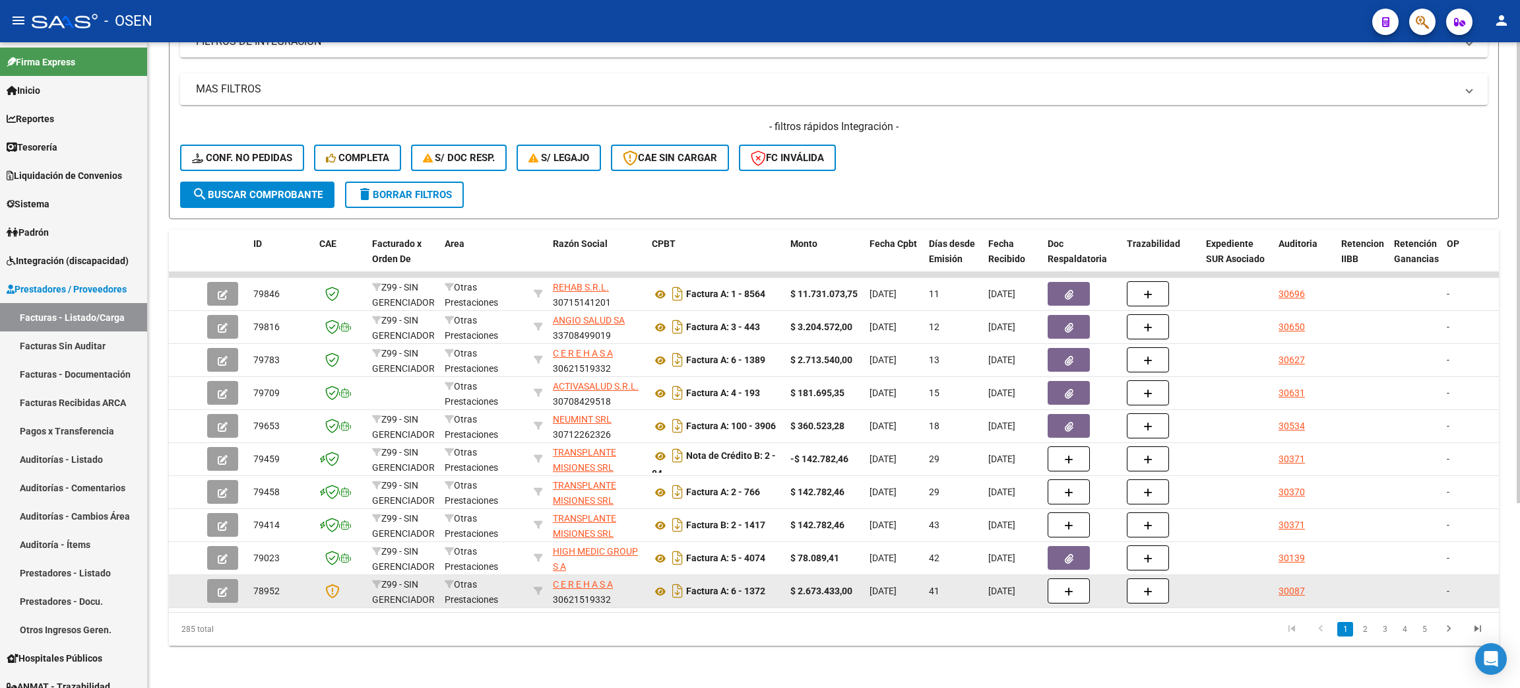
scroll to position [0, 0]
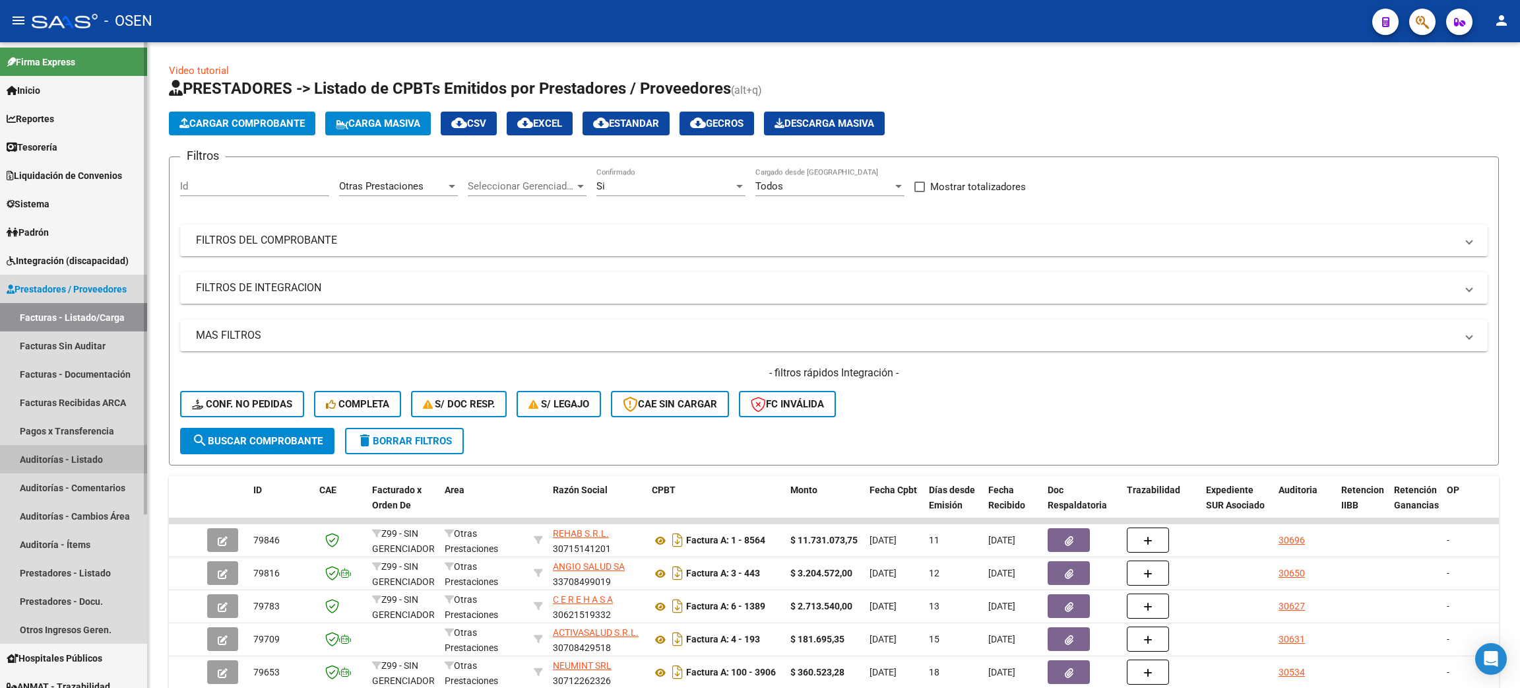
click at [89, 451] on link "Auditorías - Listado" at bounding box center [73, 459] width 147 height 28
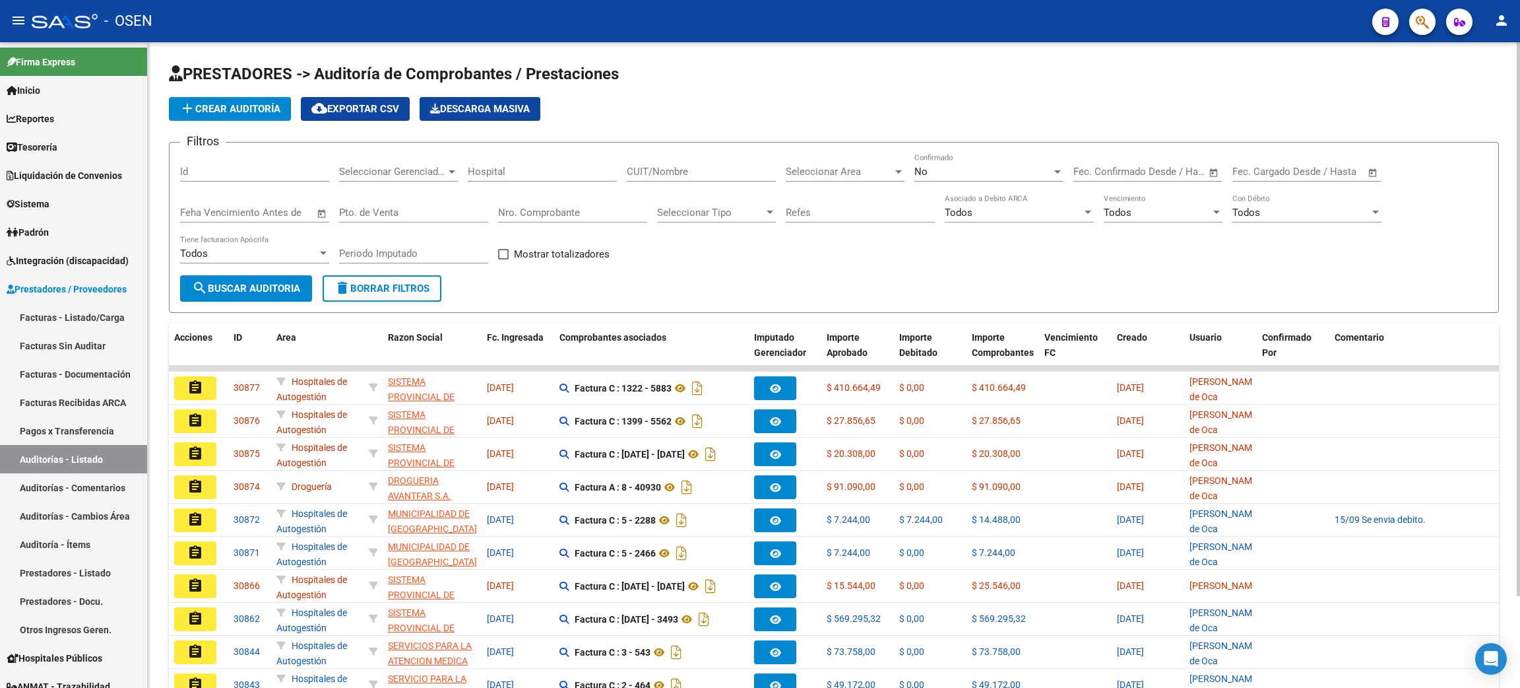
click at [260, 121] on app-list-header "PRESTADORES -> Auditoría de Comprobantes / Prestaciones add Crear Auditoría clo…" at bounding box center [834, 187] width 1330 height 249
click at [260, 106] on span "add Crear Auditoría" at bounding box center [229, 109] width 101 height 12
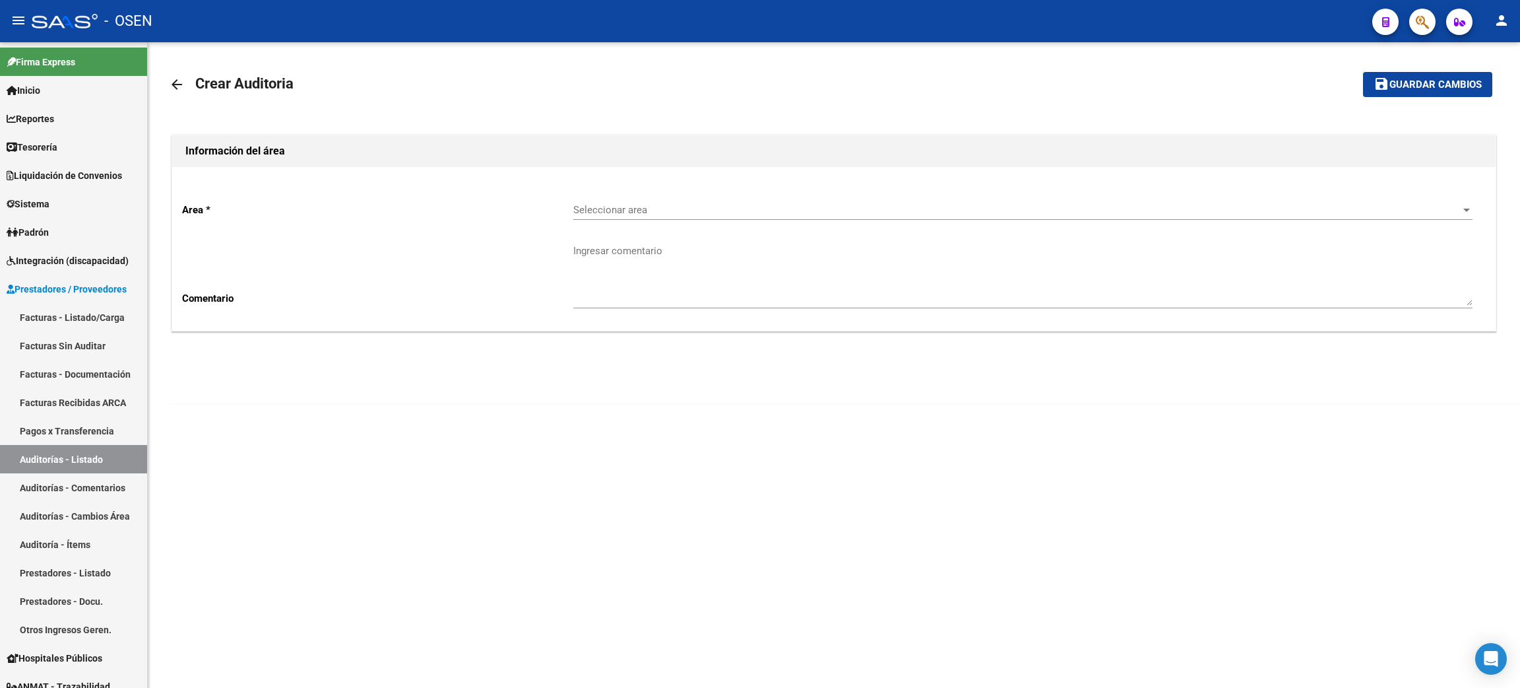
drag, startPoint x: 690, startPoint y: 189, endPoint x: 686, endPoint y: 209, distance: 20.7
click at [688, 192] on div "Area * Seleccionar area Seleccionar area Comentario Ingresar comentario" at bounding box center [834, 249] width 1324 height 164
click at [686, 209] on span "Seleccionar area" at bounding box center [1017, 210] width 888 height 12
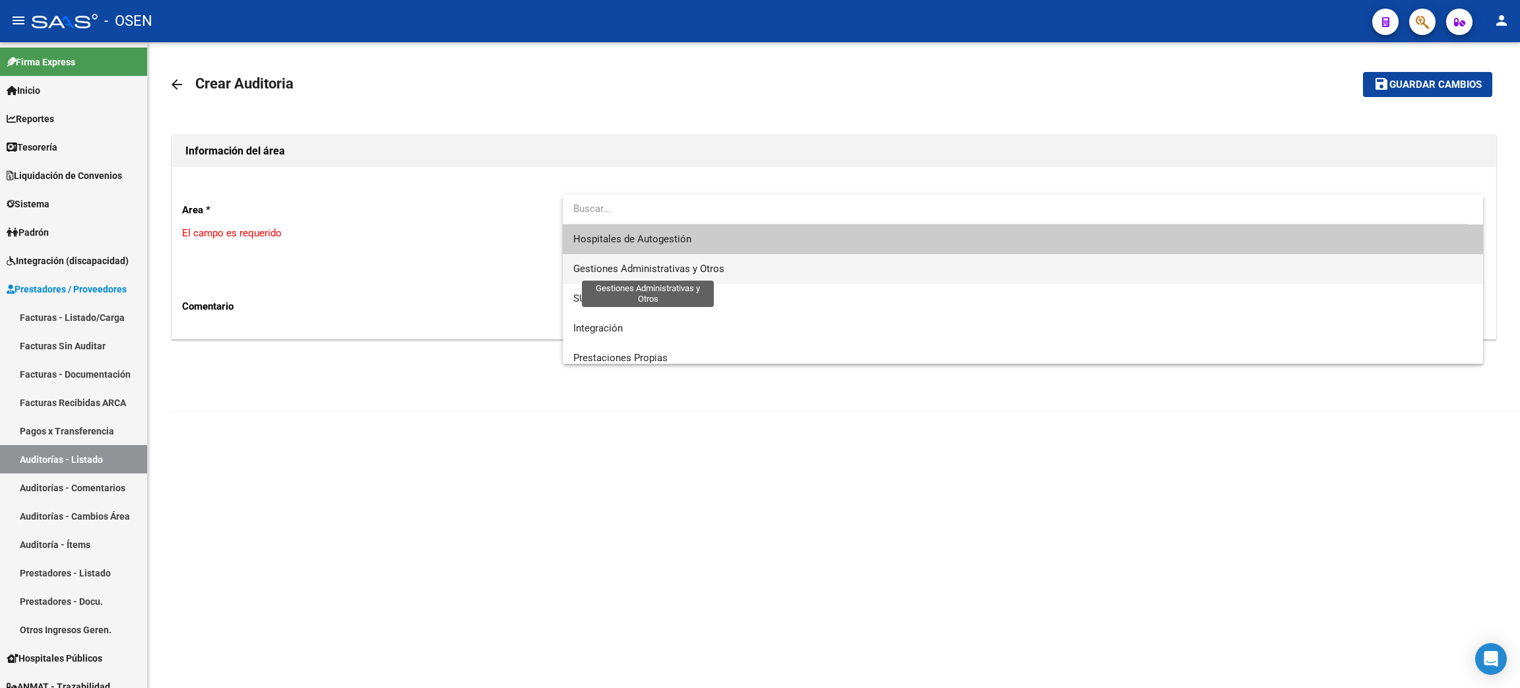
scroll to position [99, 0]
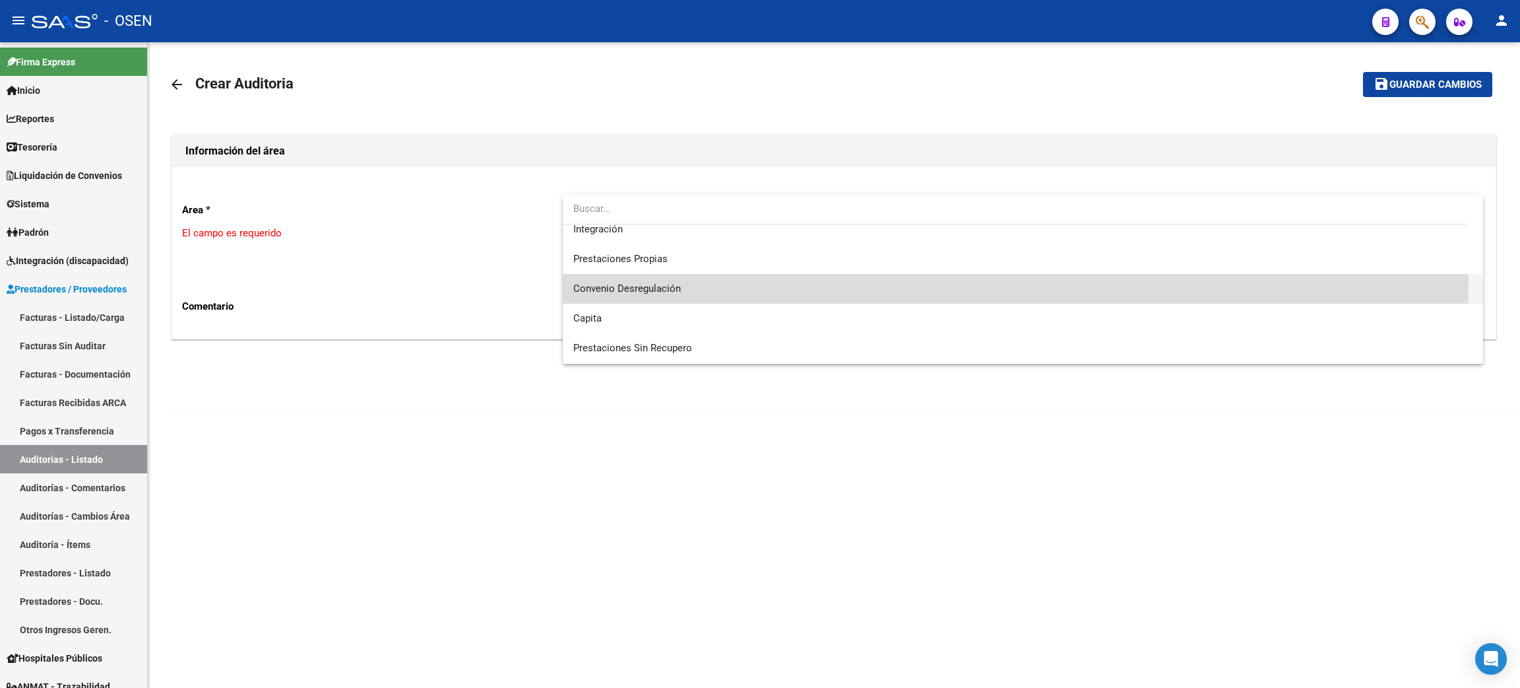
click at [773, 285] on span "Convenio Desregulación" at bounding box center [1022, 289] width 899 height 30
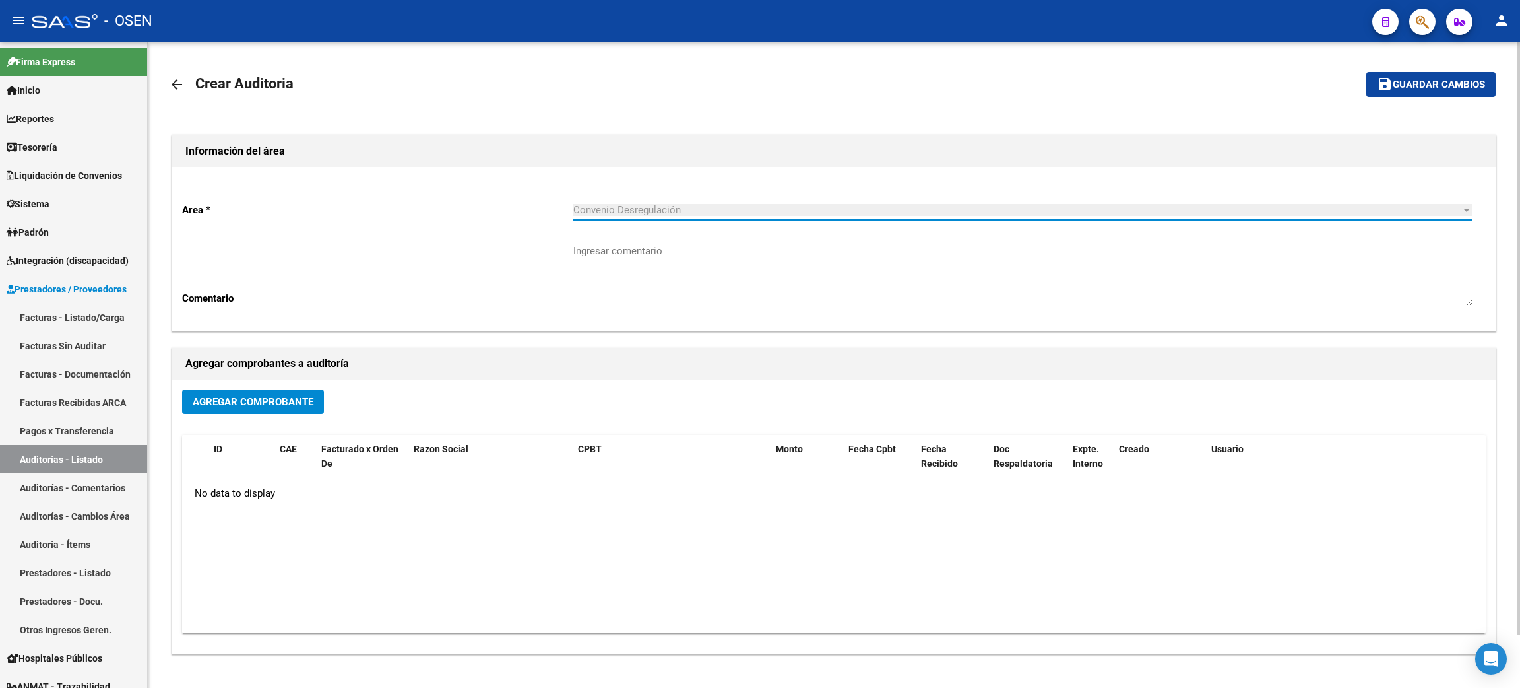
click at [294, 396] on span "Agregar Comprobante" at bounding box center [253, 402] width 121 height 12
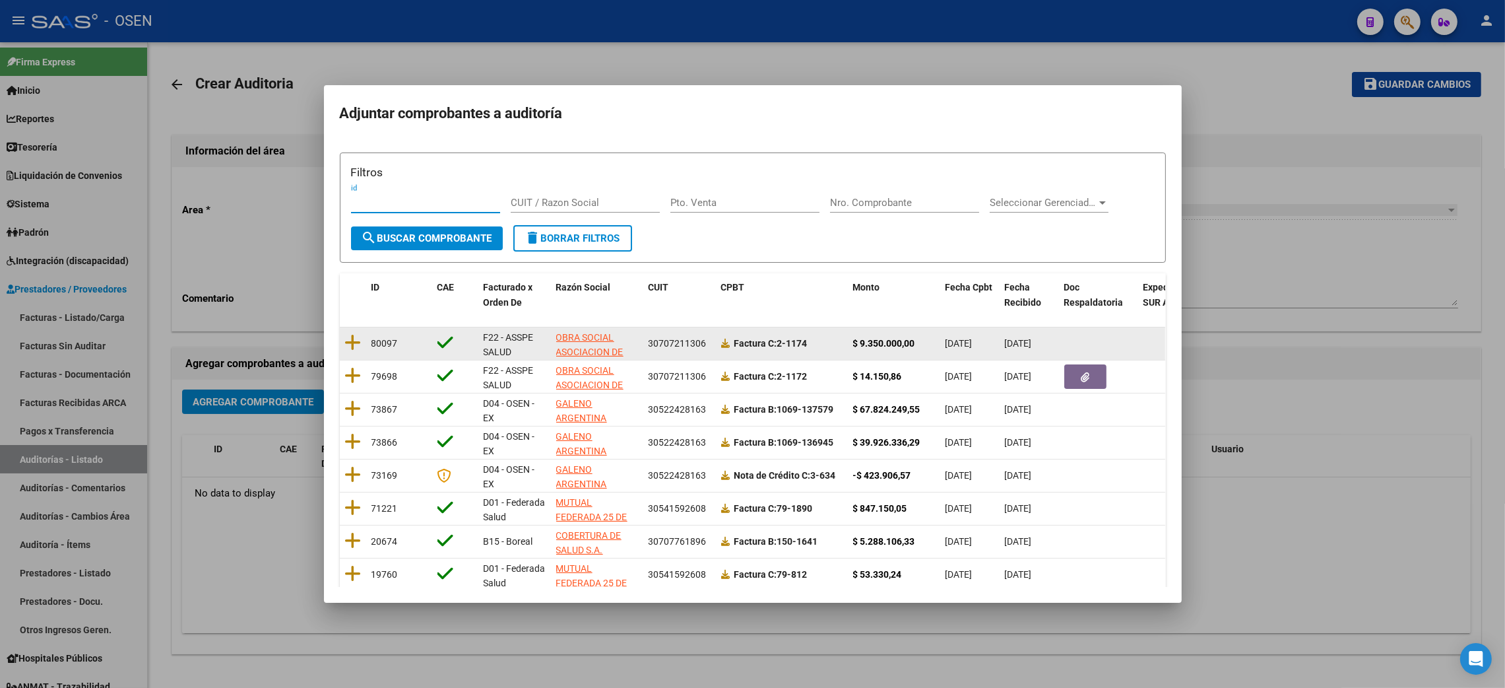
click at [362, 346] on datatable-body-cell at bounding box center [353, 343] width 26 height 32
click at [354, 340] on icon at bounding box center [353, 342] width 16 height 18
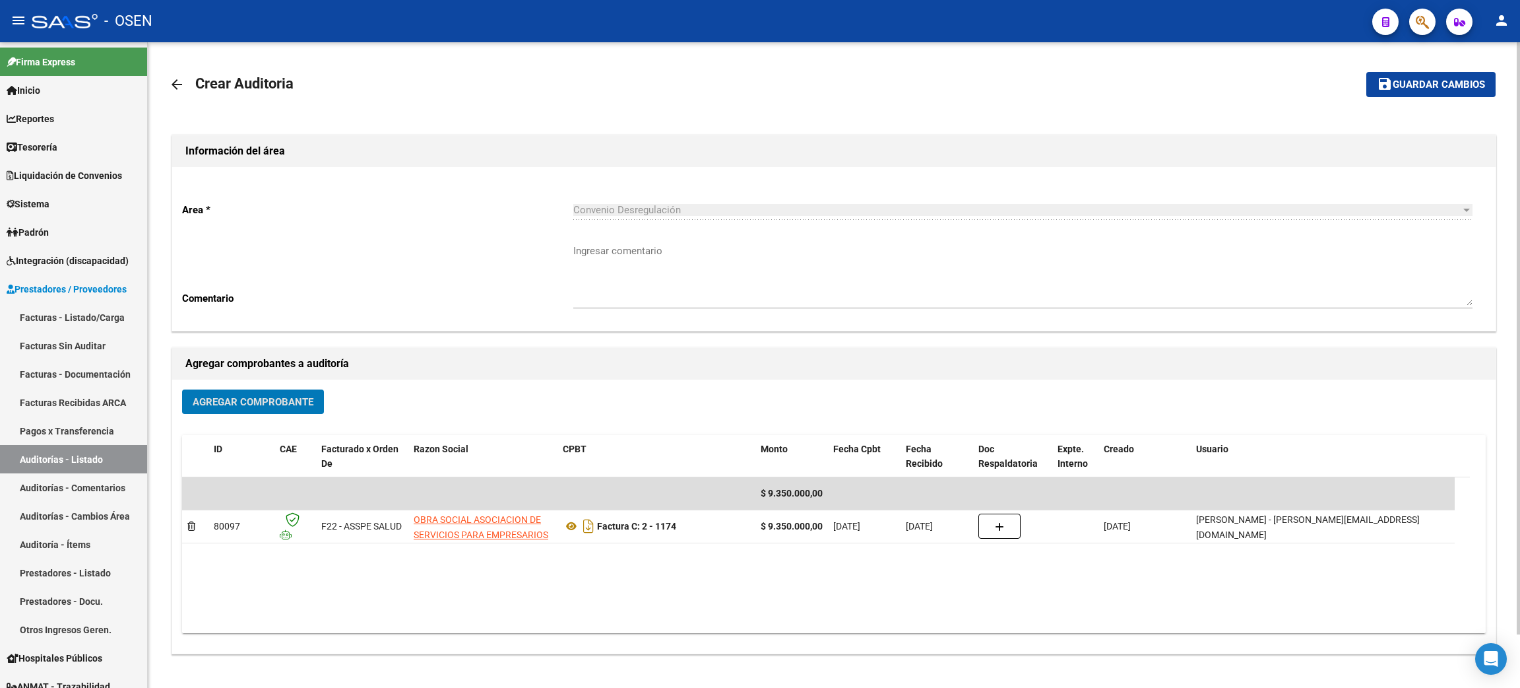
click at [276, 396] on span "Agregar Comprobante" at bounding box center [253, 402] width 121 height 12
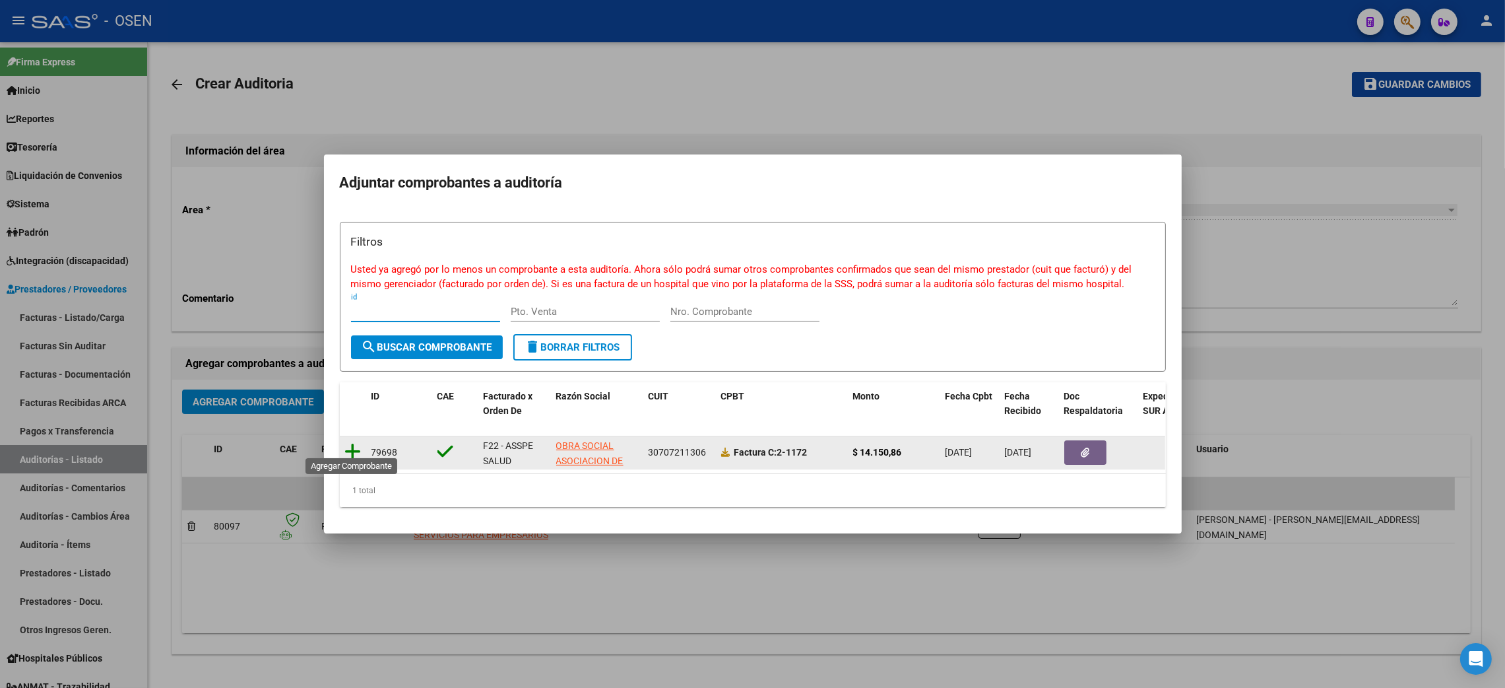
click at [352, 449] on icon at bounding box center [353, 451] width 16 height 18
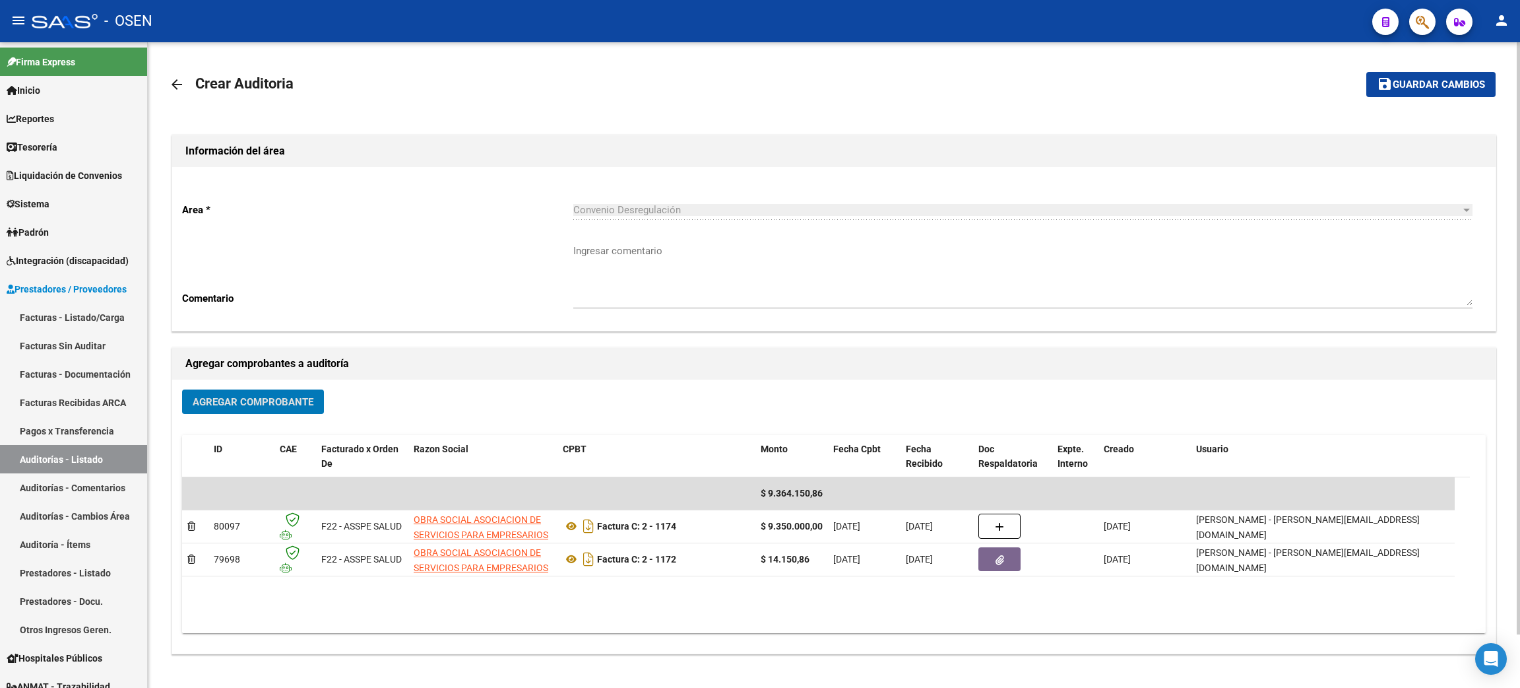
click at [1413, 93] on button "save Guardar cambios" at bounding box center [1431, 84] width 129 height 24
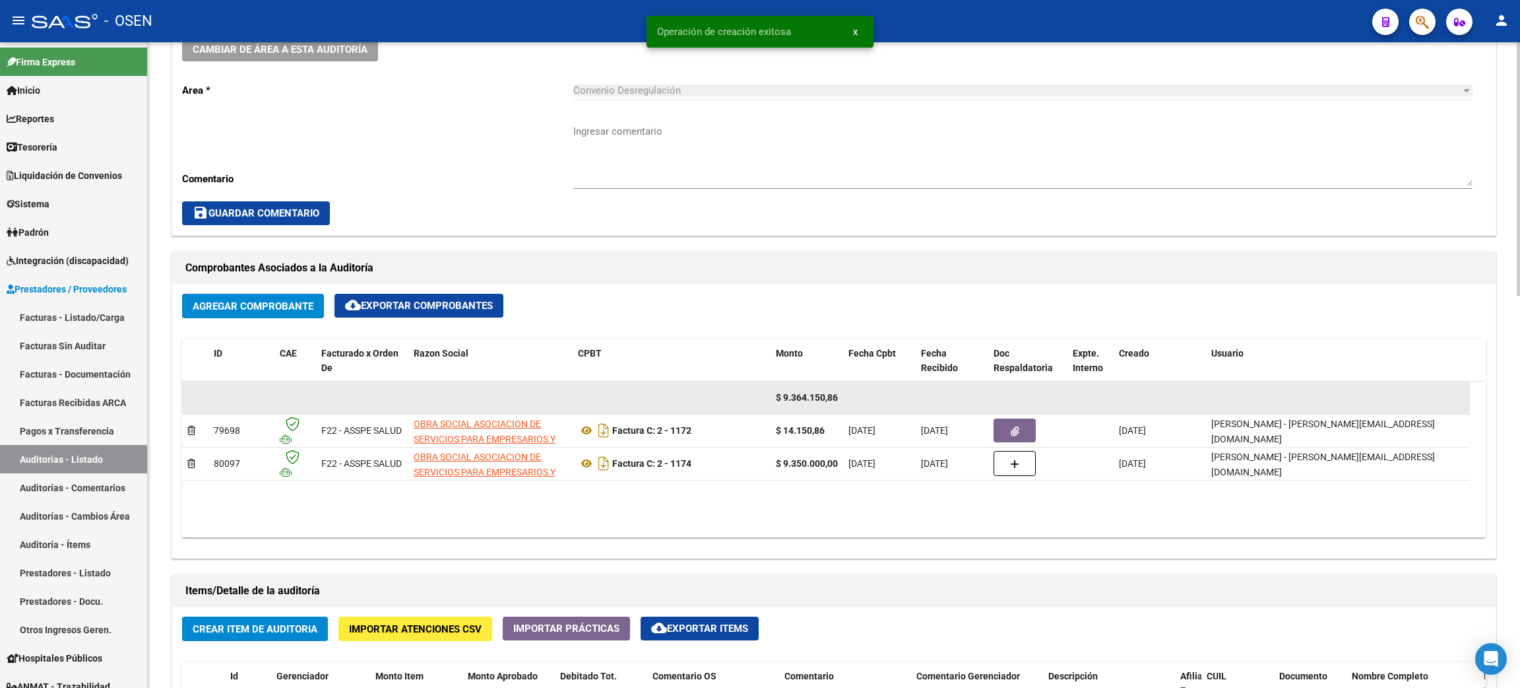
scroll to position [494, 0]
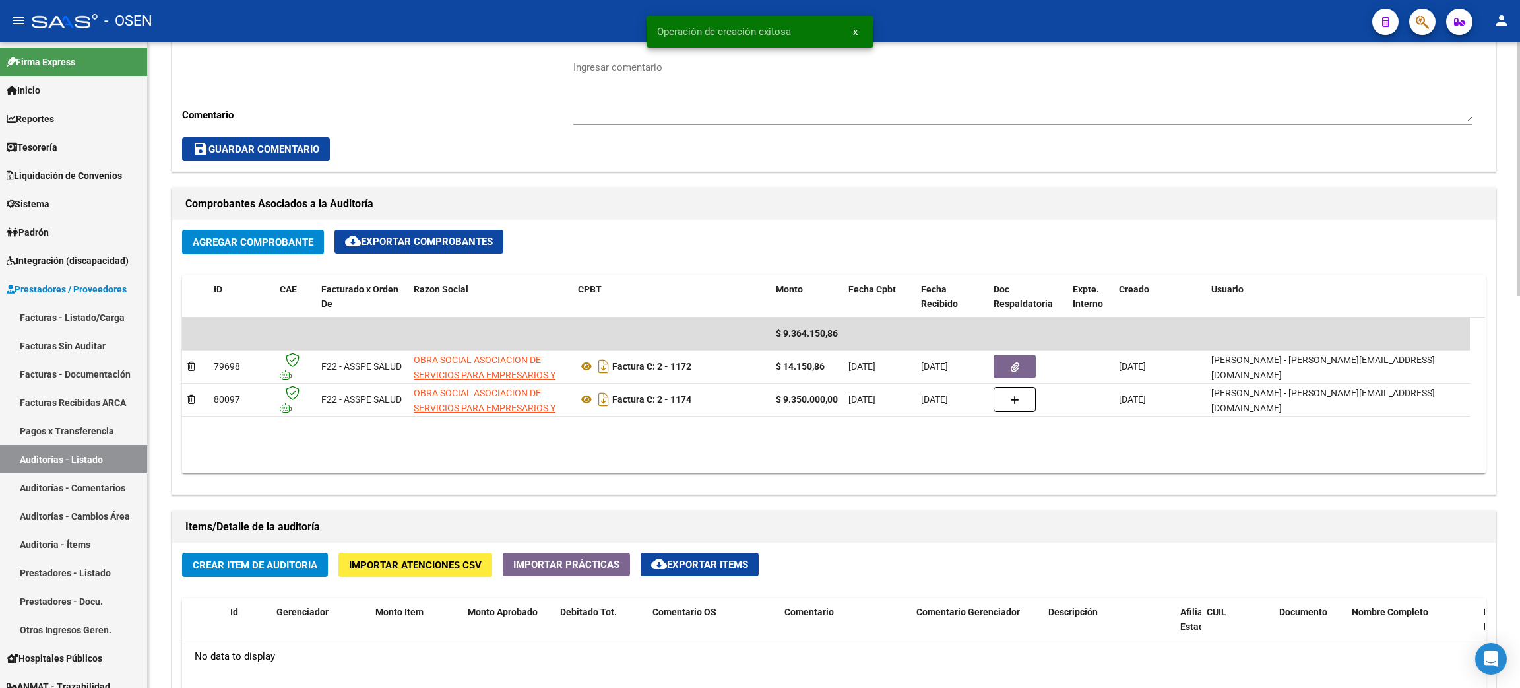
click at [280, 569] on span "Crear Item de Auditoria" at bounding box center [255, 565] width 125 height 12
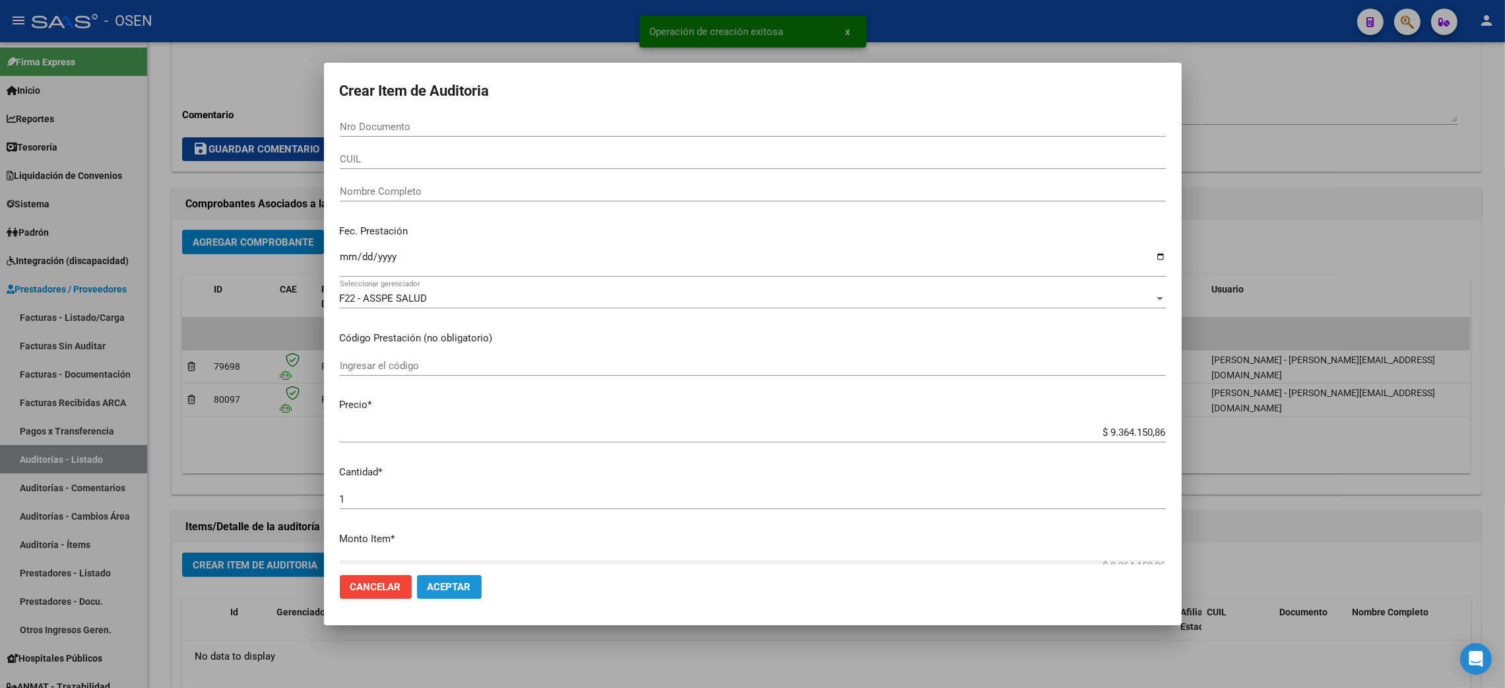
click at [458, 590] on span "Aceptar" at bounding box center [450, 587] width 44 height 12
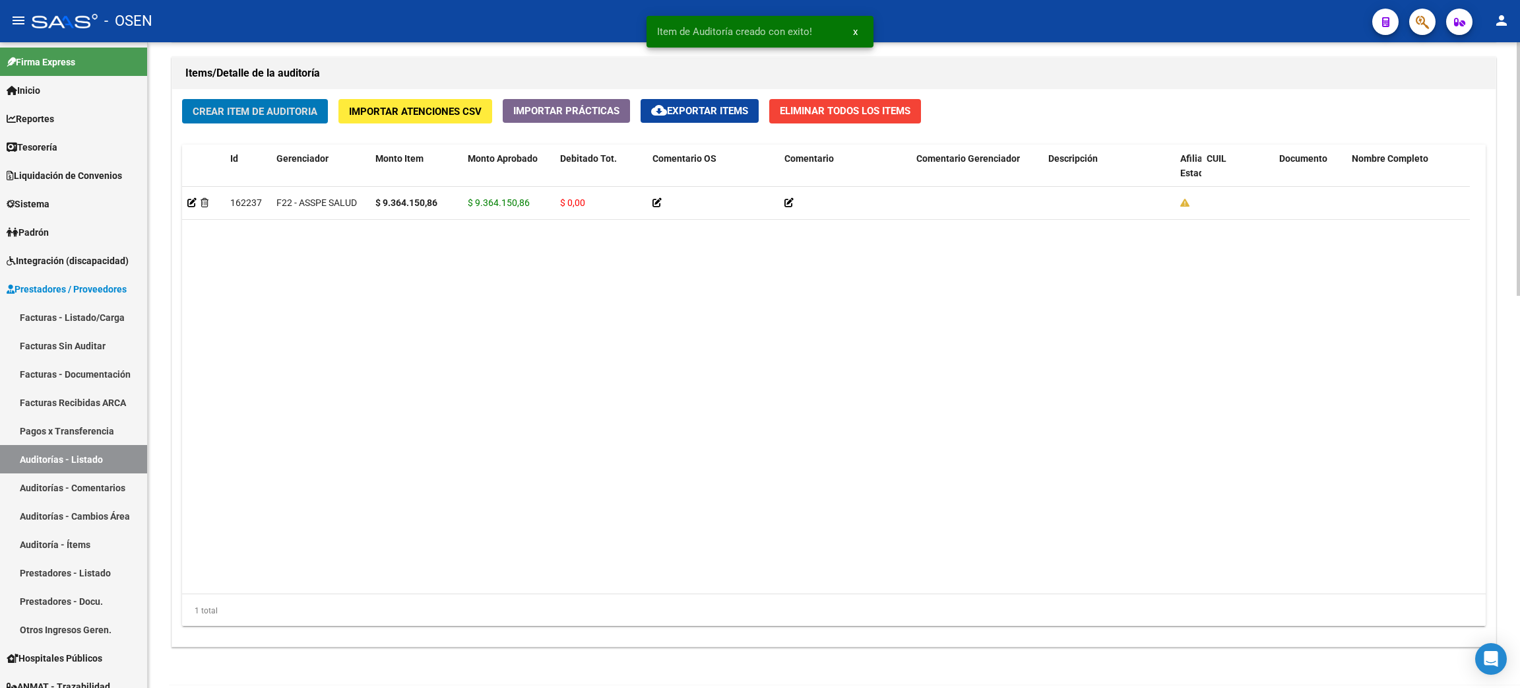
scroll to position [1001, 0]
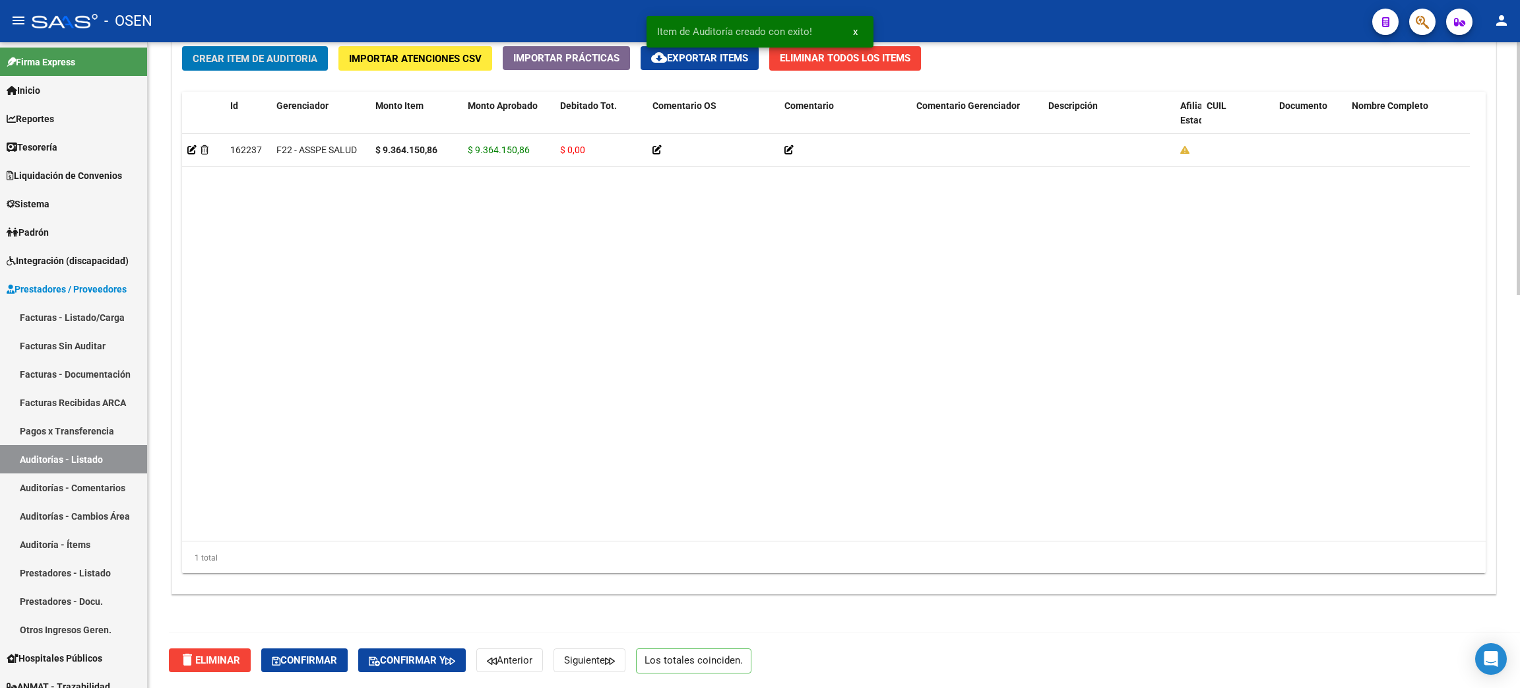
click at [294, 672] on div "delete Eliminar Confirmar Confirmar y Anterior Siguiente Los totales coinciden." at bounding box center [840, 659] width 1342 height 55
click at [296, 664] on span "Confirmar" at bounding box center [304, 660] width 65 height 12
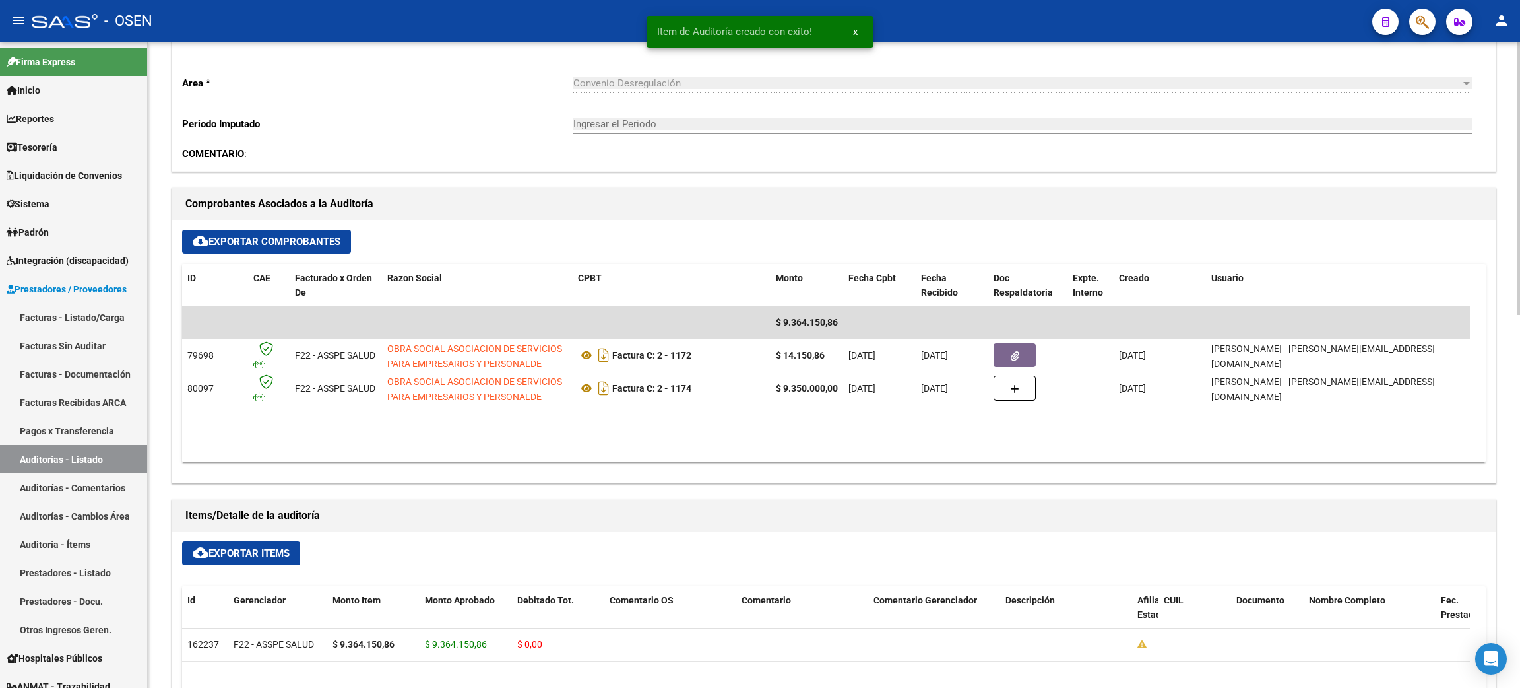
type input "202509"
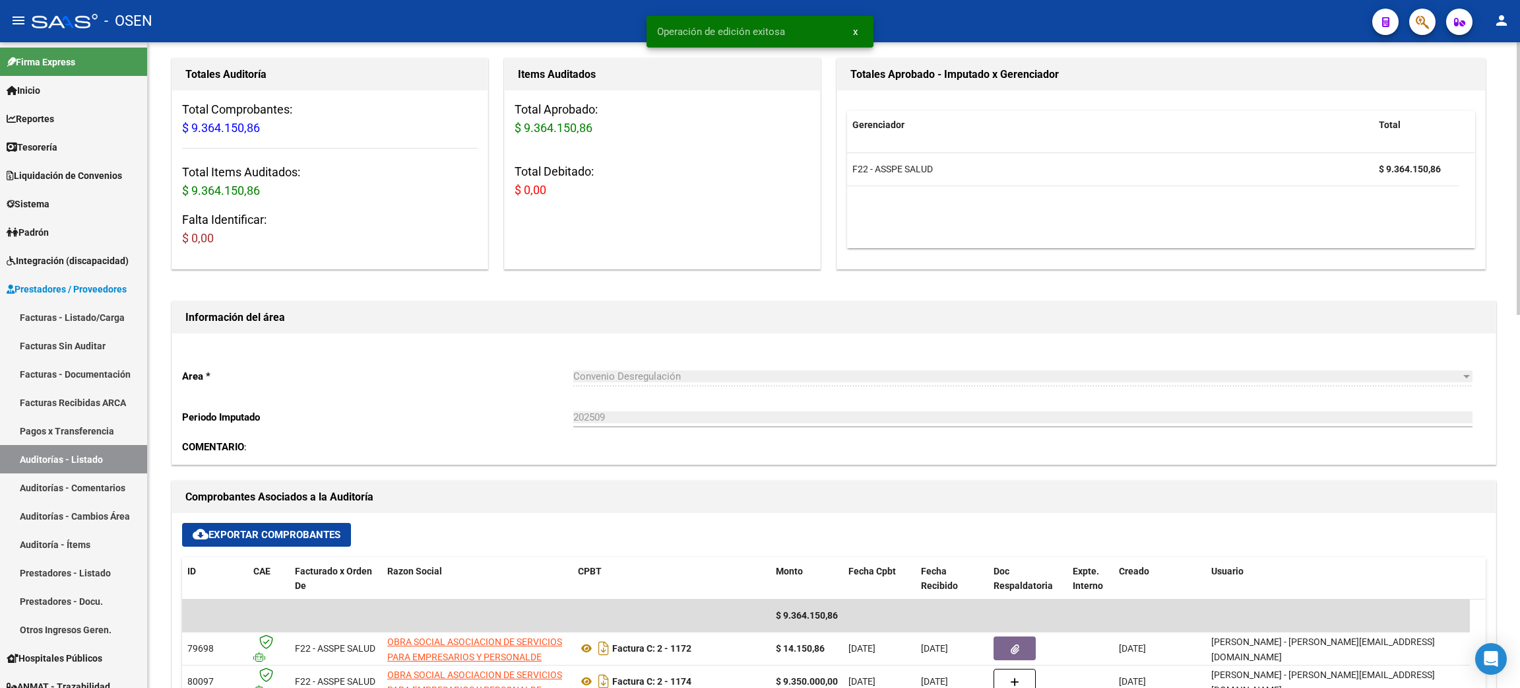
scroll to position [0, 0]
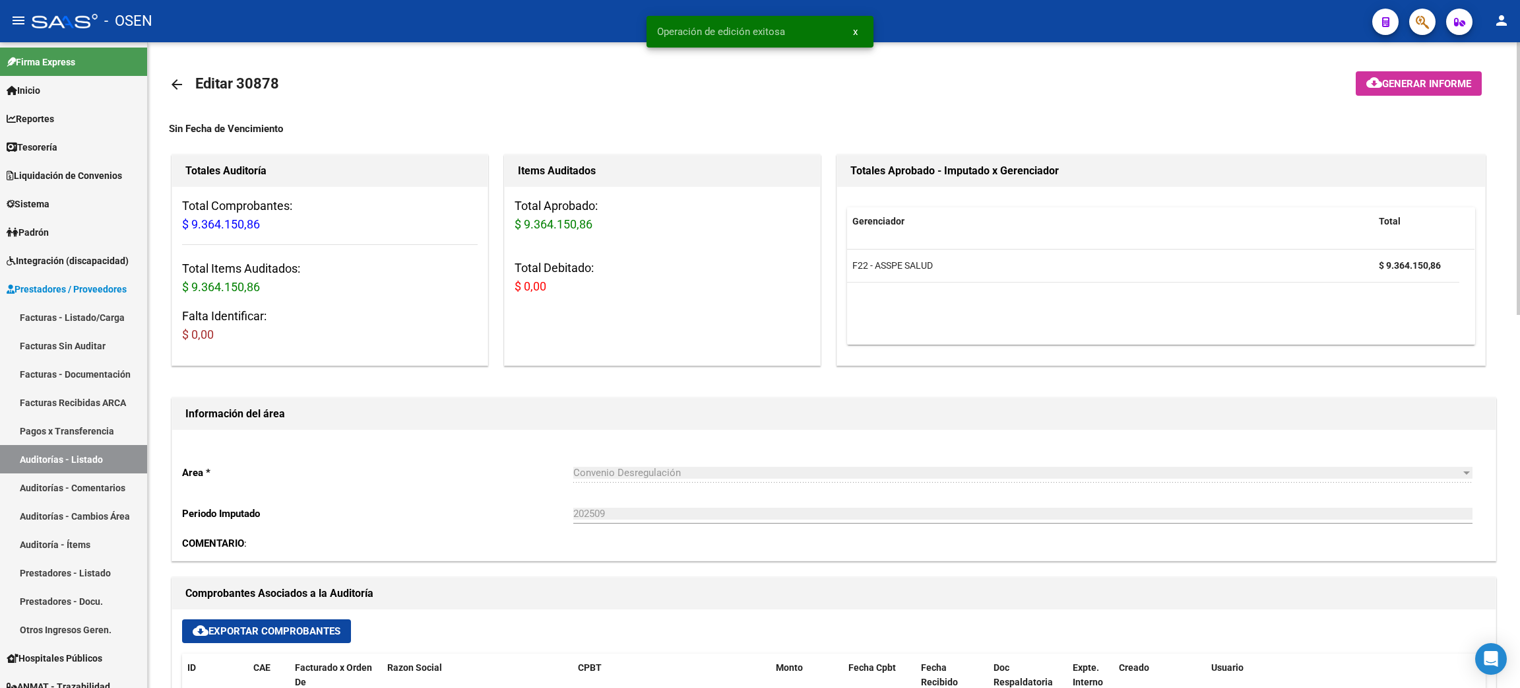
click at [196, 65] on mat-toolbar-row "arrow_back Editar 30878" at bounding box center [687, 84] width 1037 height 42
click at [176, 79] on mat-icon "arrow_back" at bounding box center [177, 85] width 16 height 16
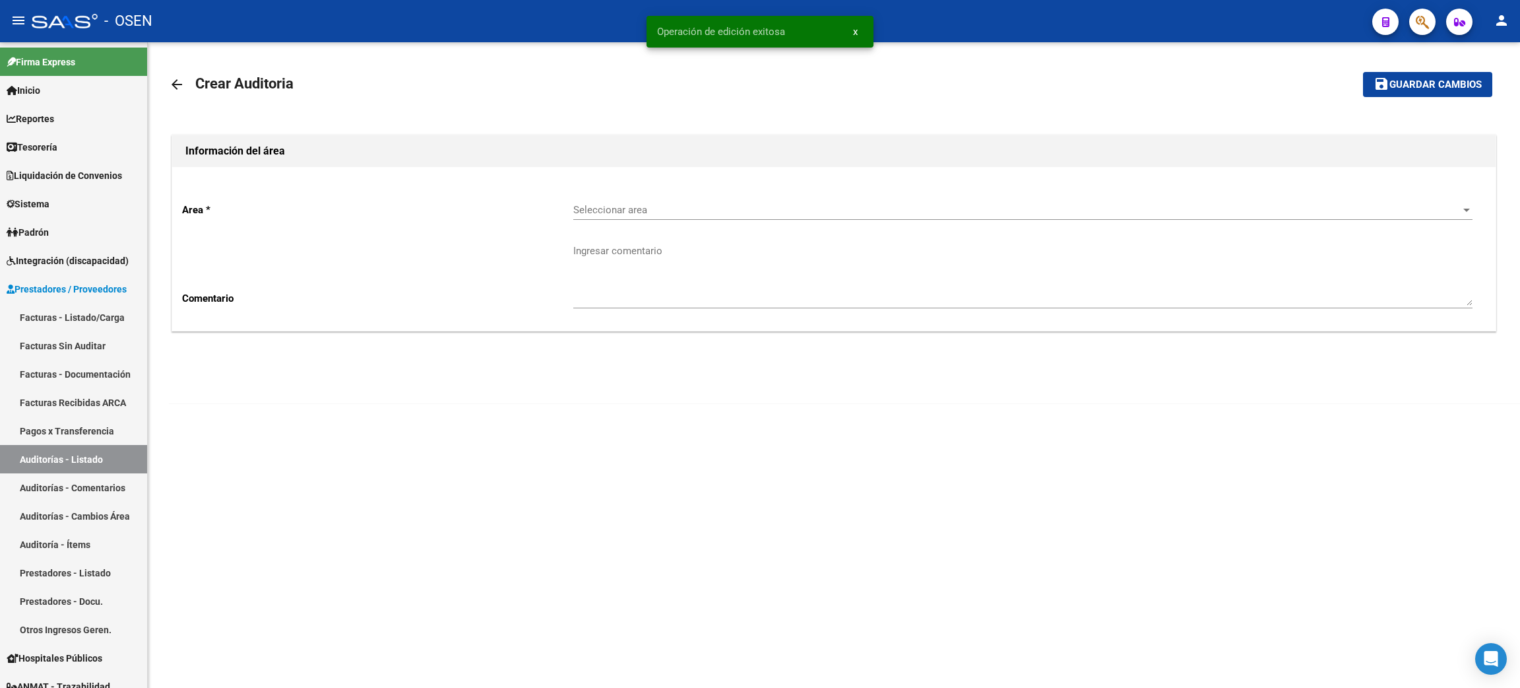
click at [624, 204] on span "Seleccionar area" at bounding box center [1017, 210] width 888 height 12
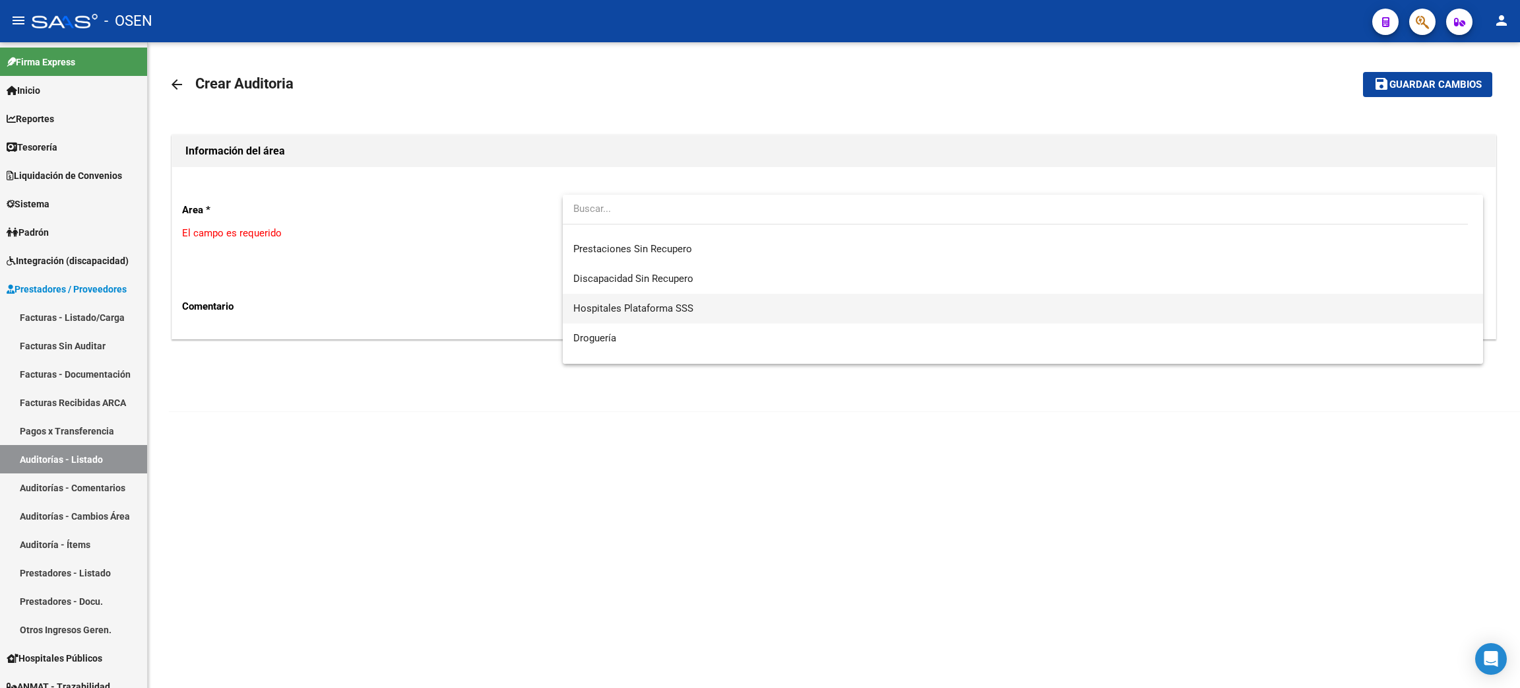
scroll to position [296, 0]
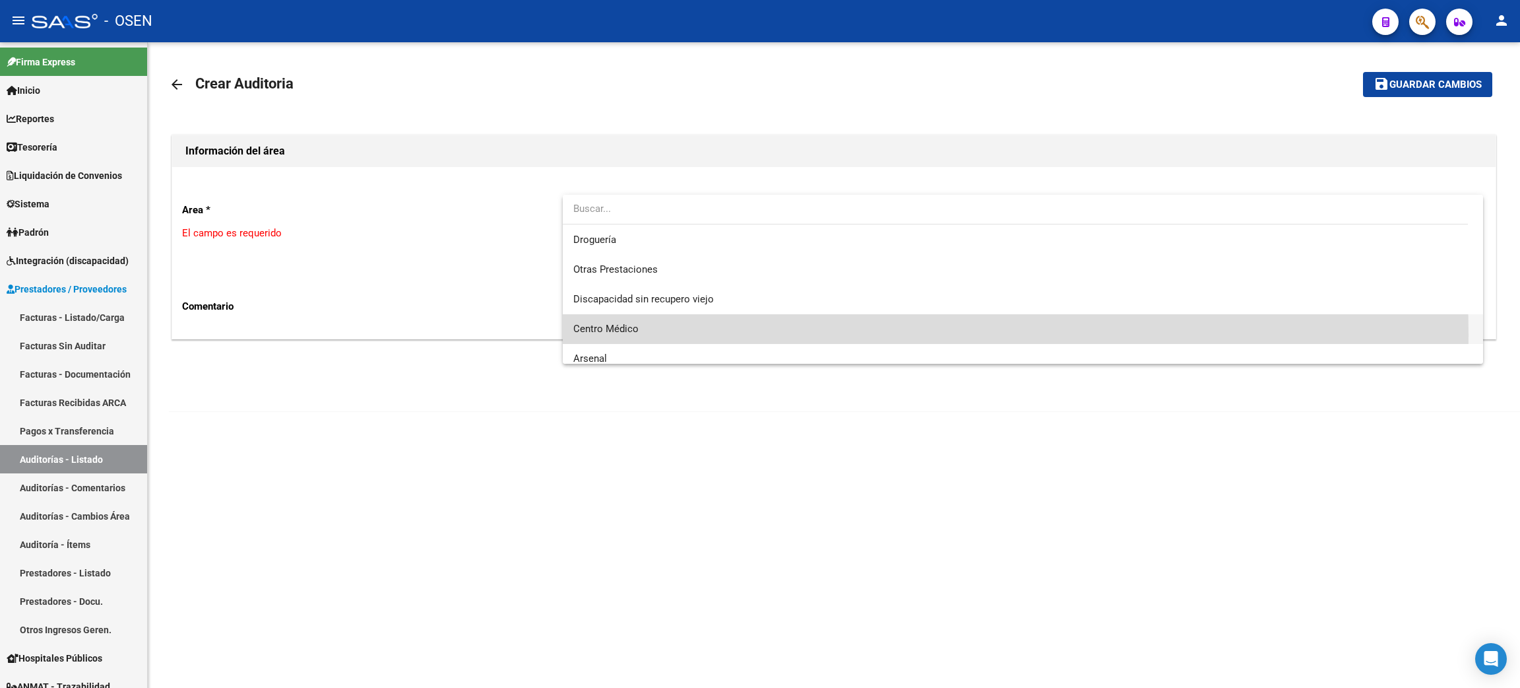
click at [709, 335] on span "Centro Médico" at bounding box center [1022, 329] width 899 height 30
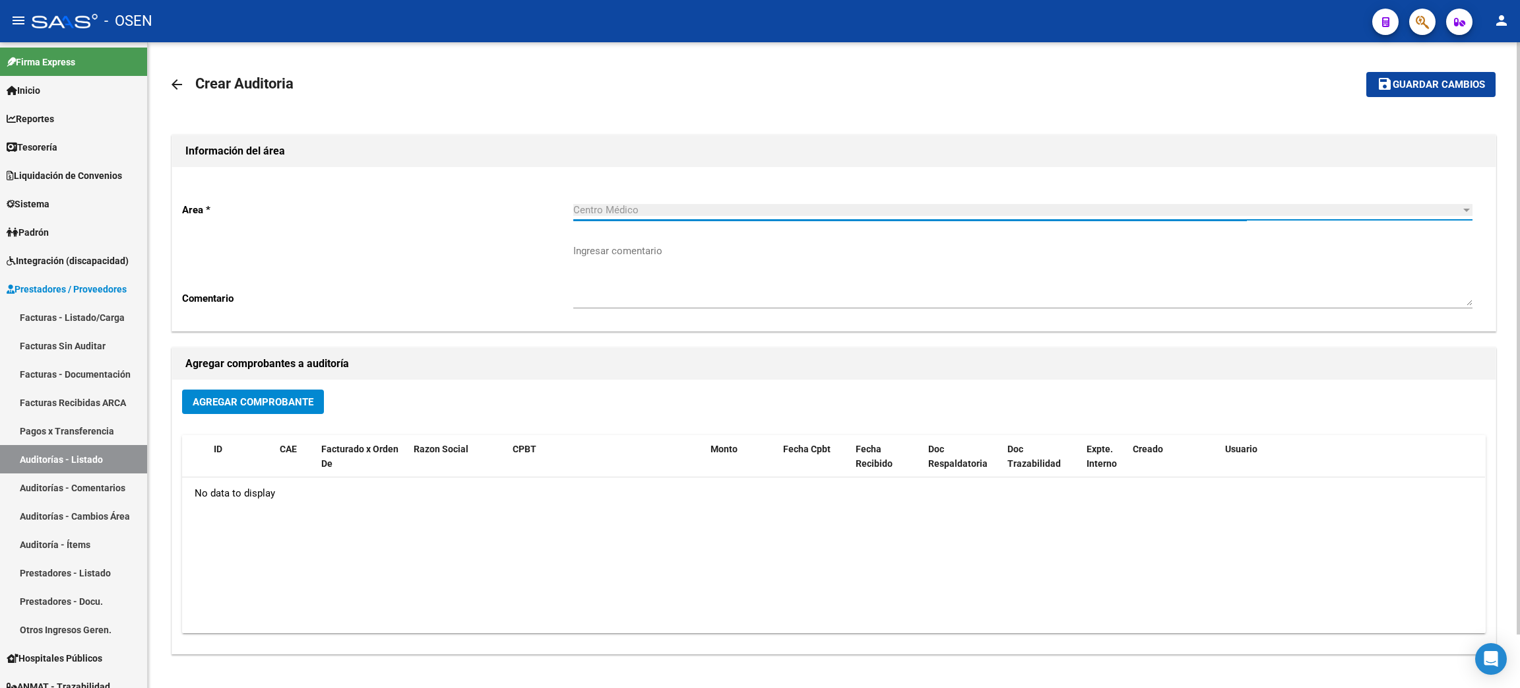
click at [314, 423] on div "Agregar Comprobante" at bounding box center [834, 406] width 1304 height 35
click at [309, 414] on div "Agregar Comprobante" at bounding box center [834, 406] width 1304 height 35
click at [294, 399] on span "Agregar Comprobante" at bounding box center [253, 402] width 121 height 12
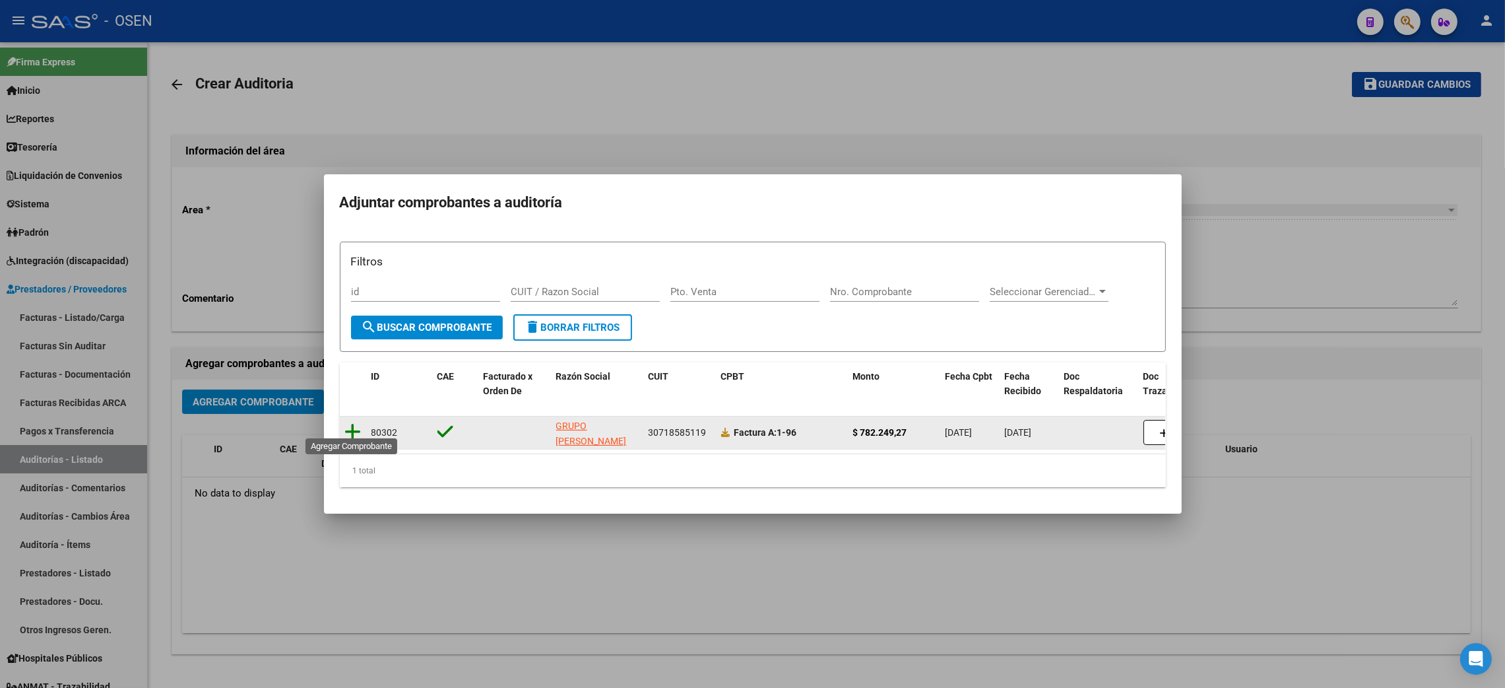
click at [351, 426] on icon at bounding box center [353, 431] width 16 height 18
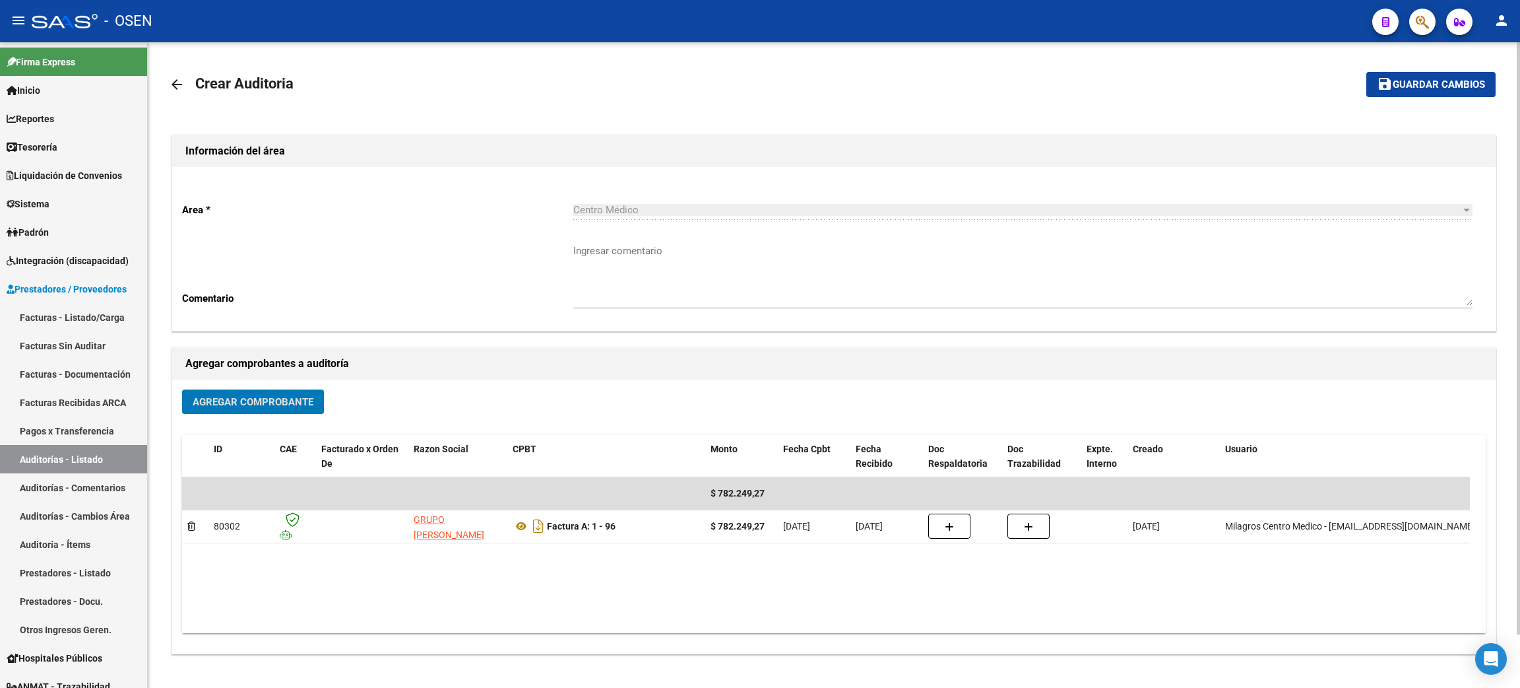
click at [1411, 90] on button "save Guardar cambios" at bounding box center [1431, 84] width 129 height 24
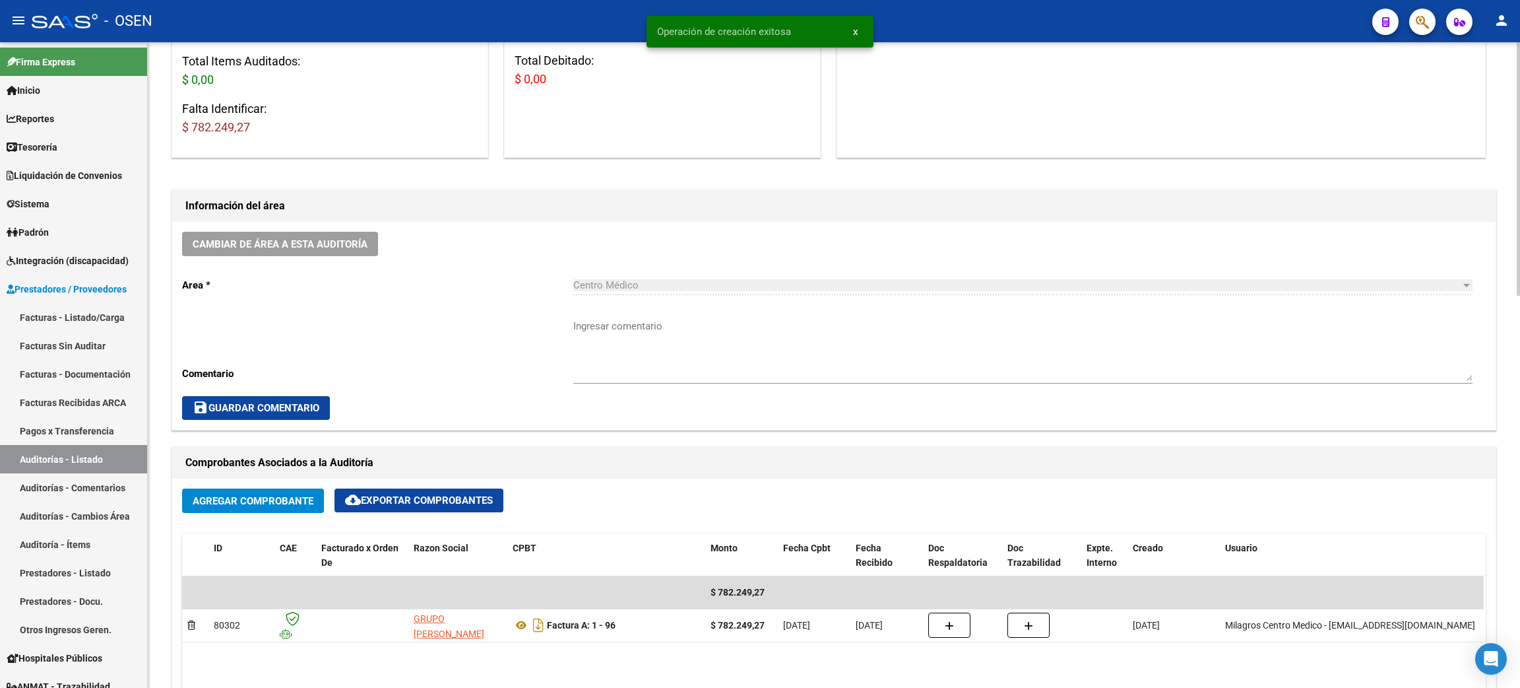
scroll to position [396, 0]
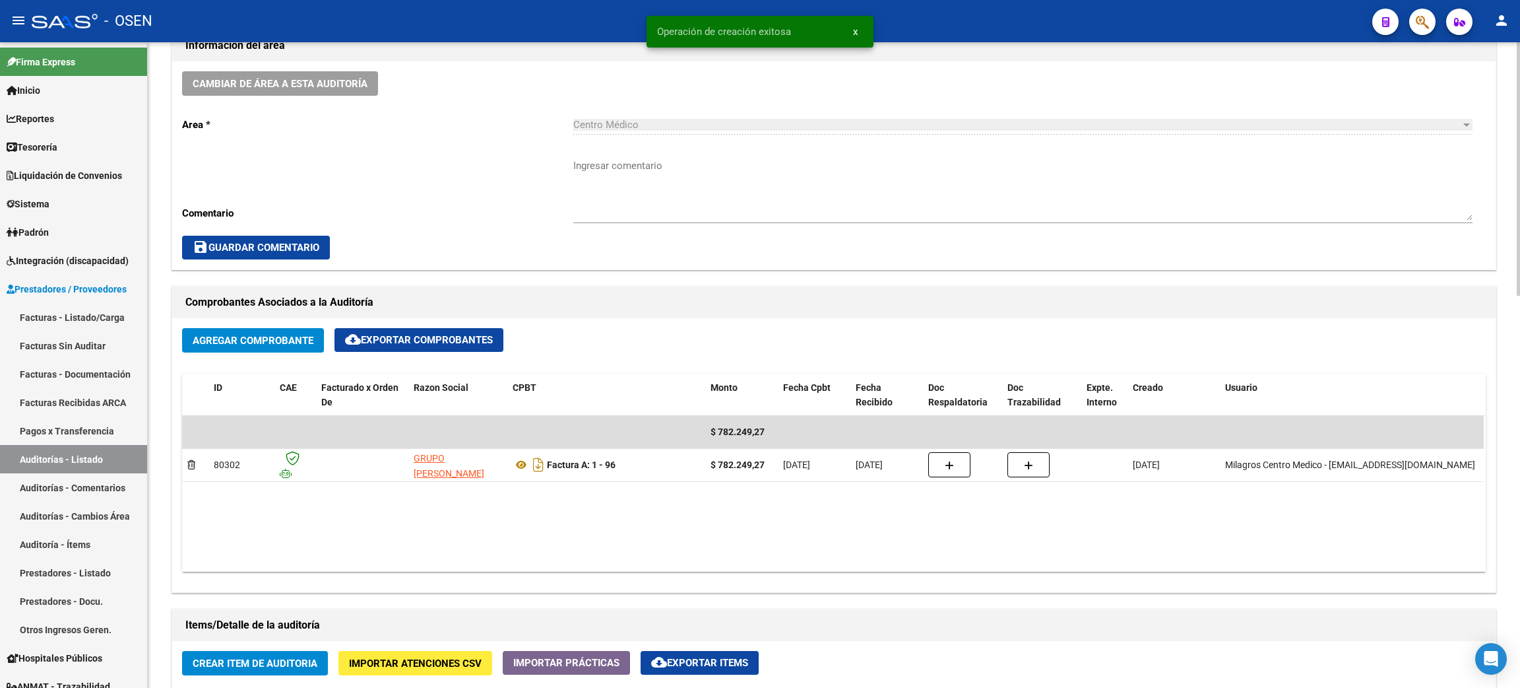
click at [284, 659] on span "Crear Item de Auditoria" at bounding box center [255, 663] width 125 height 12
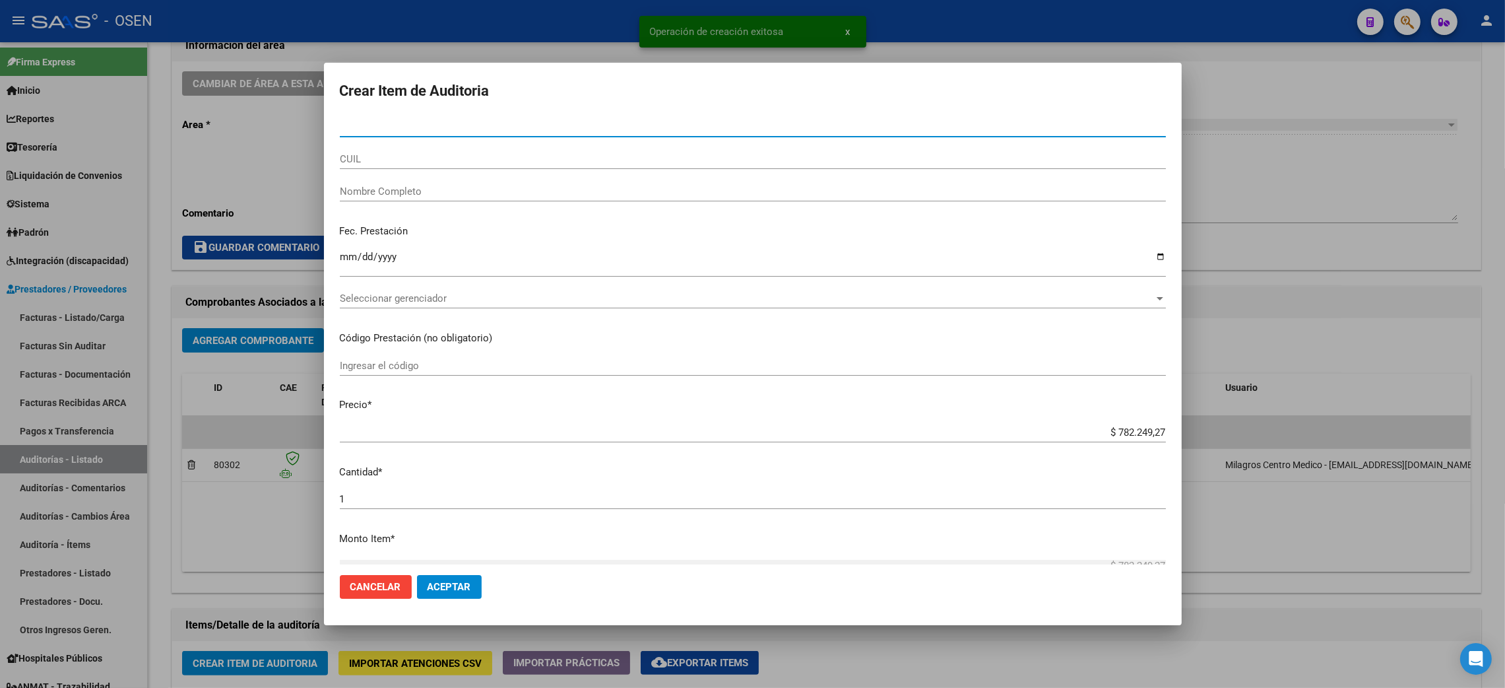
click at [441, 589] on span "Aceptar" at bounding box center [450, 587] width 44 height 12
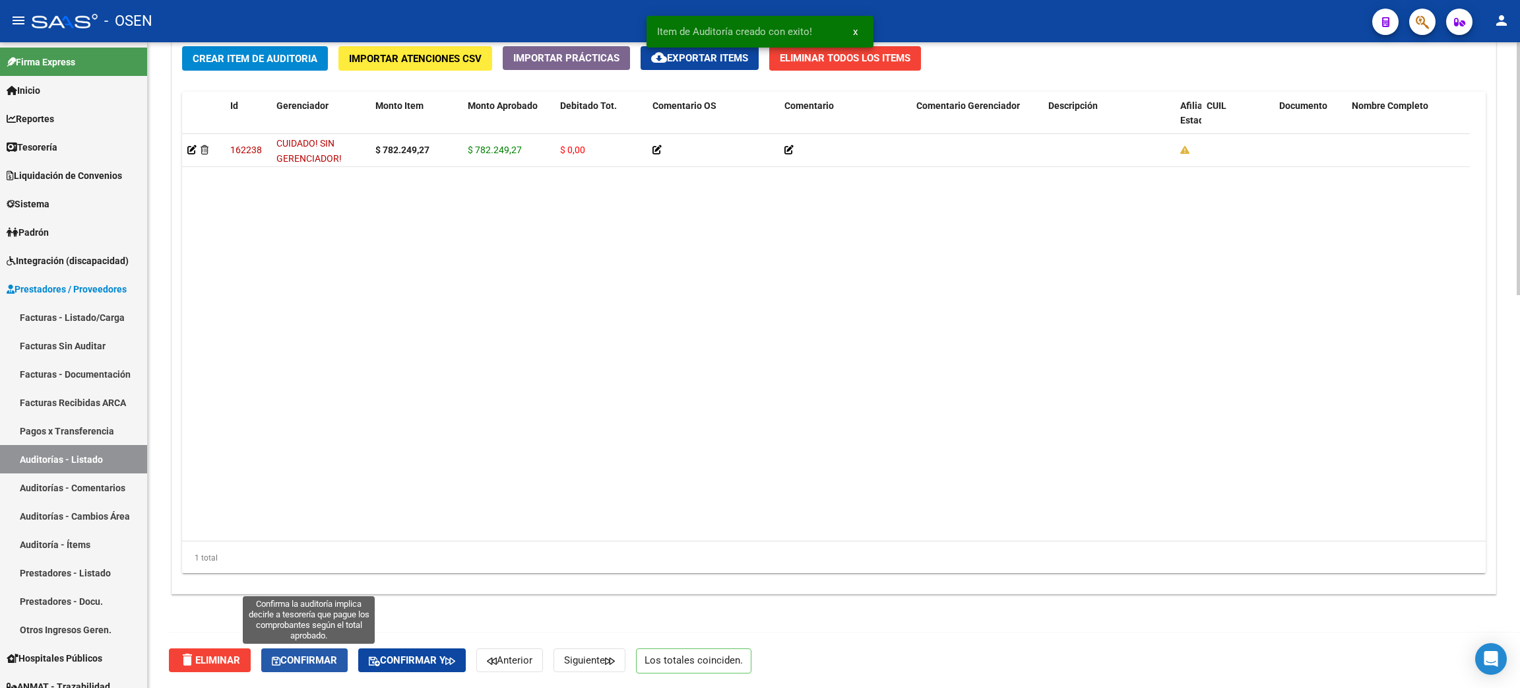
click at [337, 661] on span "Confirmar" at bounding box center [304, 660] width 65 height 12
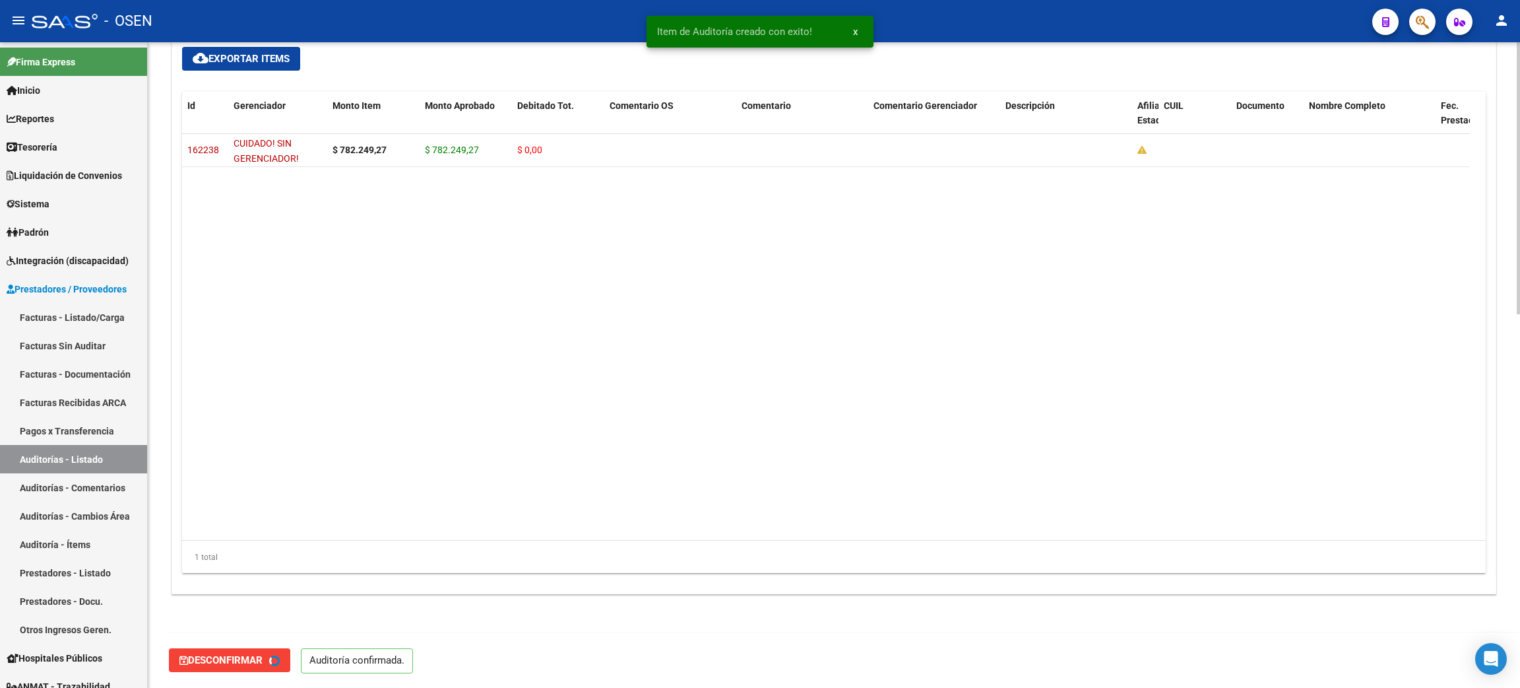
type input "202509"
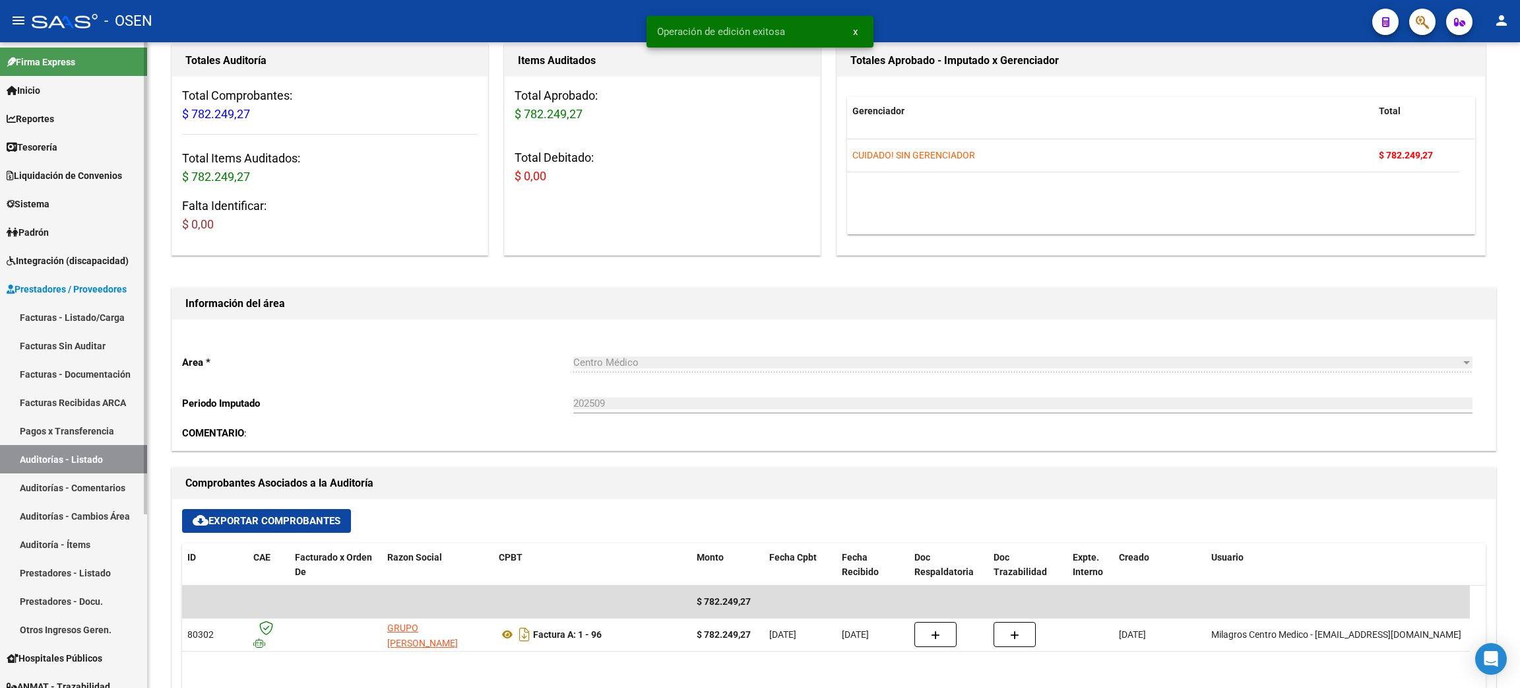
scroll to position [0, 0]
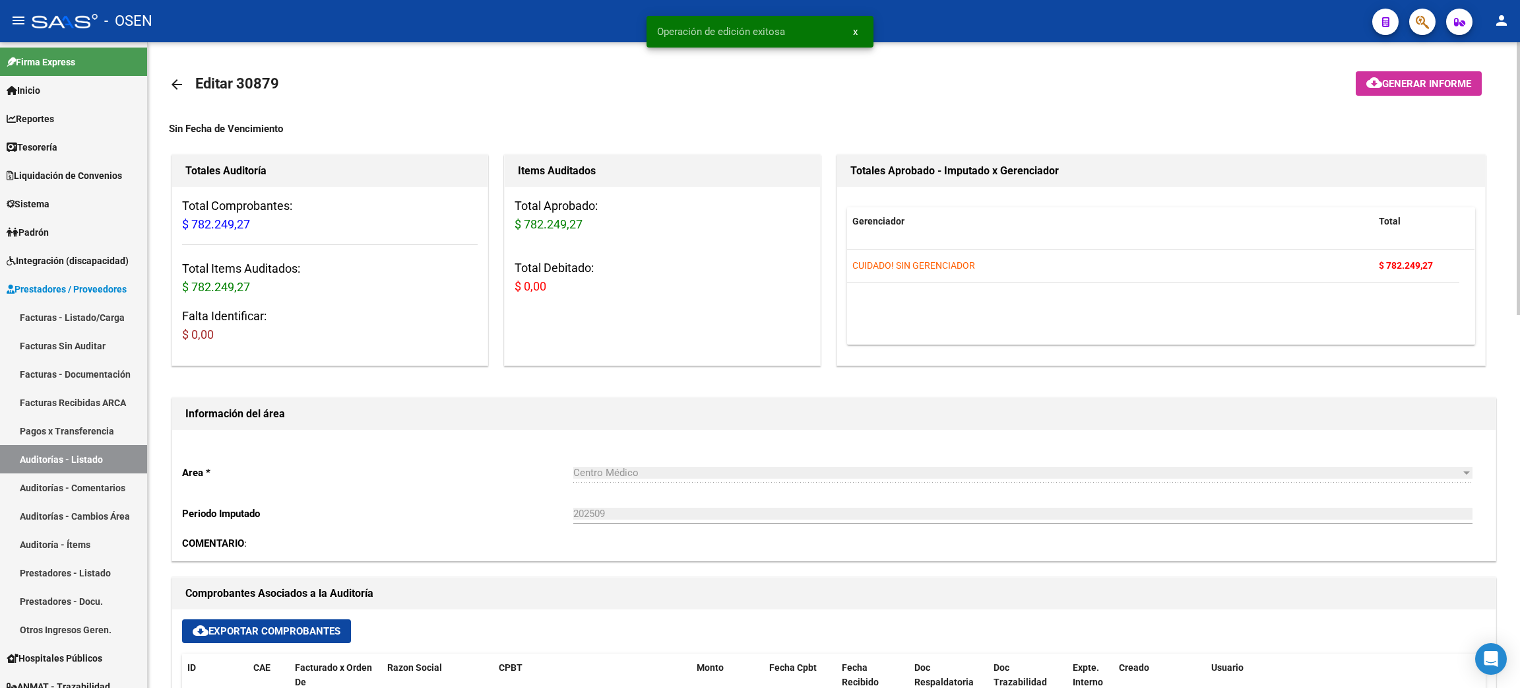
click at [183, 88] on mat-icon "arrow_back" at bounding box center [177, 85] width 16 height 16
